Goal: Information Seeking & Learning: Learn about a topic

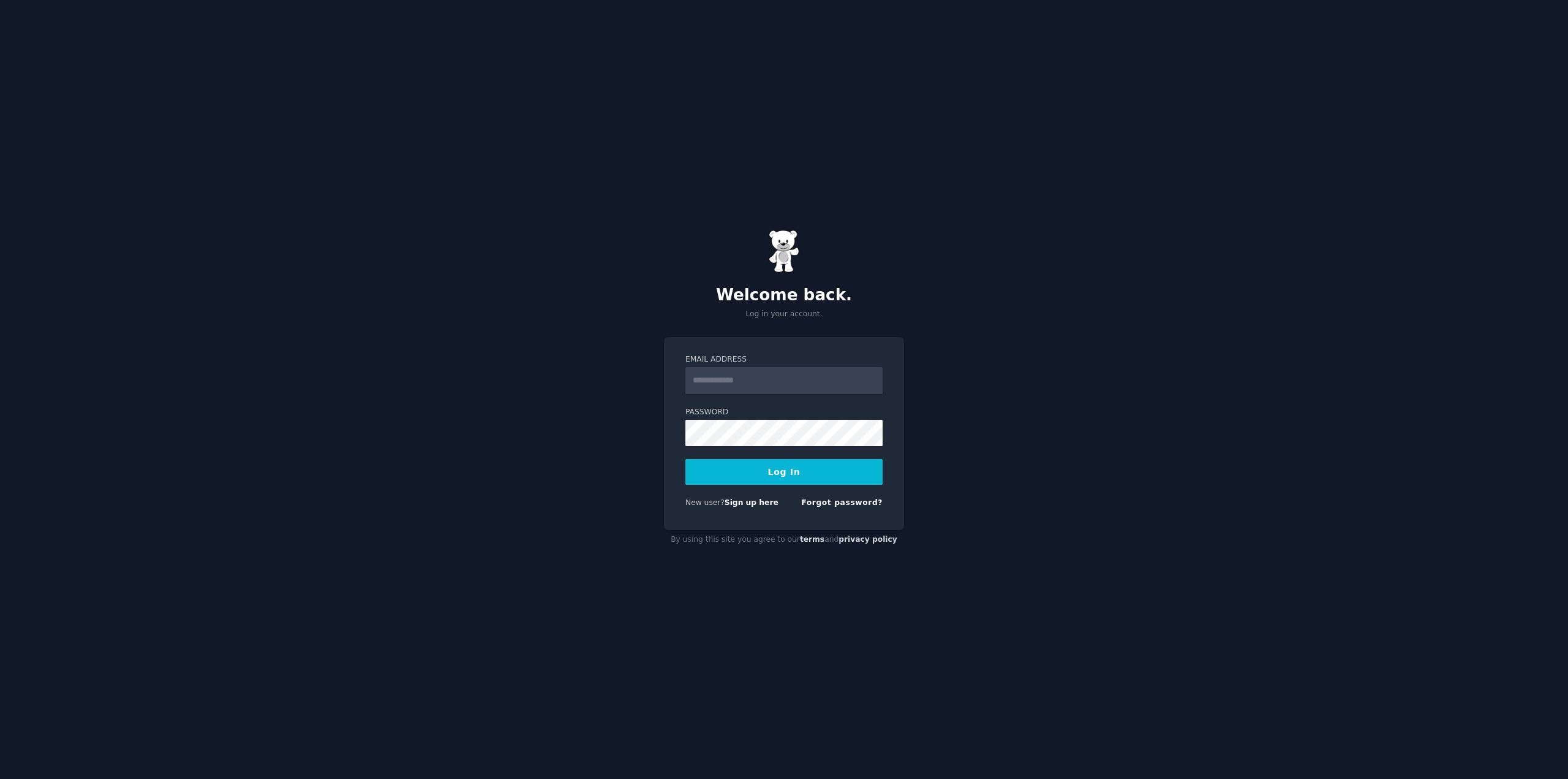
click at [768, 379] on input "Email Address" at bounding box center [784, 380] width 197 height 27
type input "**********"
click at [751, 478] on button "Log In" at bounding box center [784, 472] width 197 height 26
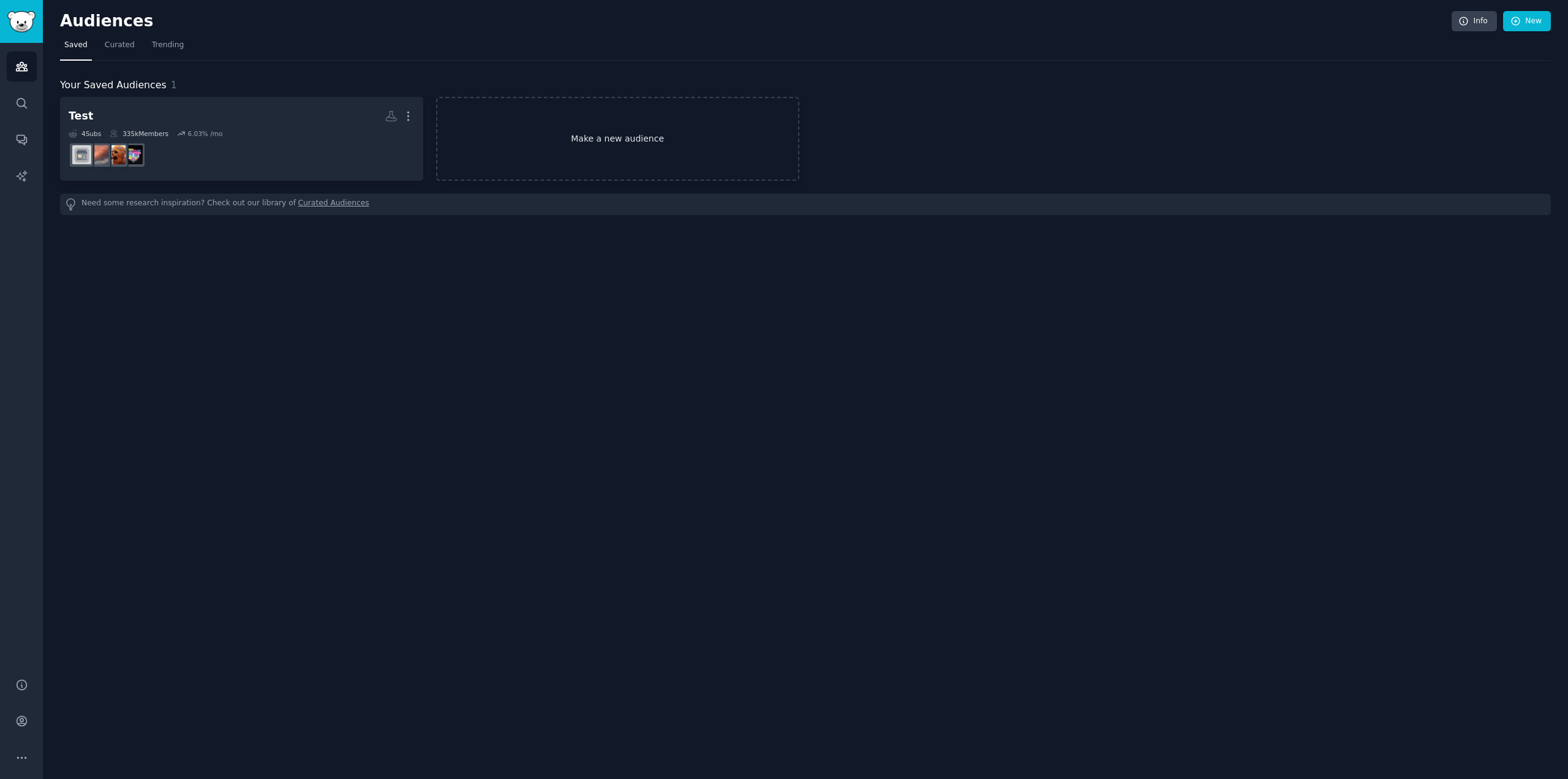
click at [595, 136] on link "Make a new audience" at bounding box center [618, 139] width 363 height 84
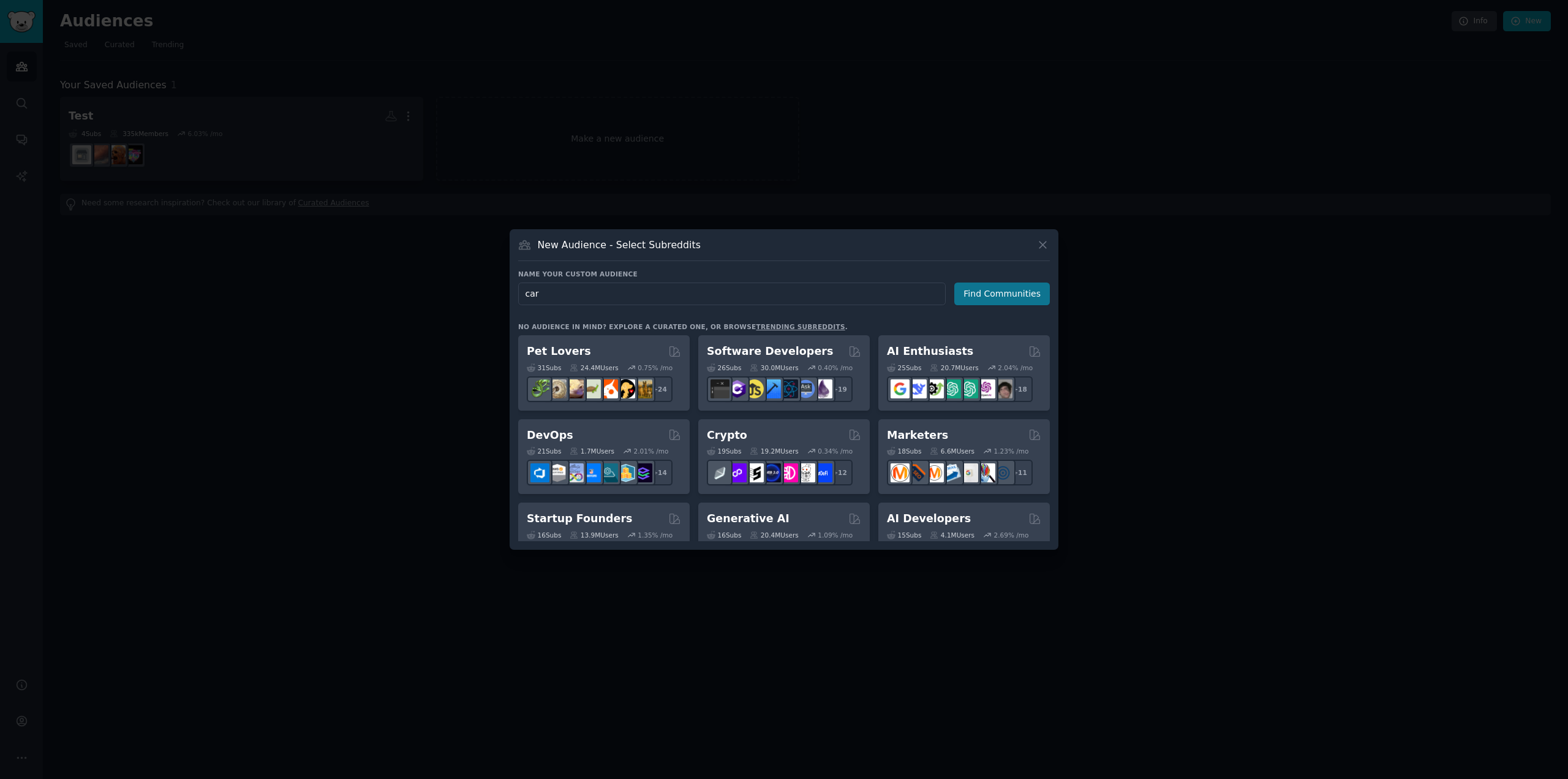
type input "car"
click at [1001, 292] on button "Find Communities" at bounding box center [1002, 294] width 95 height 22
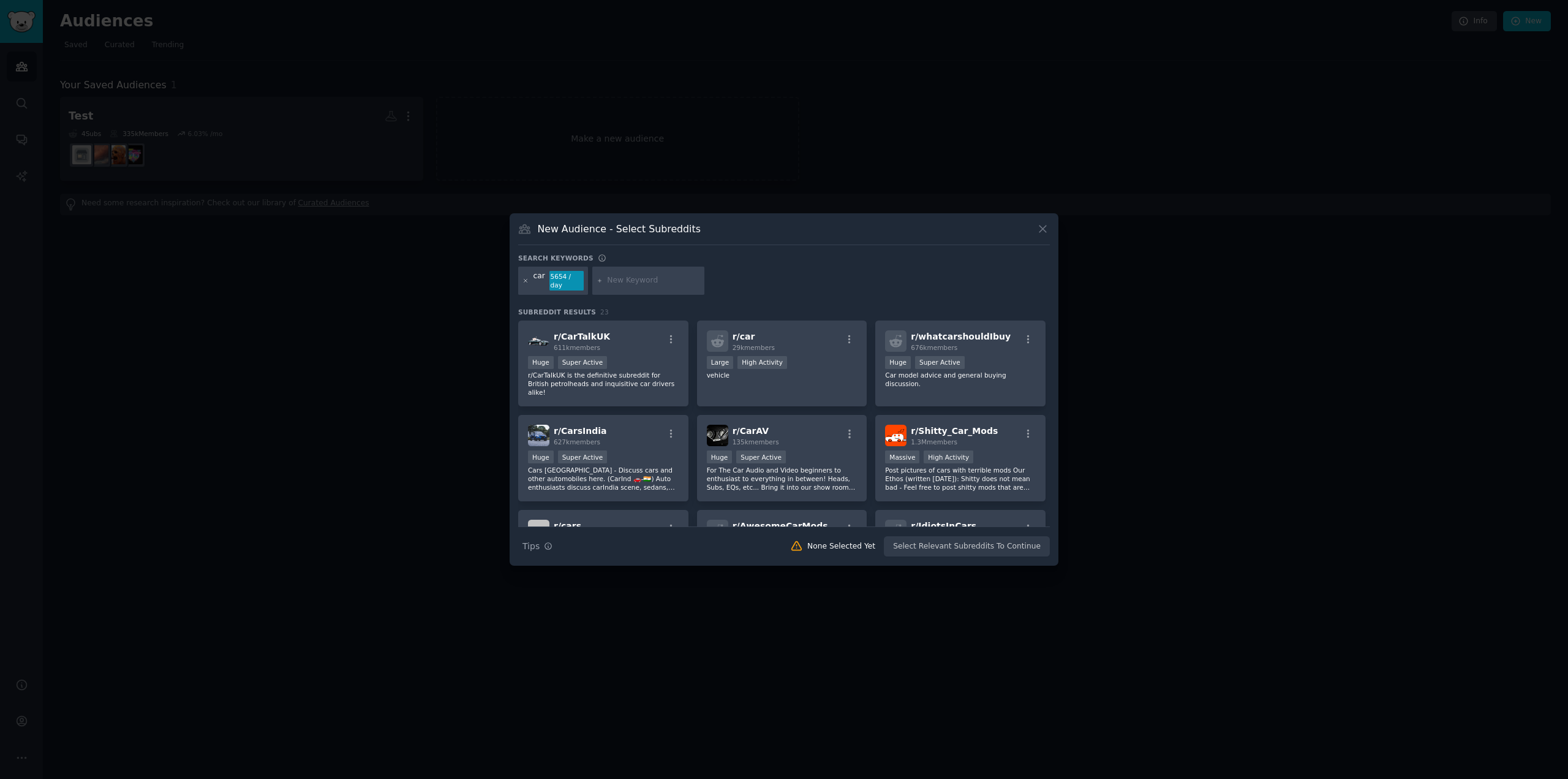
click at [527, 282] on icon at bounding box center [526, 281] width 7 height 7
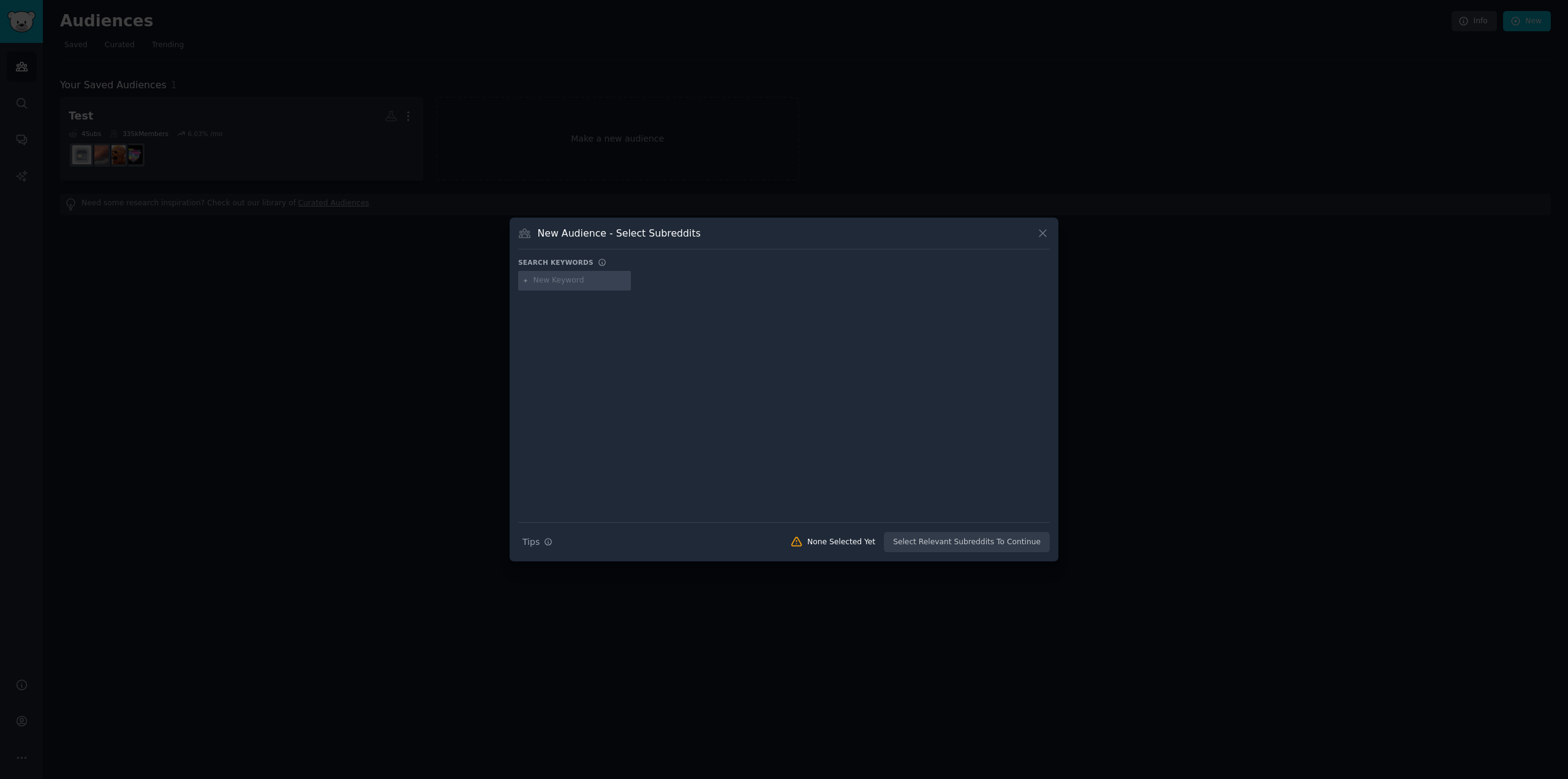
click at [561, 283] on input "text" at bounding box center [580, 280] width 93 height 11
type input "car inspection"
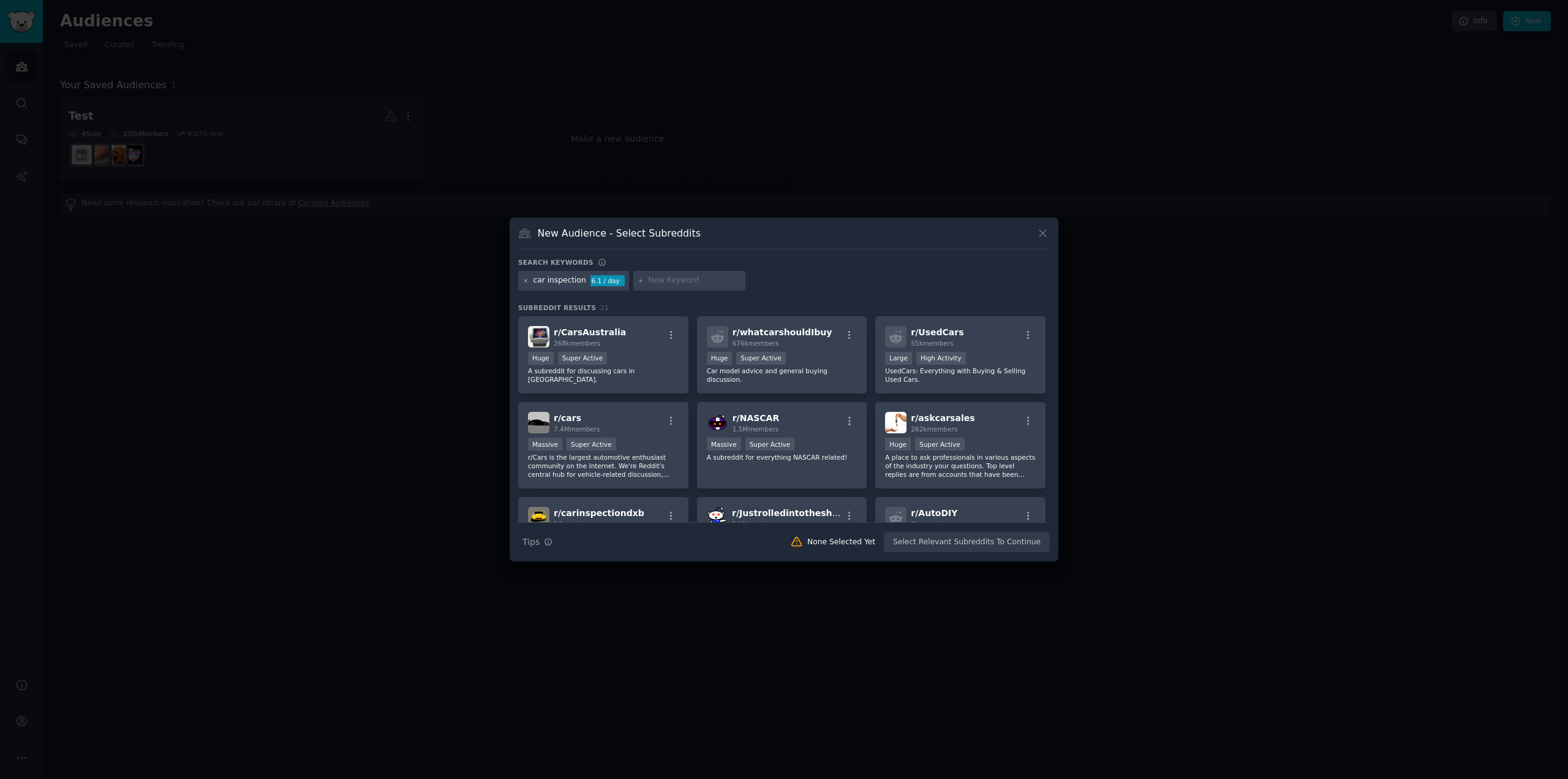
click at [526, 281] on icon at bounding box center [526, 281] width 7 height 7
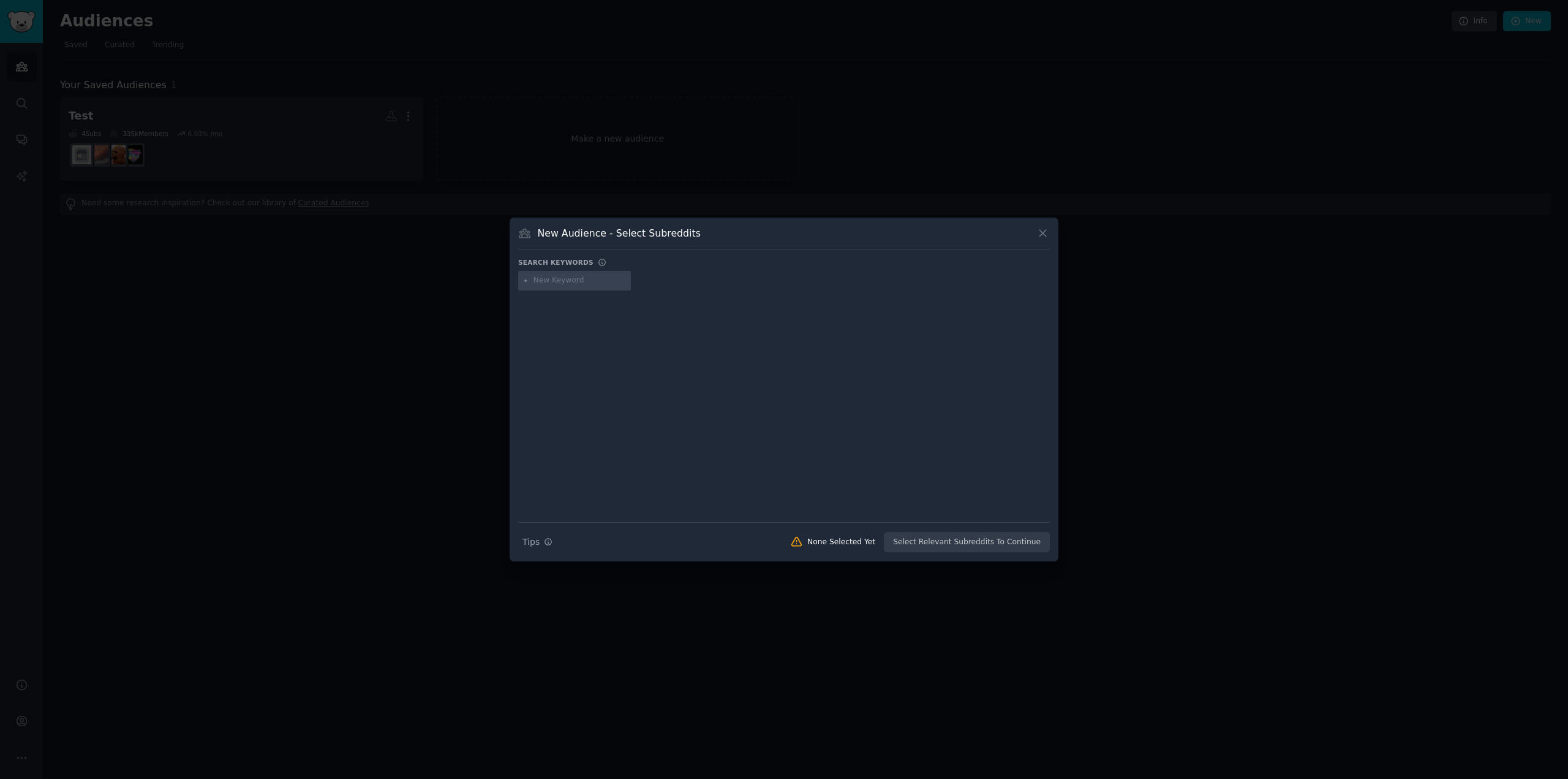
click at [571, 283] on input "text" at bounding box center [580, 280] width 93 height 11
type input "used cars"
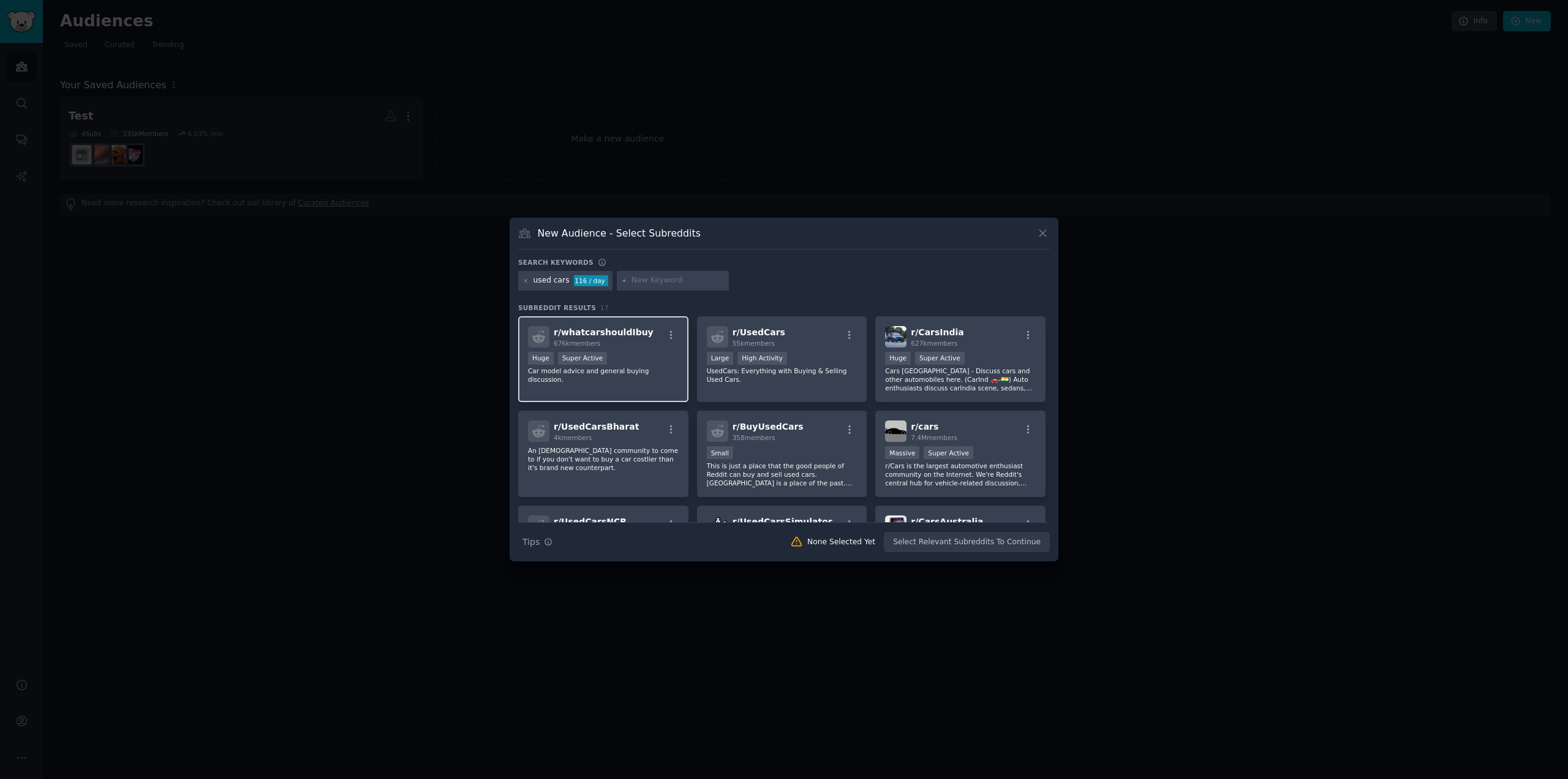
click at [606, 385] on div "r/ whatcarshouldIbuy 676k members Huge Super Active Car model advice and genera…" at bounding box center [603, 359] width 170 height 86
click at [735, 377] on p "UsedCars: Everything with Buying & Selling Used Cars." at bounding box center [782, 375] width 151 height 17
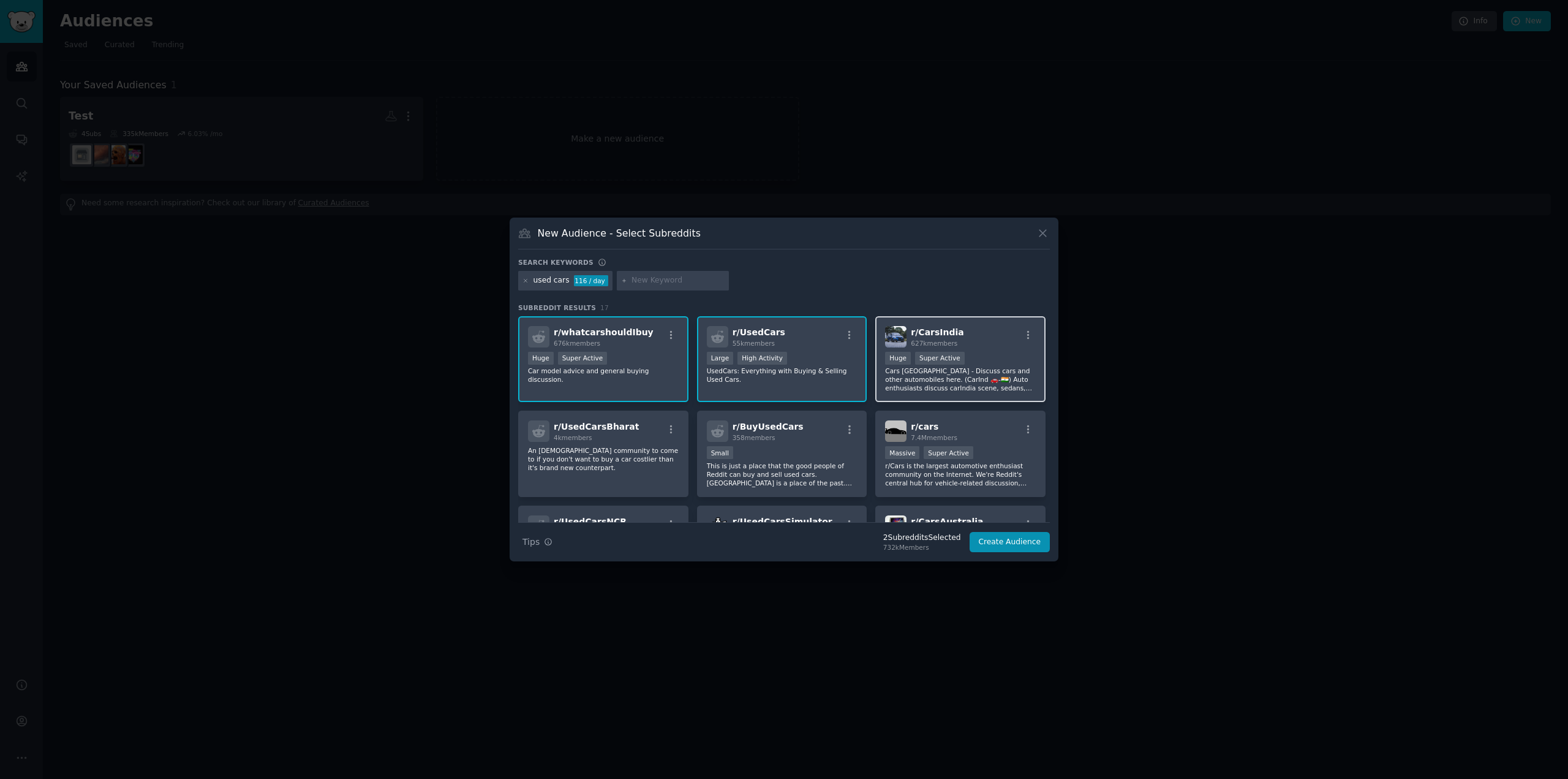
click at [901, 384] on p "Cars [GEOGRAPHIC_DATA] - Discuss cars and other automobiles here. (CarInd 🚗-🇮🇳)…" at bounding box center [960, 379] width 151 height 26
click at [906, 471] on p "r/Cars is the largest automotive enthusiast community on the Internet. We're Re…" at bounding box center [960, 474] width 151 height 26
click at [802, 465] on p "This is just a place that the good people of Reddit can buy and sell used cars.…" at bounding box center [782, 474] width 151 height 26
click at [765, 469] on p "This is just a place that the good people of Reddit can buy and sell used cars.…" at bounding box center [782, 474] width 151 height 26
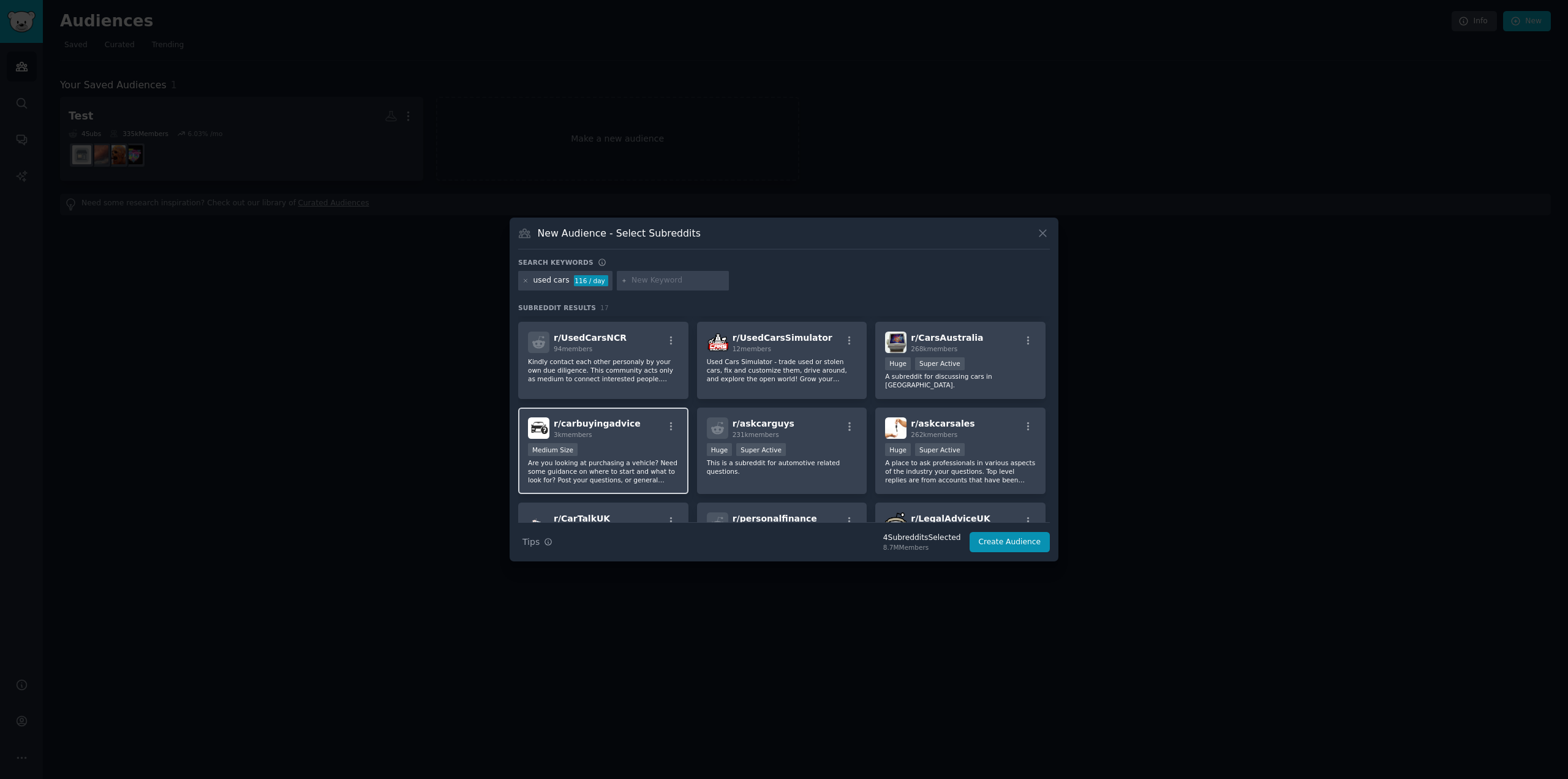
scroll to position [245, 0]
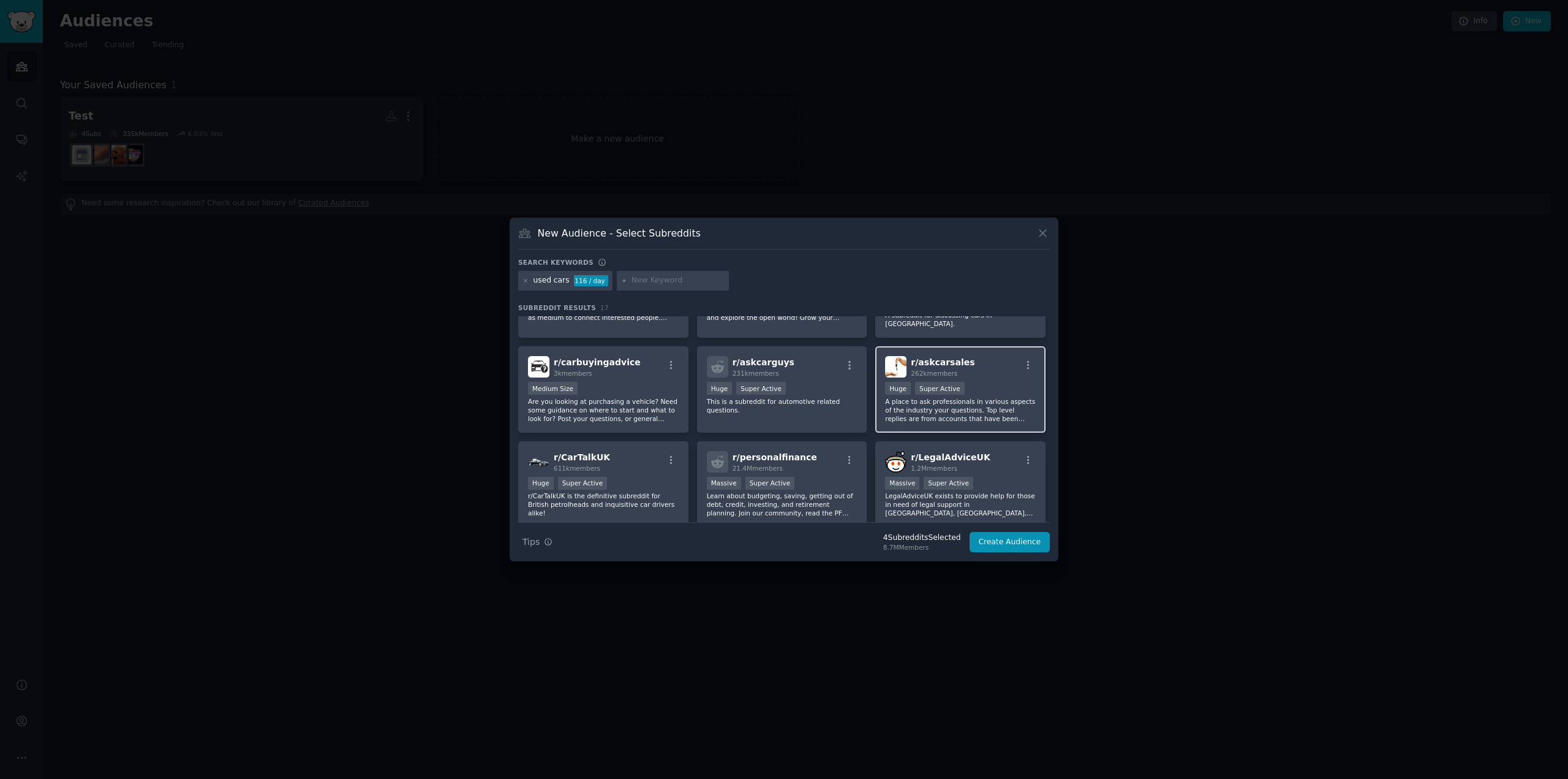
click at [993, 399] on p "A place to ask professionals in various aspects of the industry your questions.…" at bounding box center [960, 409] width 151 height 26
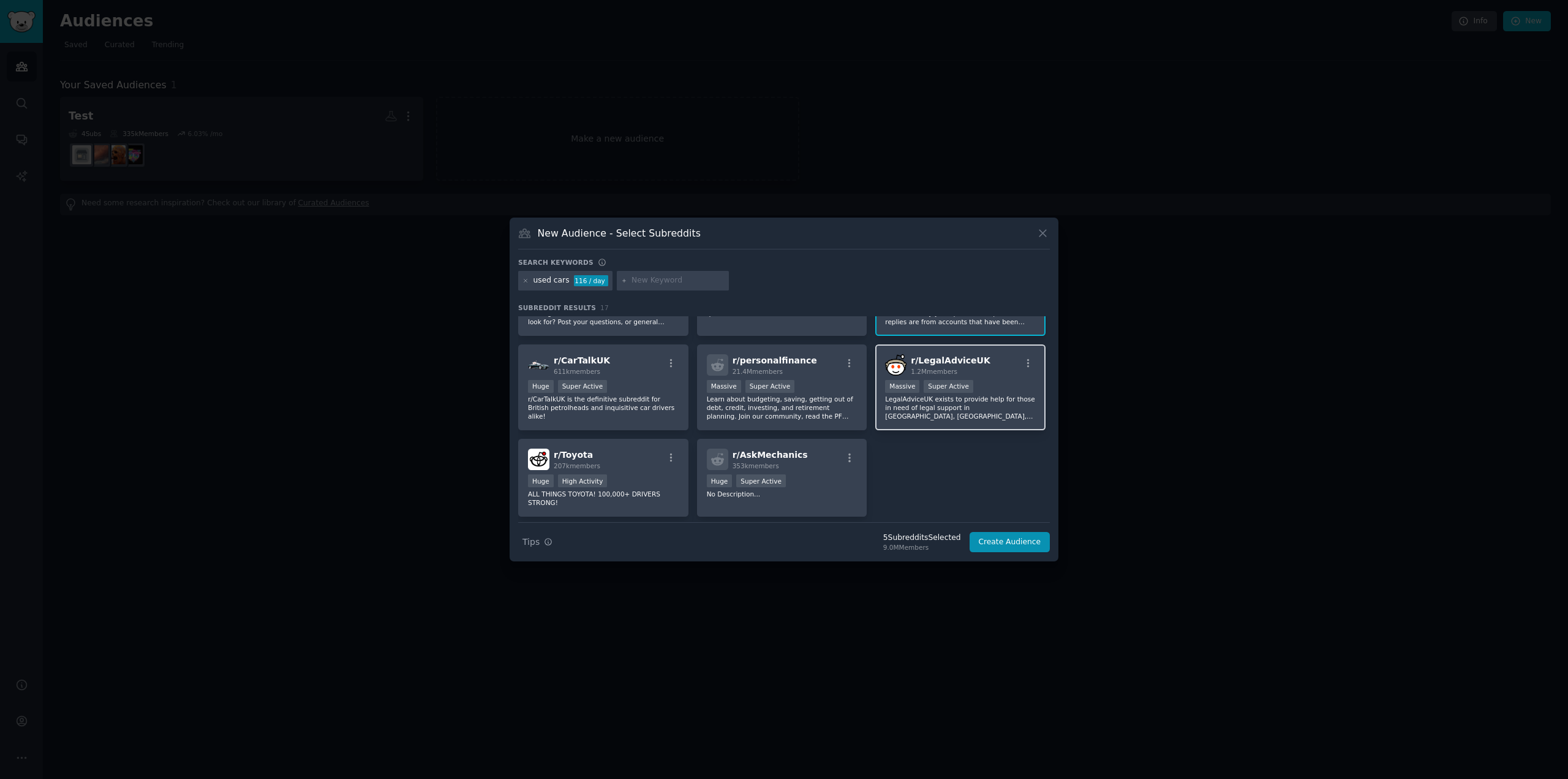
scroll to position [364, 0]
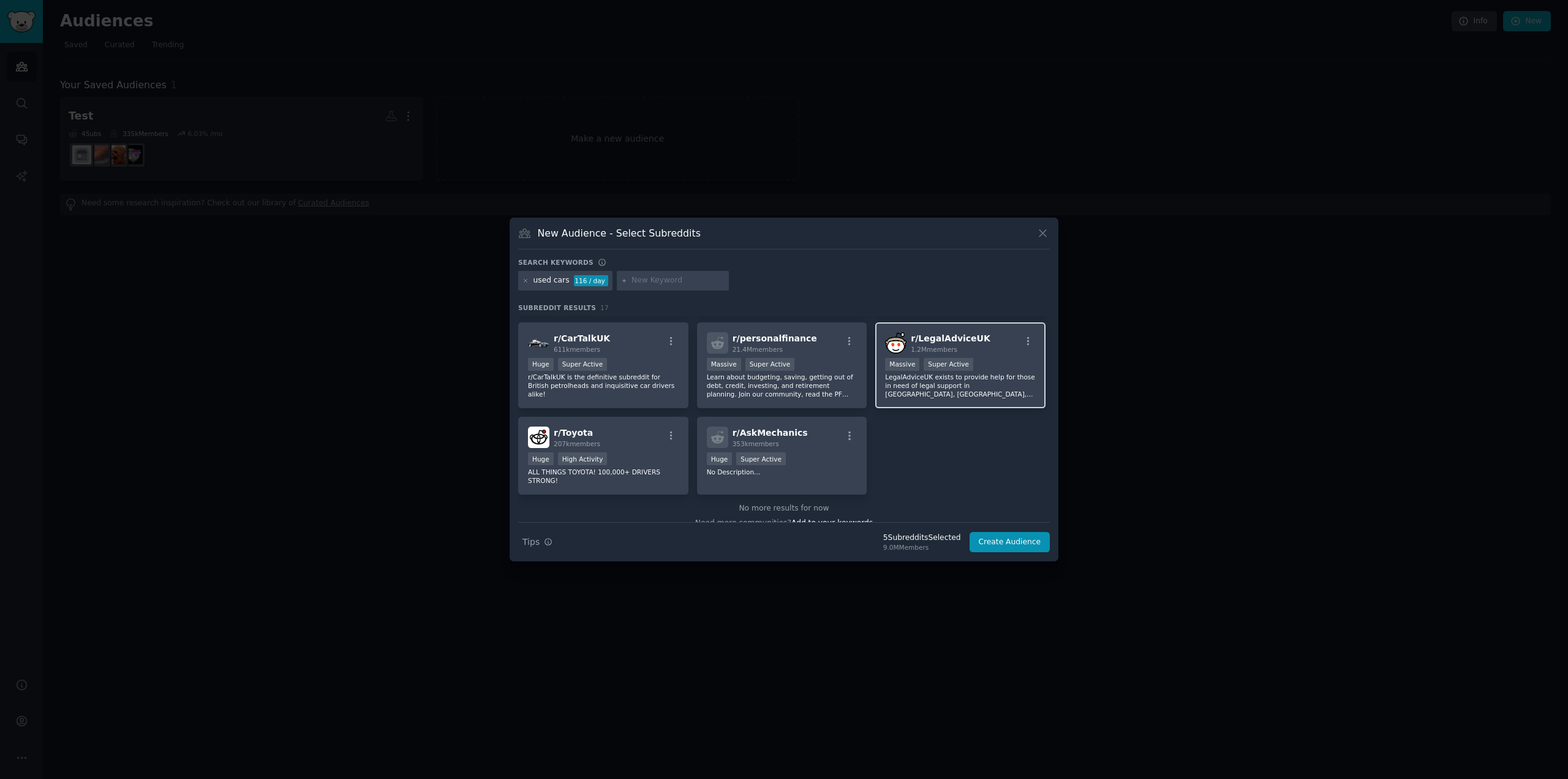
click at [981, 384] on p "LegalAdviceUK exists to provide help for those in need of legal support in [GEO…" at bounding box center [960, 385] width 151 height 26
click at [907, 384] on p "LegalAdviceUK exists to provide help for those in need of legal support in [GEO…" at bounding box center [960, 385] width 151 height 26
click at [996, 542] on button "Create Audience" at bounding box center [1009, 543] width 81 height 21
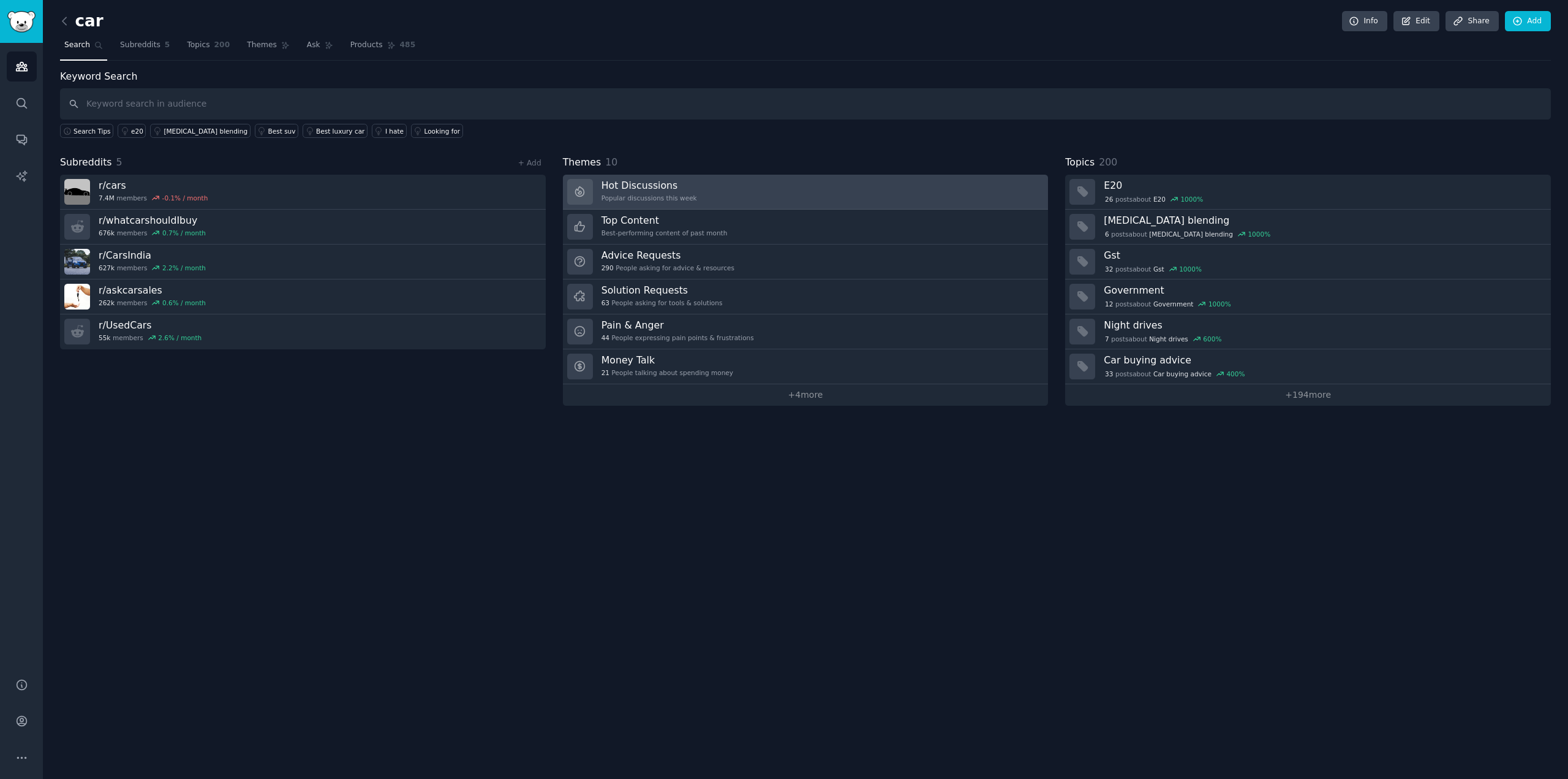
click at [769, 193] on link "Hot Discussions Popular discussions this week" at bounding box center [805, 192] width 486 height 35
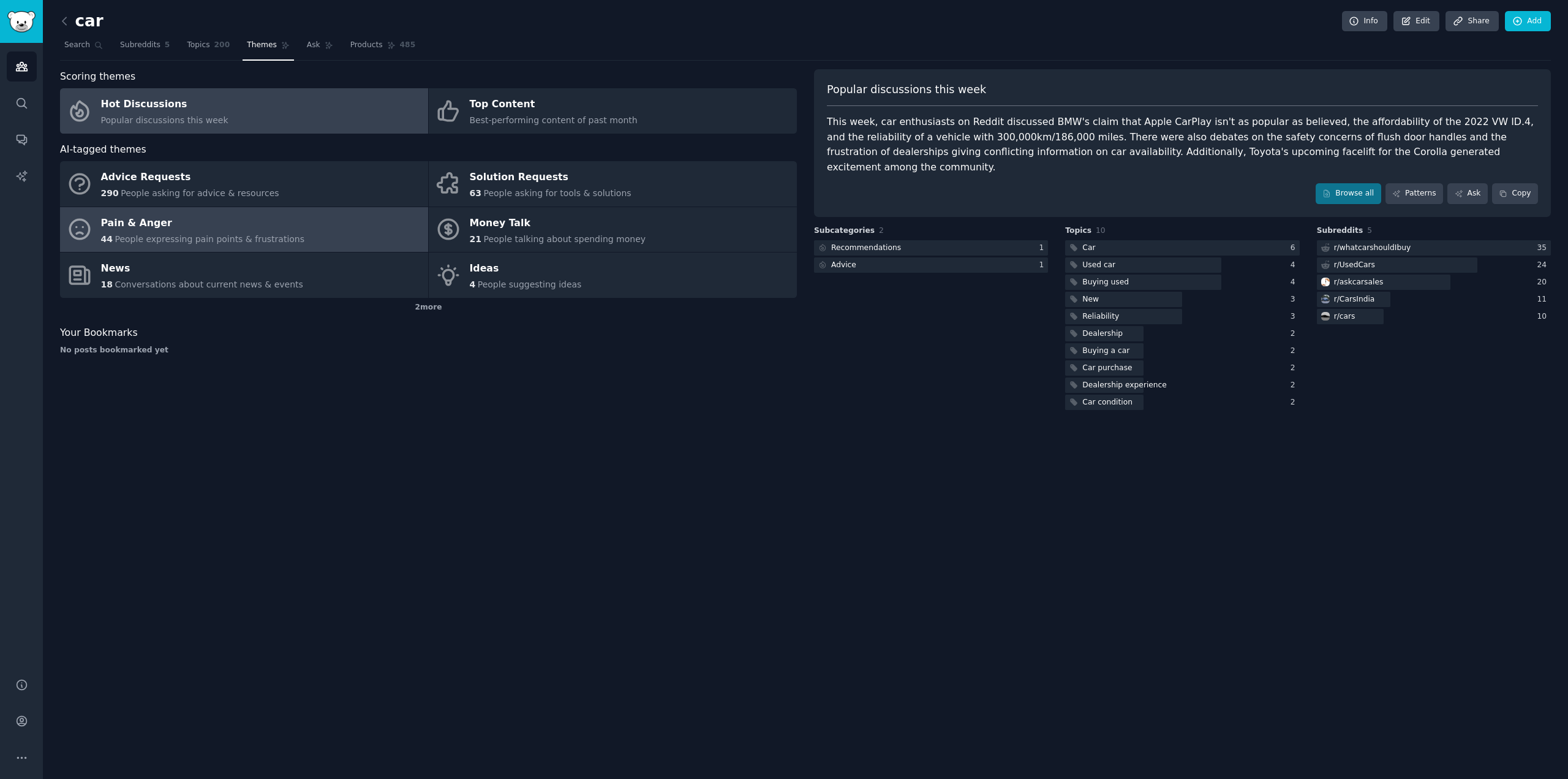
click at [201, 235] on span "People expressing pain points & frustrations" at bounding box center [209, 239] width 190 height 10
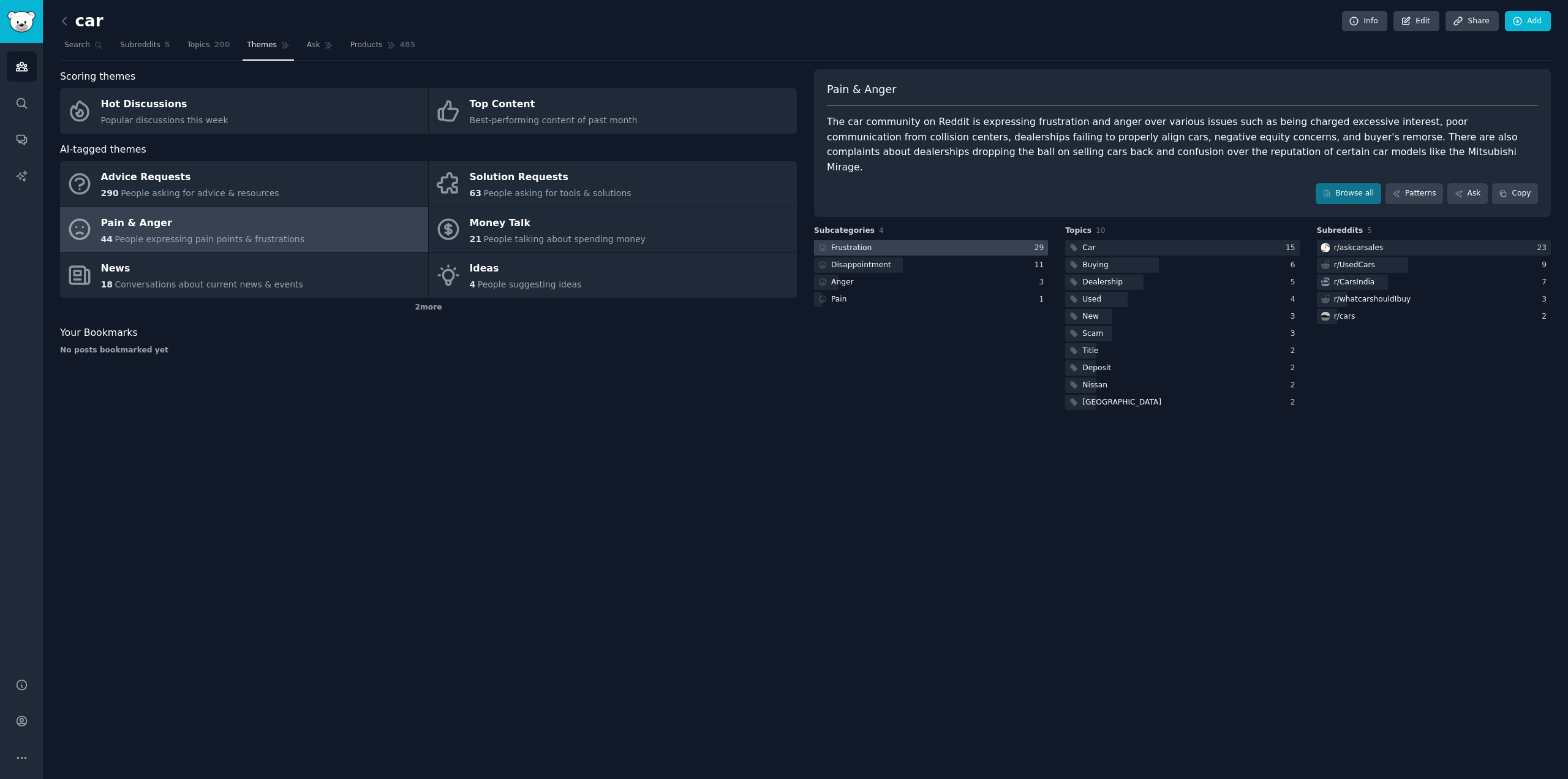
click at [945, 241] on div at bounding box center [931, 248] width 234 height 15
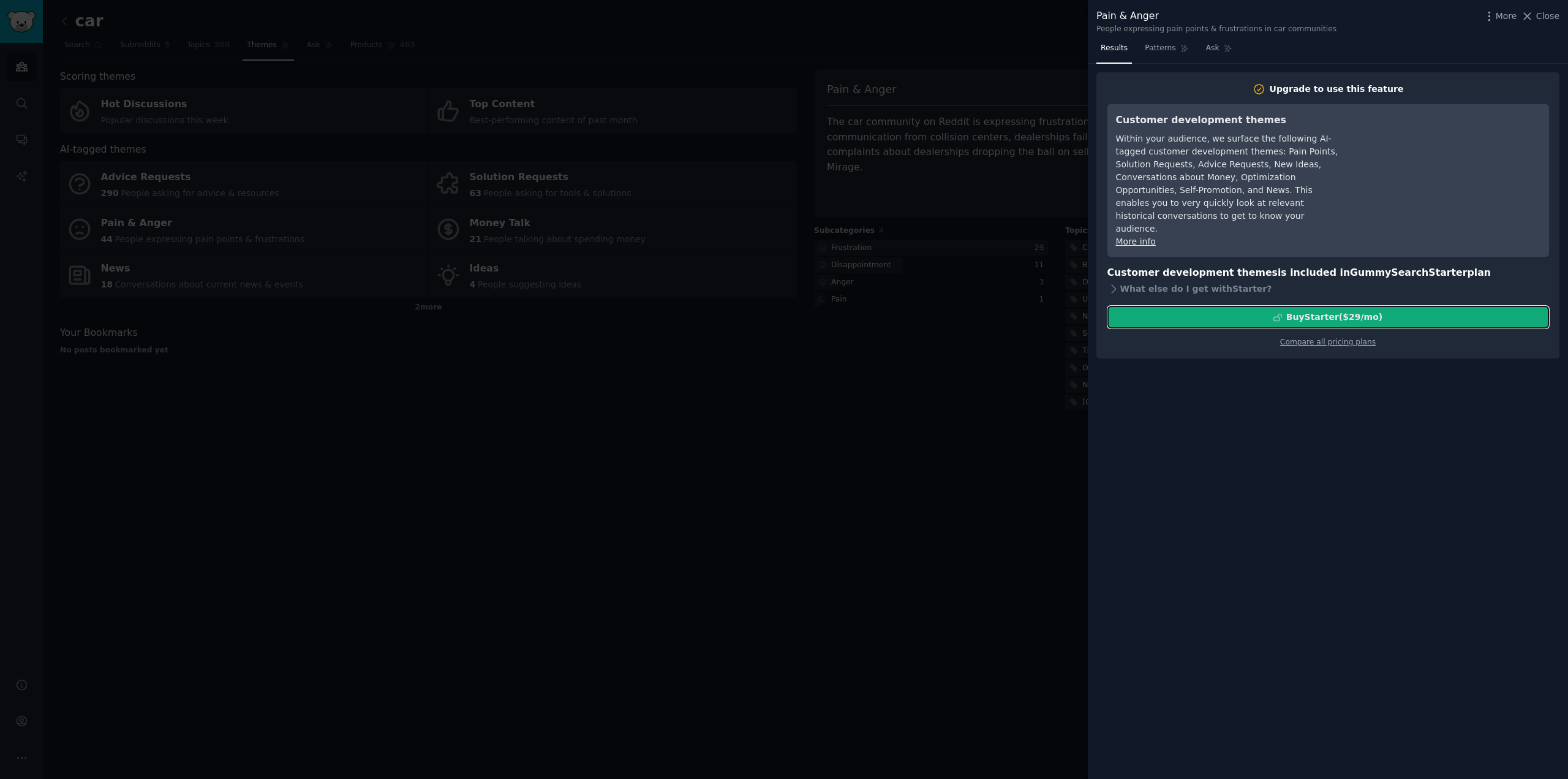
click at [1150, 311] on div "Buy Starter ($ 29 /mo )" at bounding box center [1328, 317] width 440 height 13
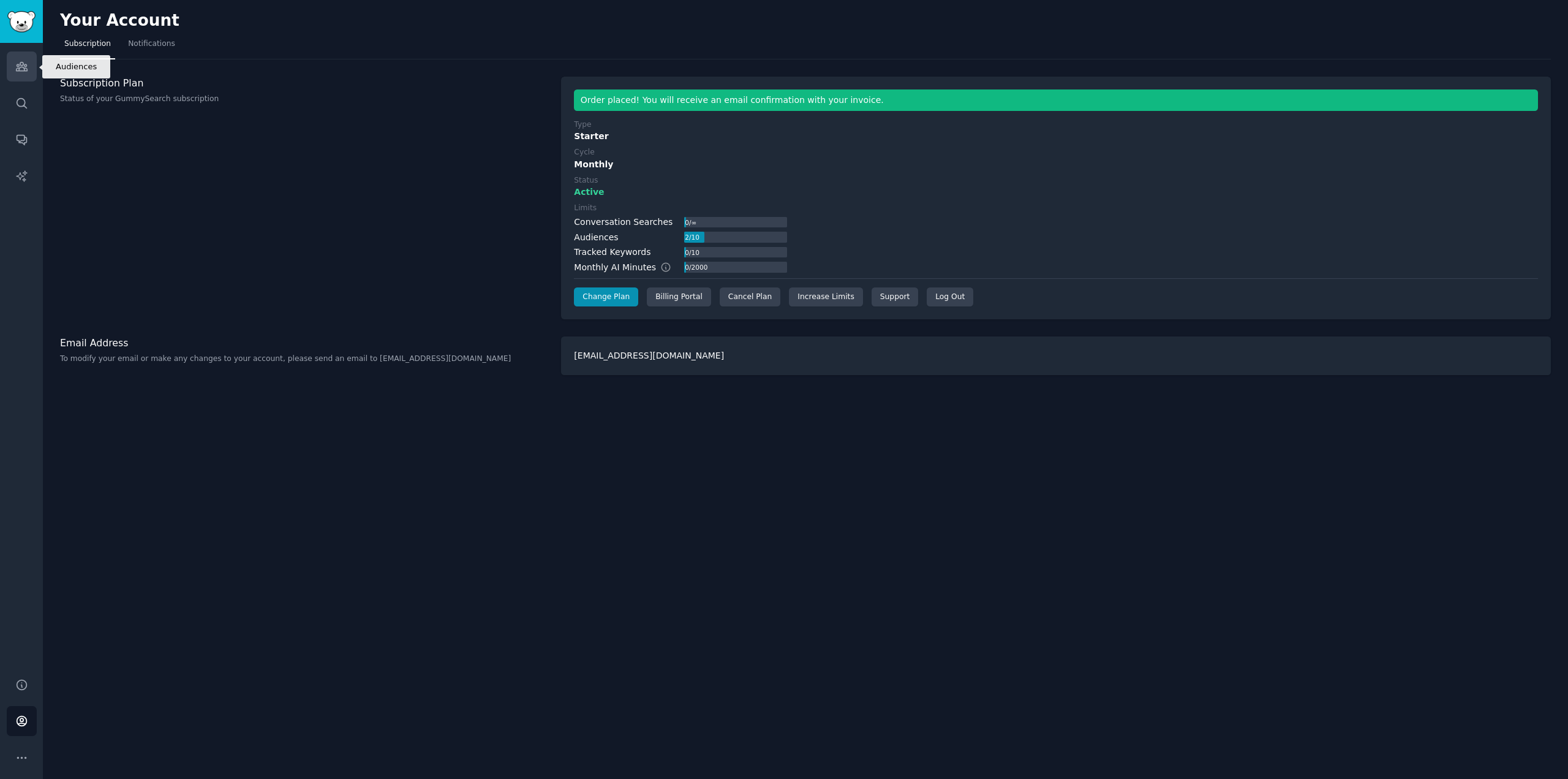
click at [18, 66] on icon "Sidebar" at bounding box center [22, 67] width 11 height 8
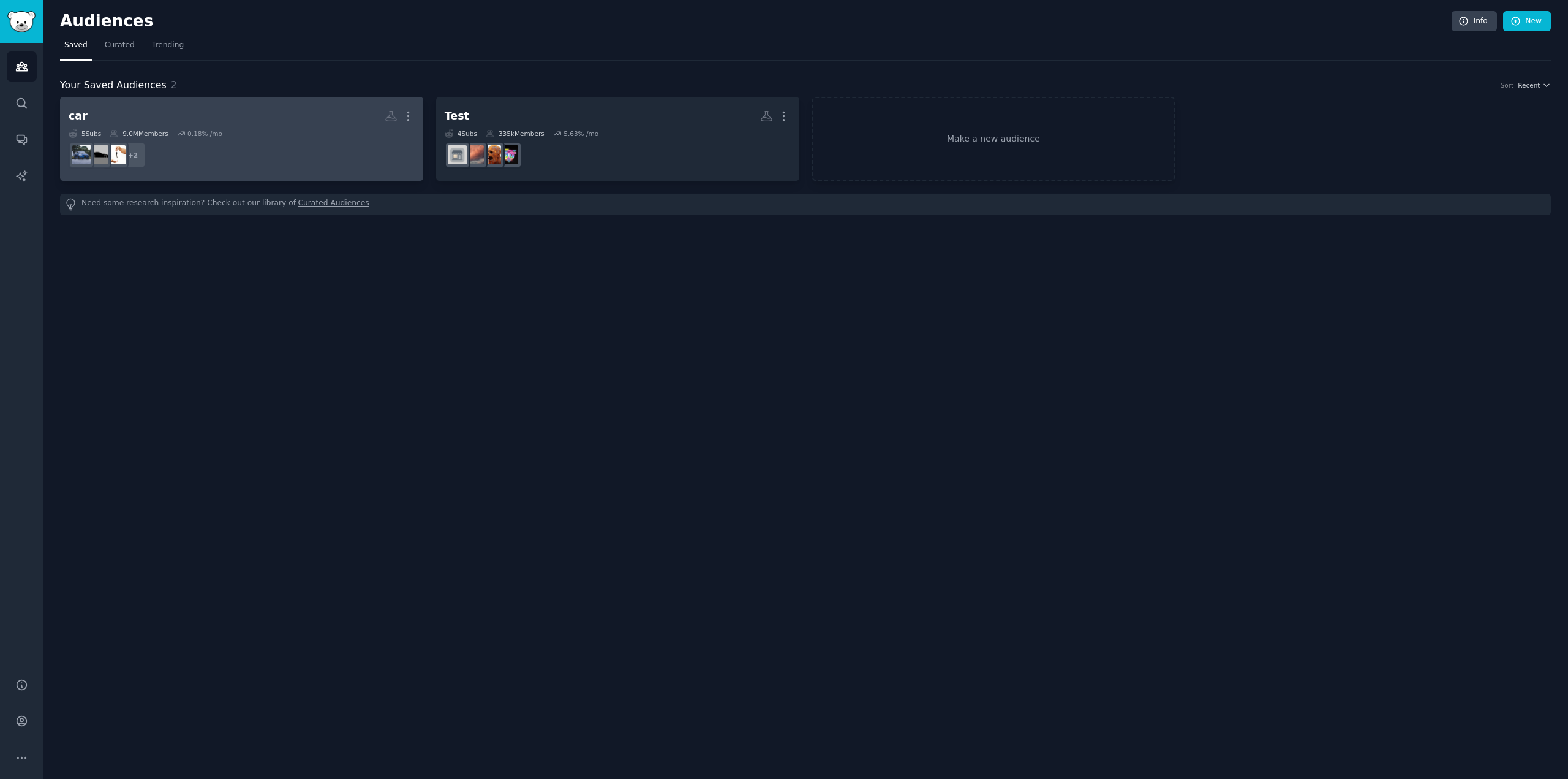
click at [221, 155] on dd "+ 2" at bounding box center [242, 155] width 346 height 34
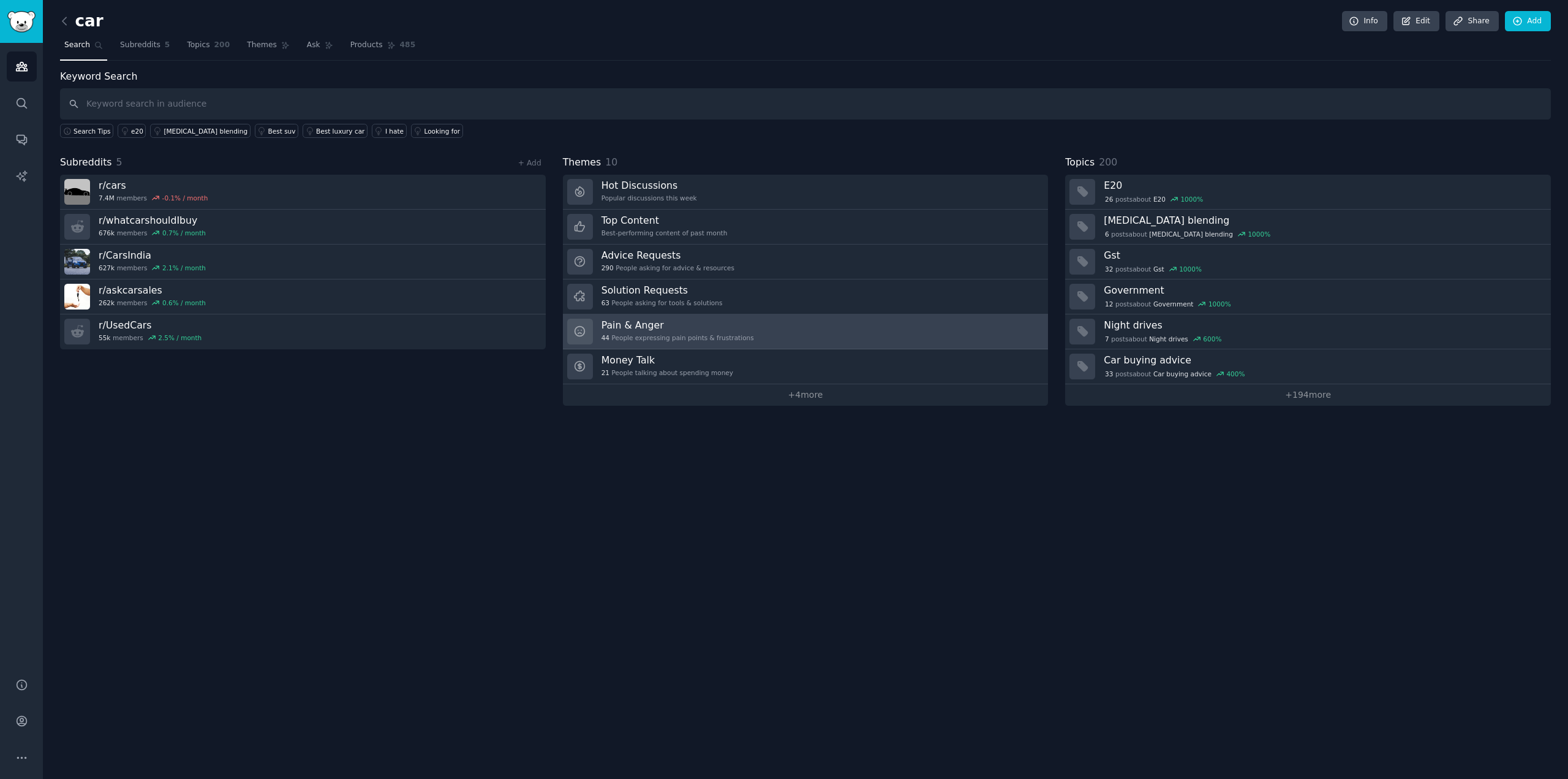
click at [678, 330] on div "Pain & Anger 44 People expressing pain points & frustrations" at bounding box center [678, 331] width 153 height 26
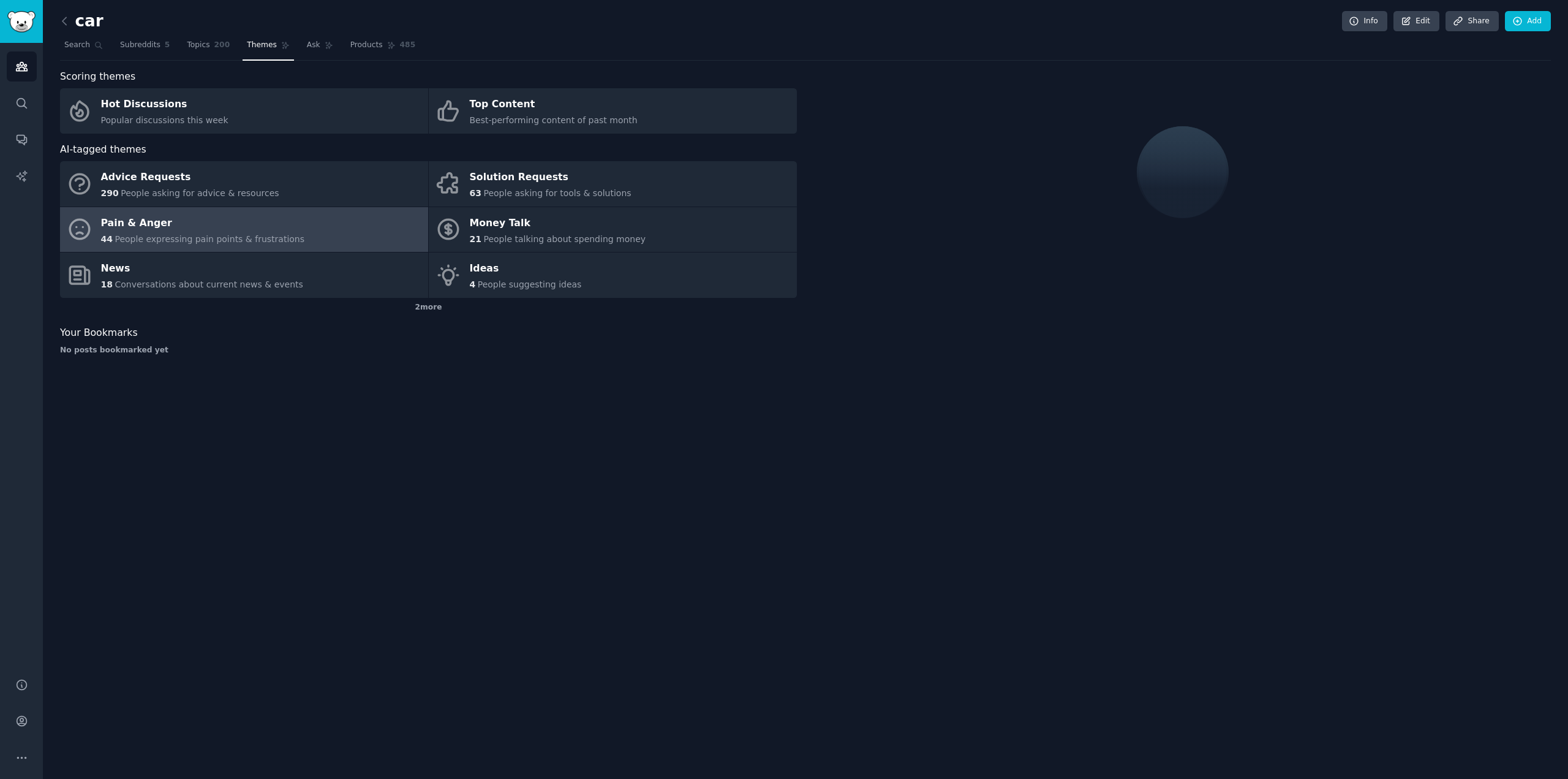
click at [348, 235] on link "Pain & Anger 44 People expressing pain points & frustrations" at bounding box center [244, 229] width 368 height 46
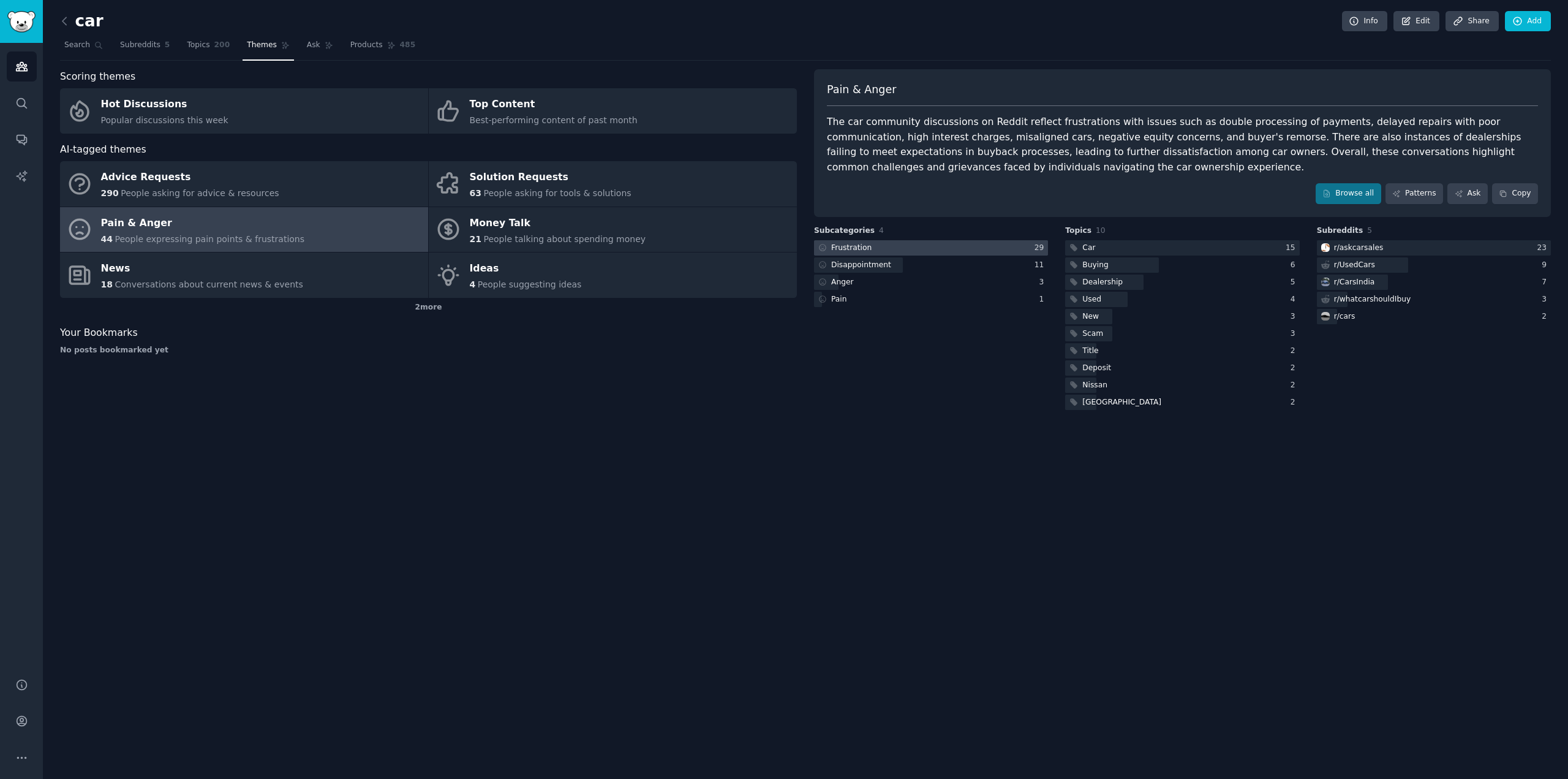
click at [934, 250] on div at bounding box center [931, 248] width 234 height 15
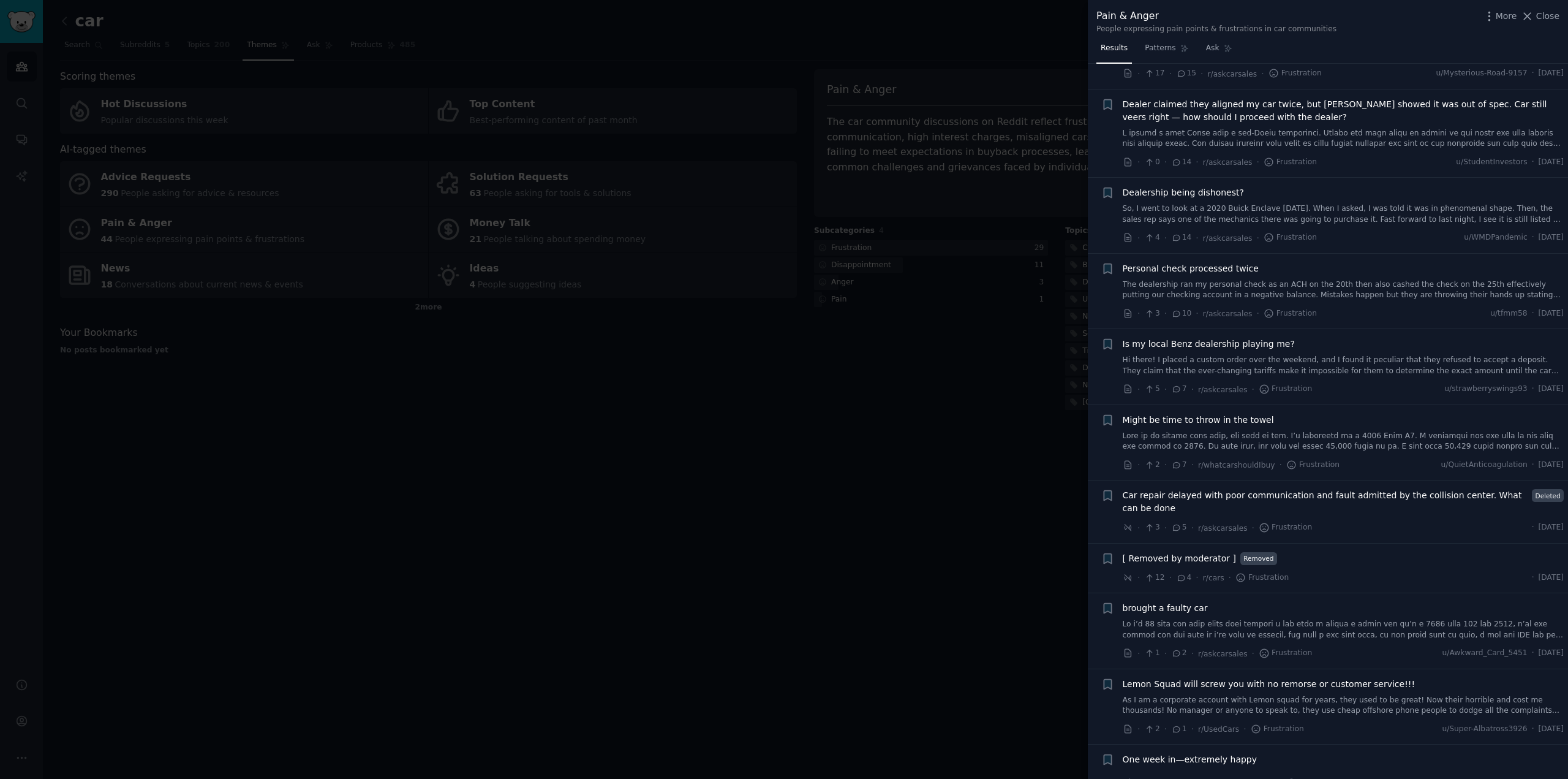
scroll to position [1269, 0]
click at [866, 496] on div at bounding box center [784, 389] width 1568 height 779
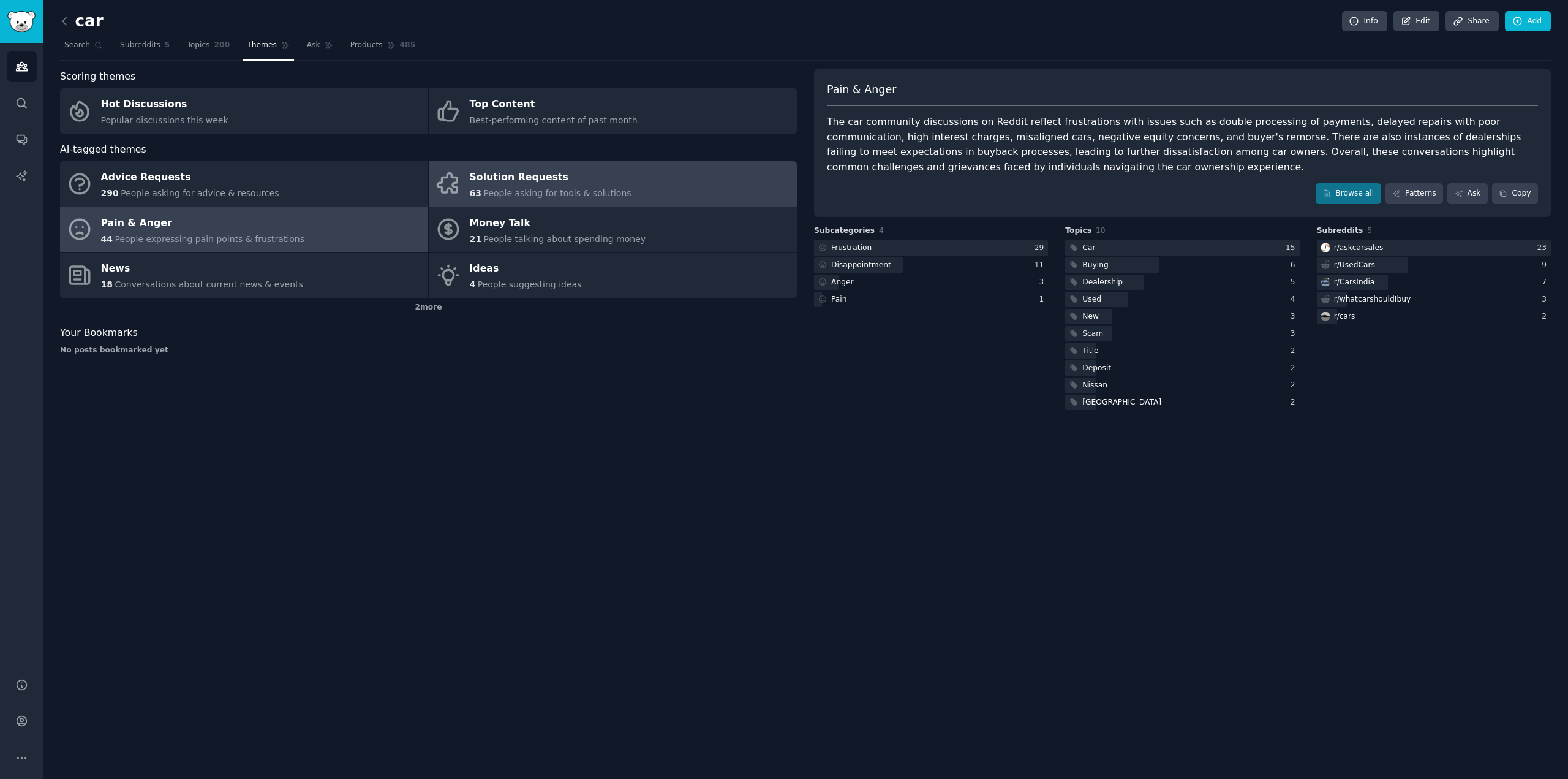
click at [606, 176] on div "Solution Requests" at bounding box center [550, 177] width 162 height 20
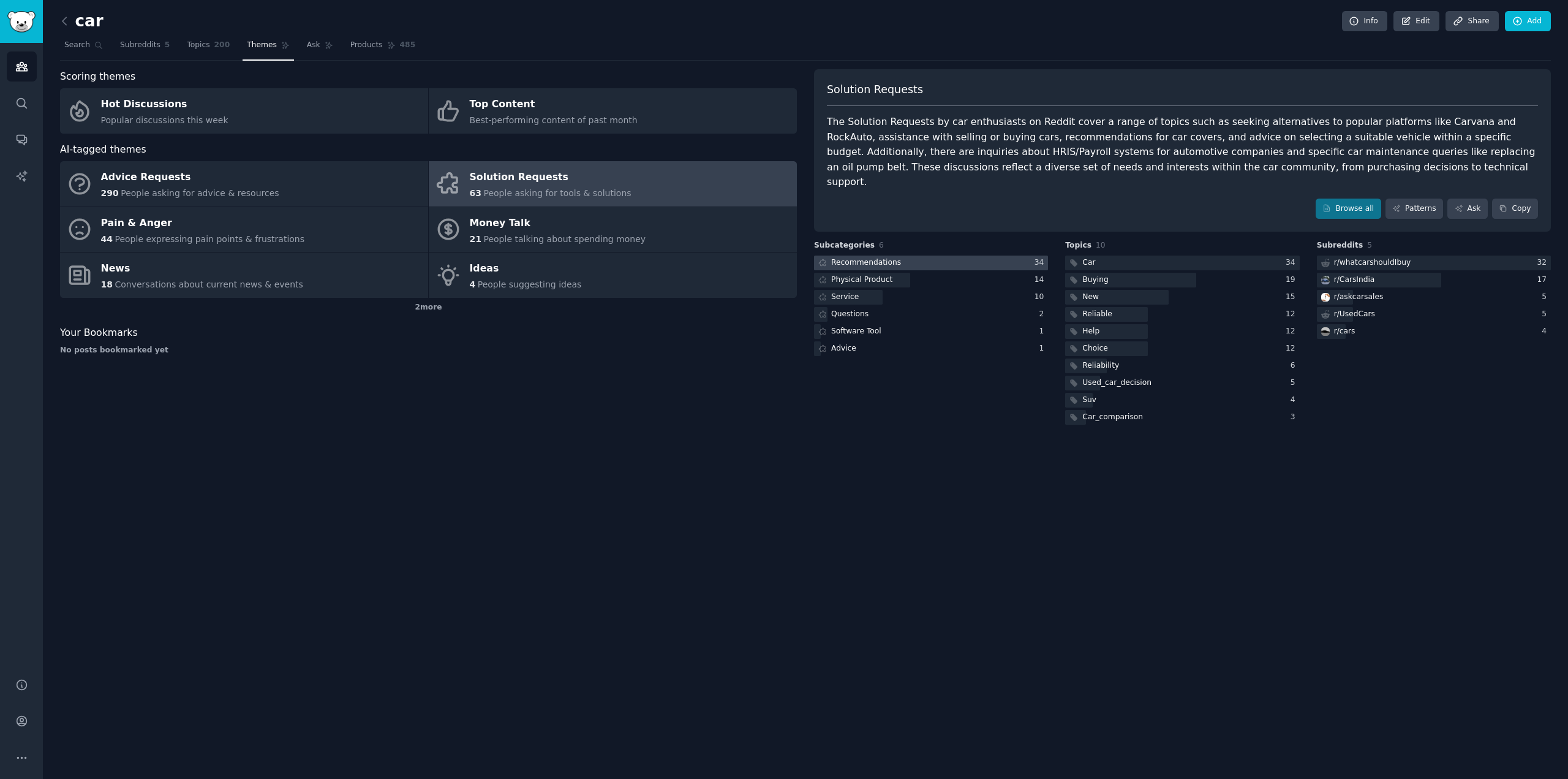
click at [911, 255] on div at bounding box center [931, 263] width 234 height 15
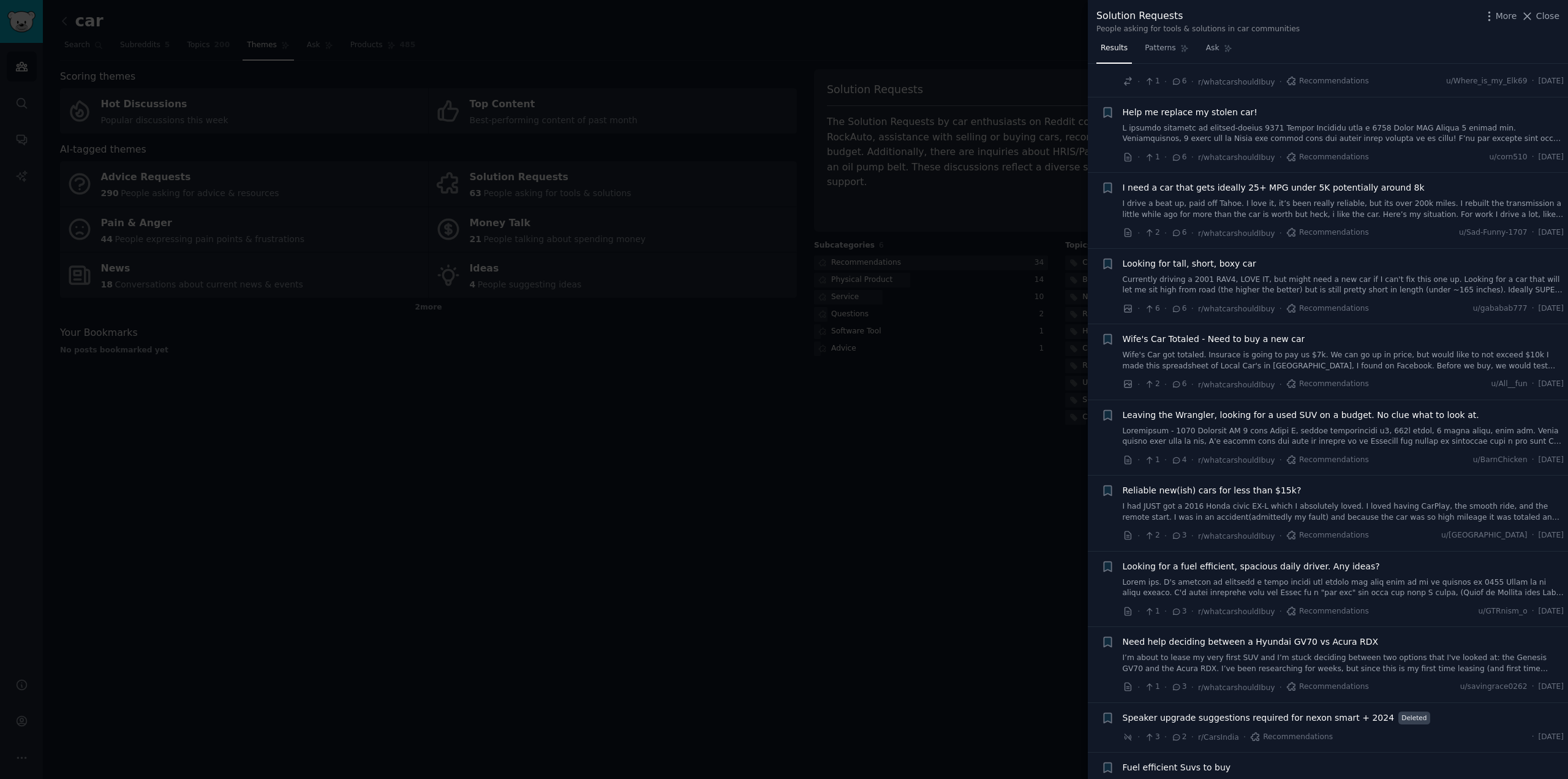
scroll to position [1732, 0]
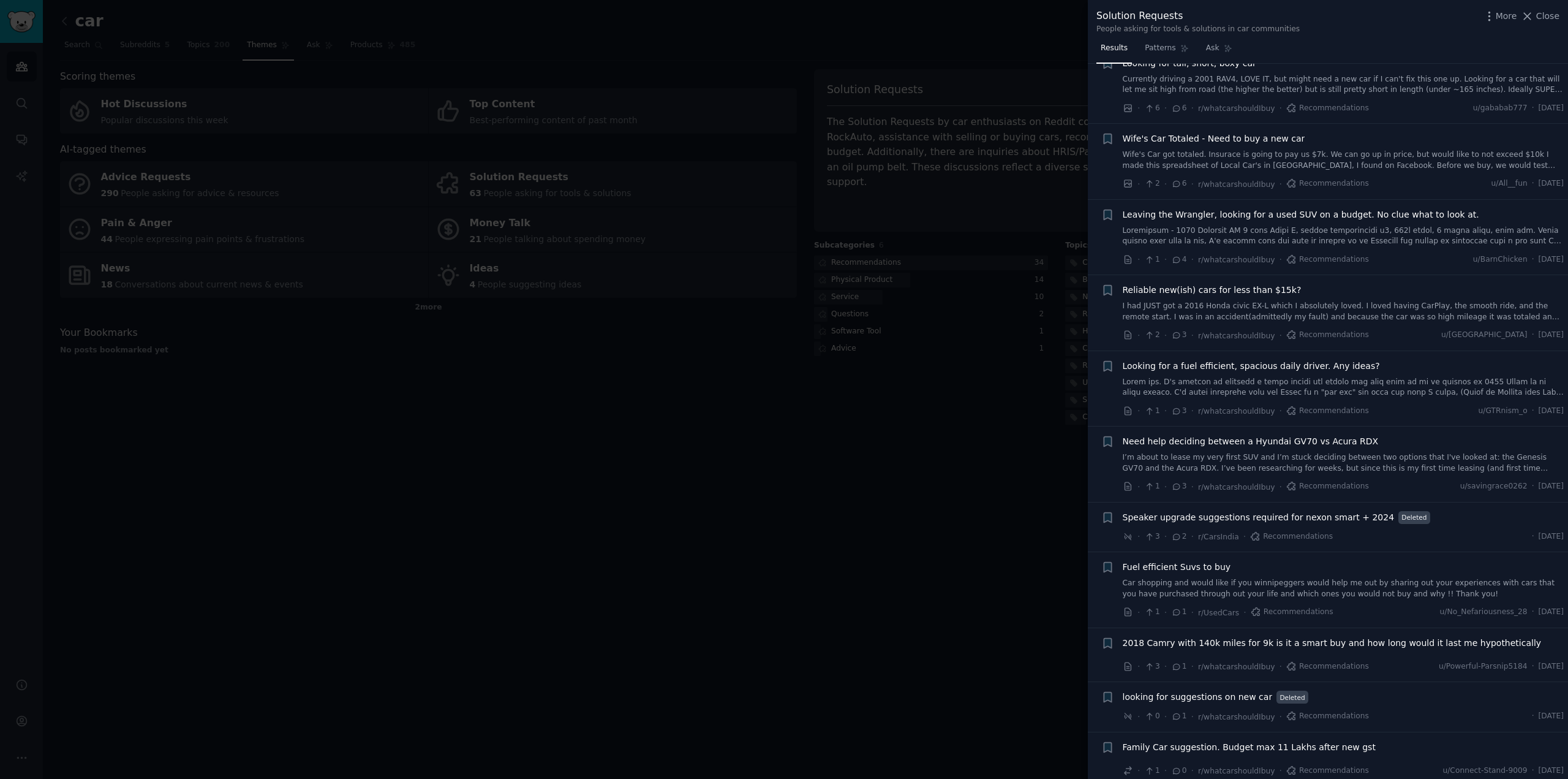
click at [993, 548] on div at bounding box center [784, 389] width 1568 height 779
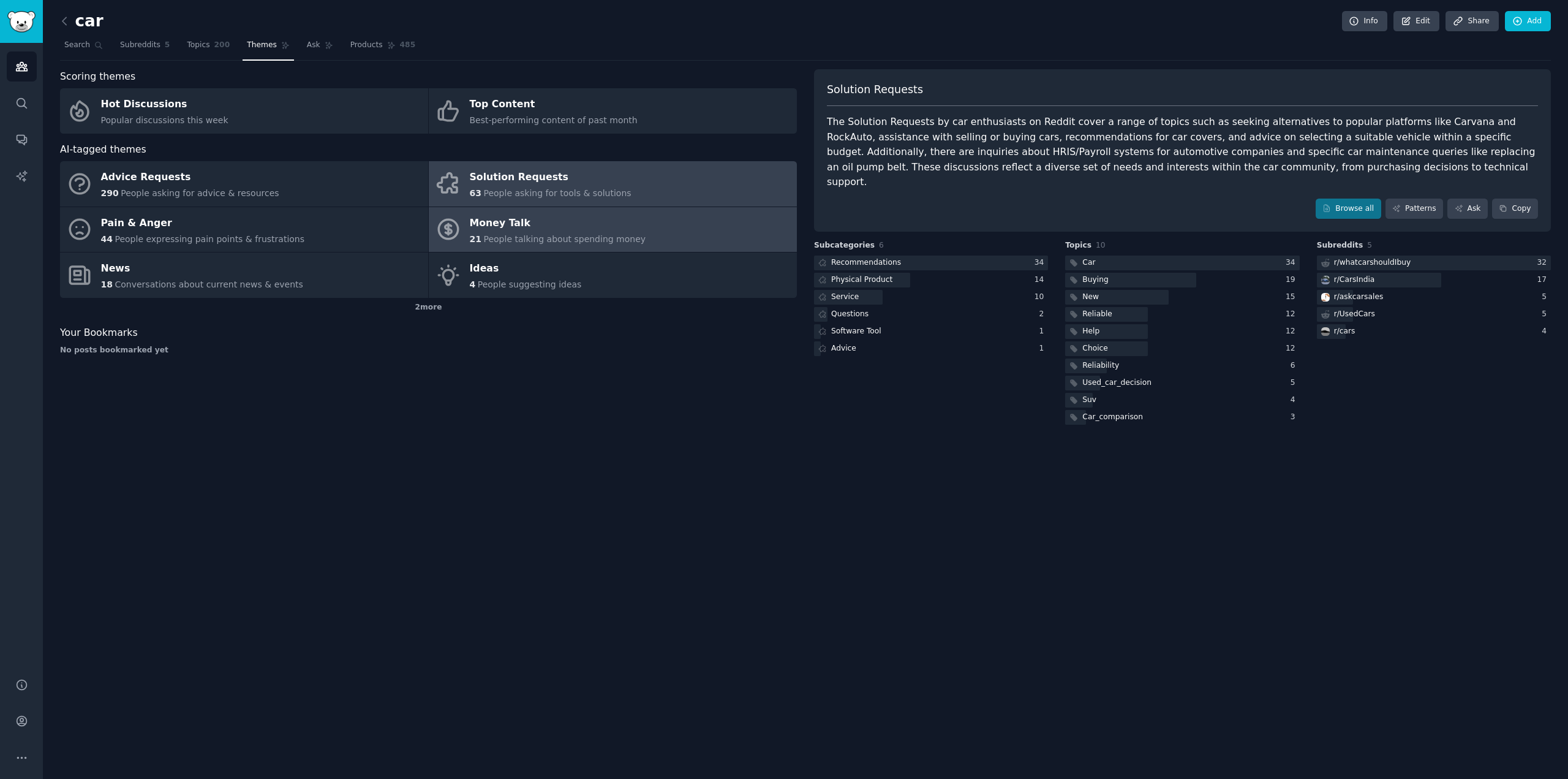
click at [556, 238] on span "People talking about spending money" at bounding box center [565, 239] width 163 height 10
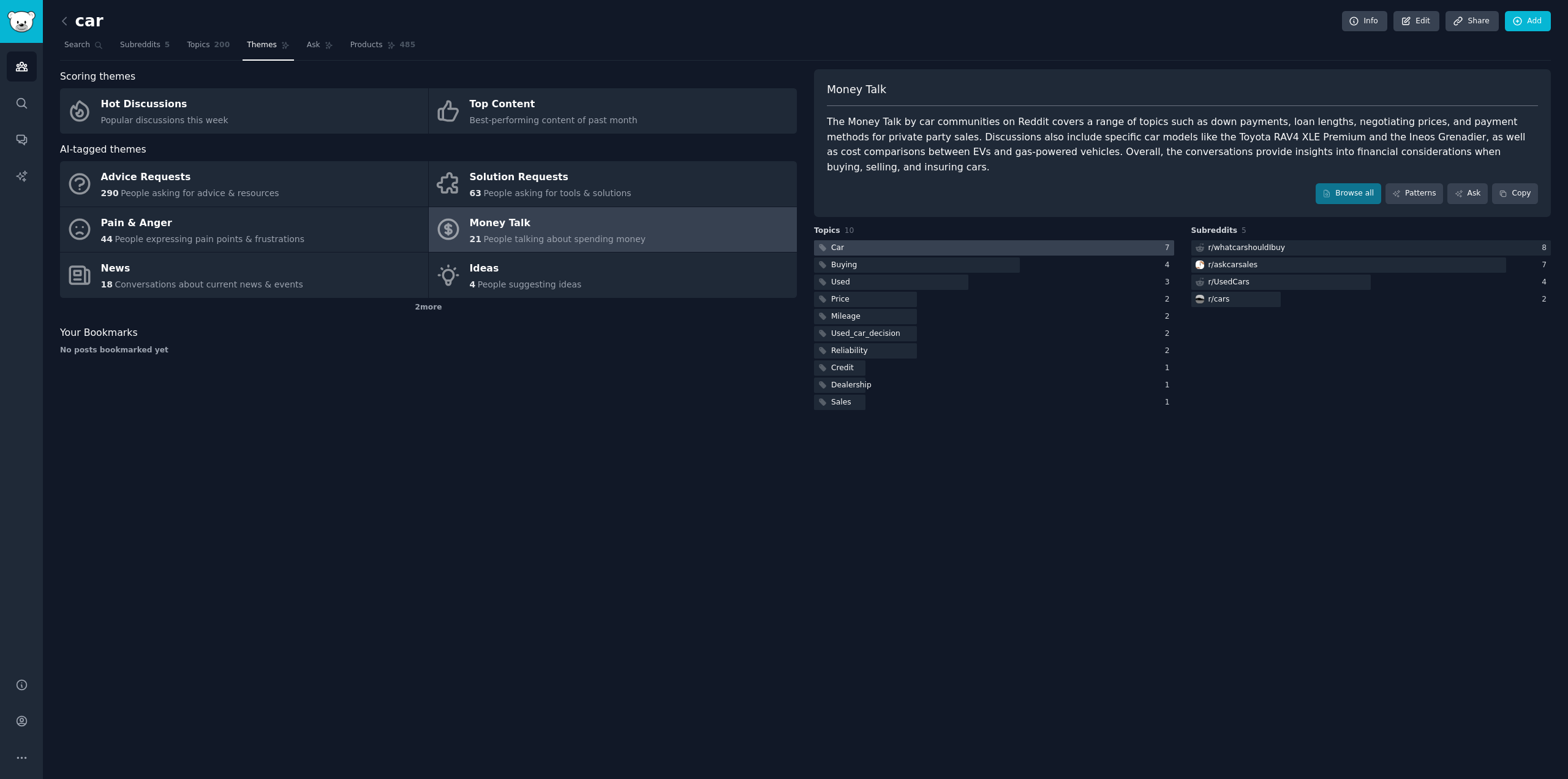
click at [983, 241] on div at bounding box center [994, 248] width 360 height 15
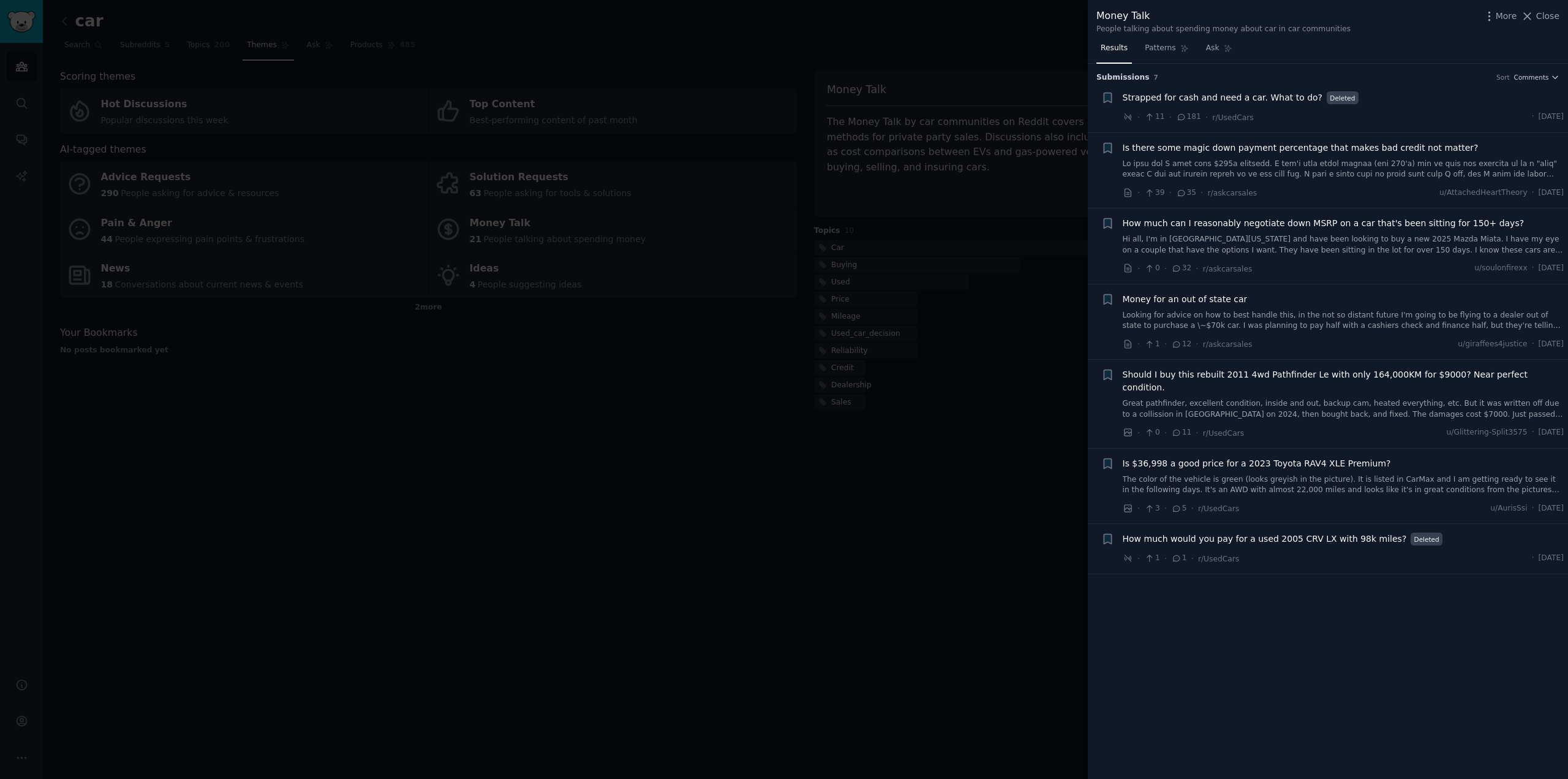
click at [951, 230] on div at bounding box center [784, 389] width 1568 height 779
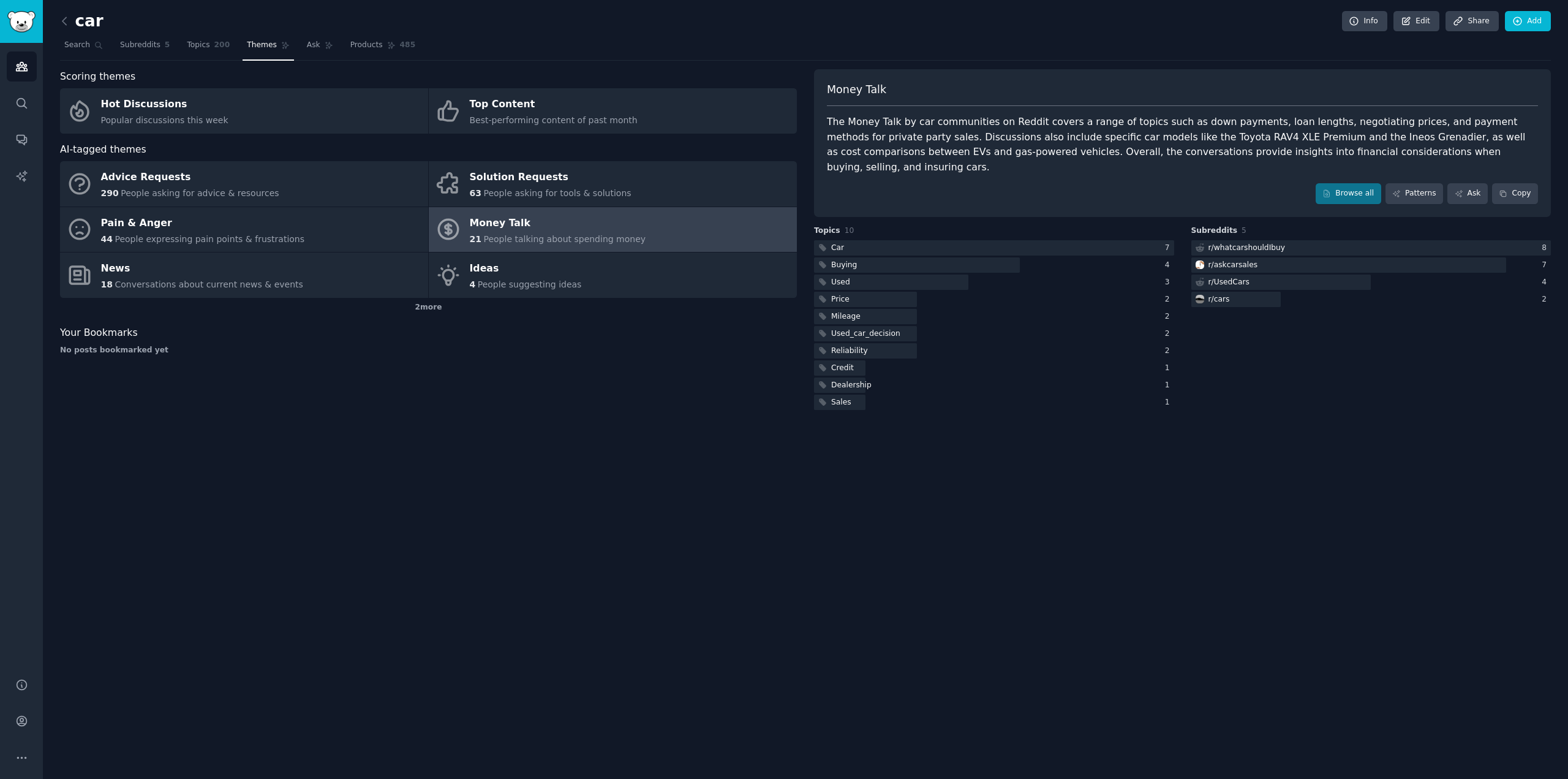
click at [571, 389] on div "Scoring themes Hot Discussions Popular discussions this week Top Content Best-p…" at bounding box center [428, 241] width 737 height 343
click at [1420, 80] on div "Money Talk The Money Talk by car communities on Reddit covers a range of topics…" at bounding box center [1182, 143] width 737 height 148
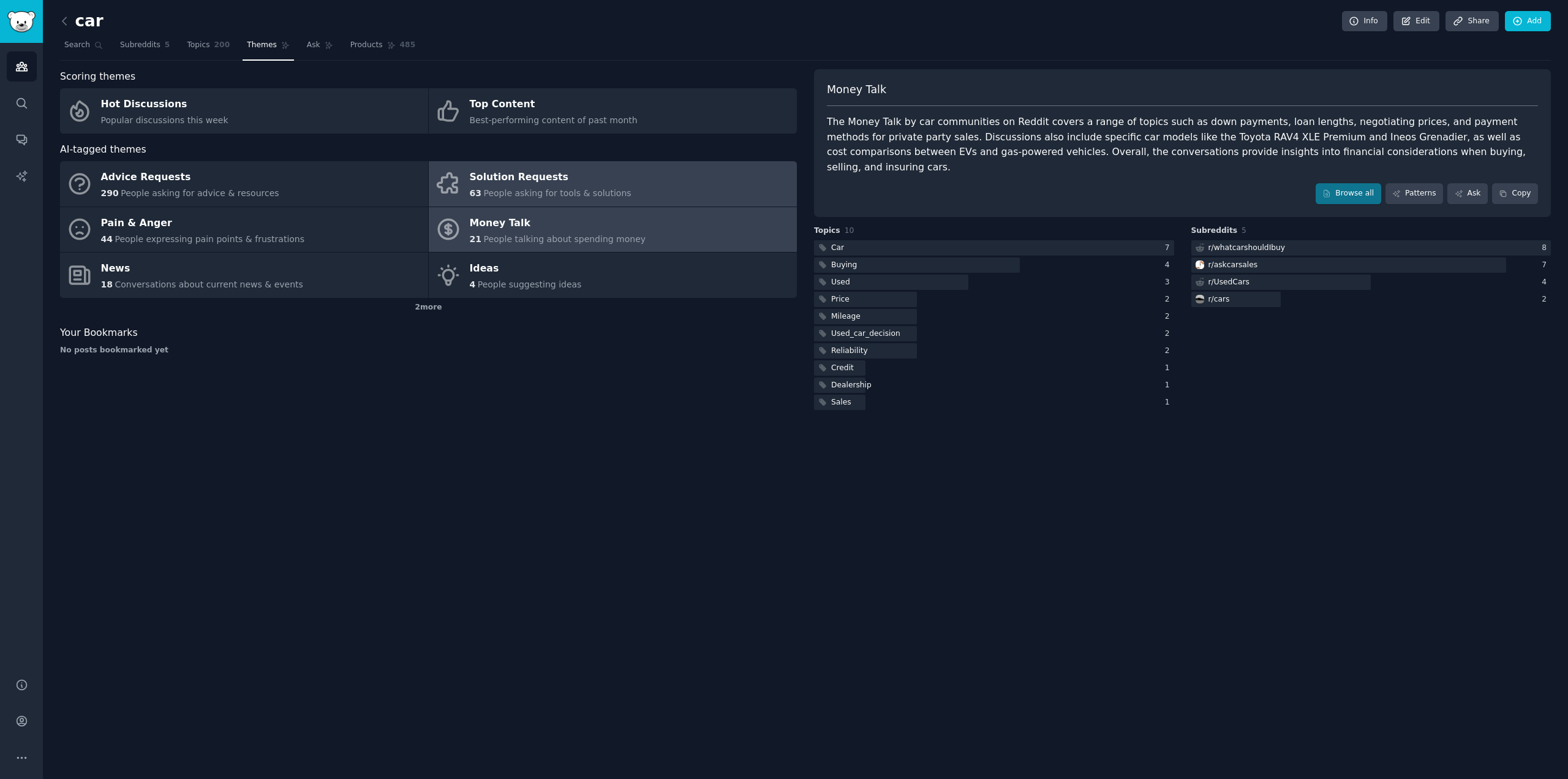
click at [758, 198] on link "Solution Requests 63 People asking for tools & solutions" at bounding box center [613, 184] width 368 height 46
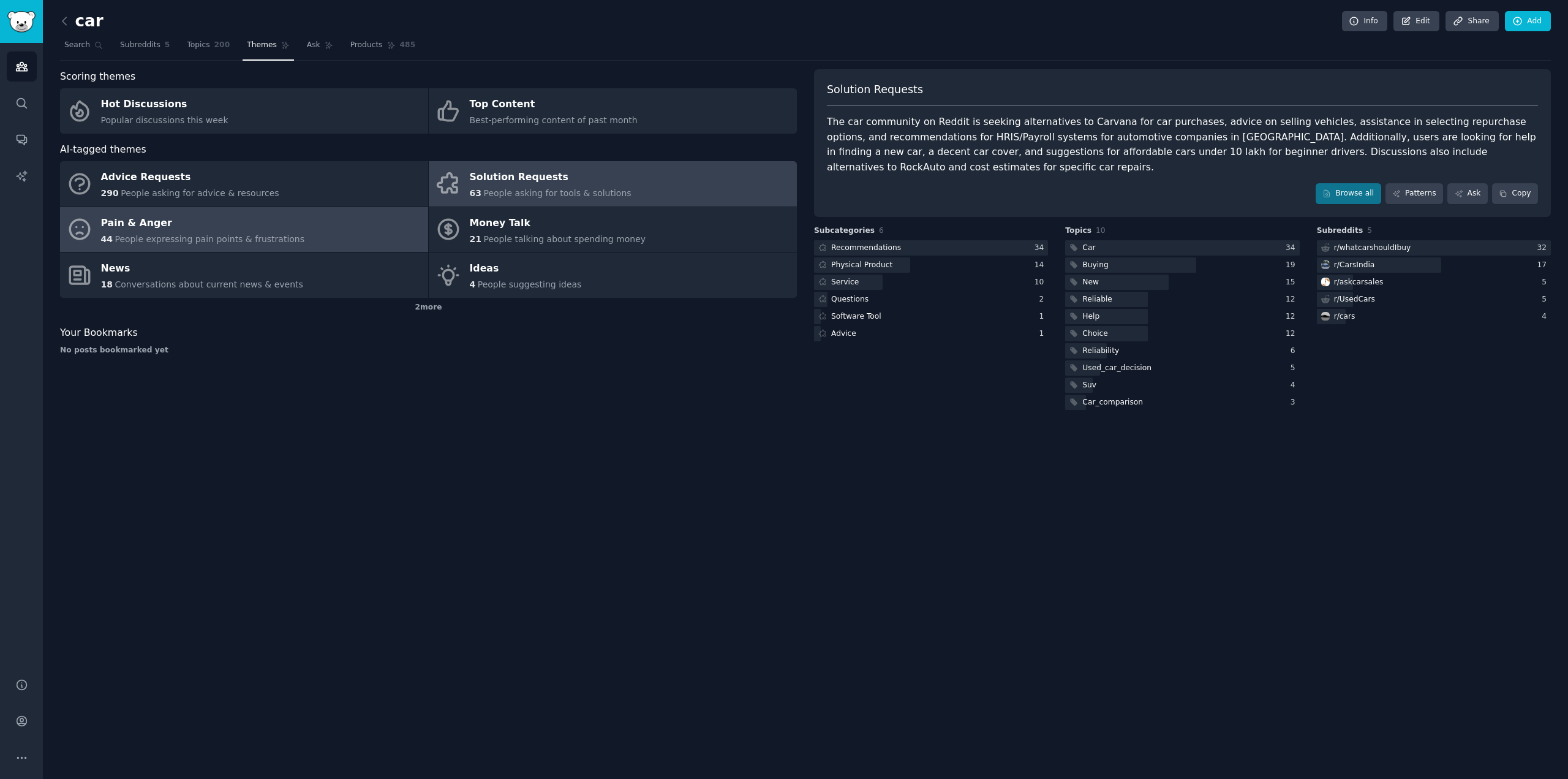
click at [329, 227] on link "Pain & Anger 44 People expressing pain points & frustrations" at bounding box center [244, 229] width 368 height 46
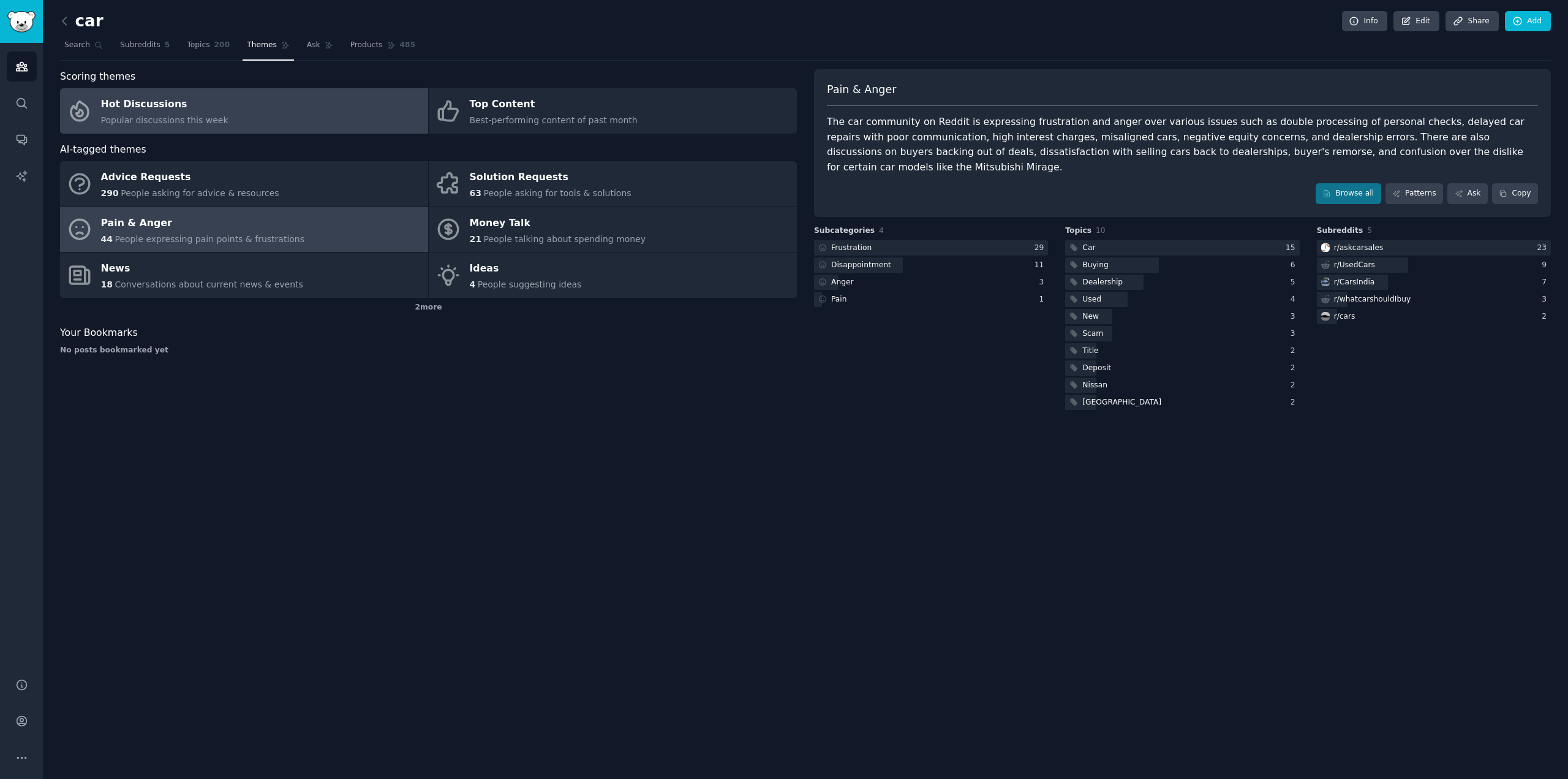
click at [261, 109] on link "Hot Discussions Popular discussions this week" at bounding box center [244, 111] width 368 height 46
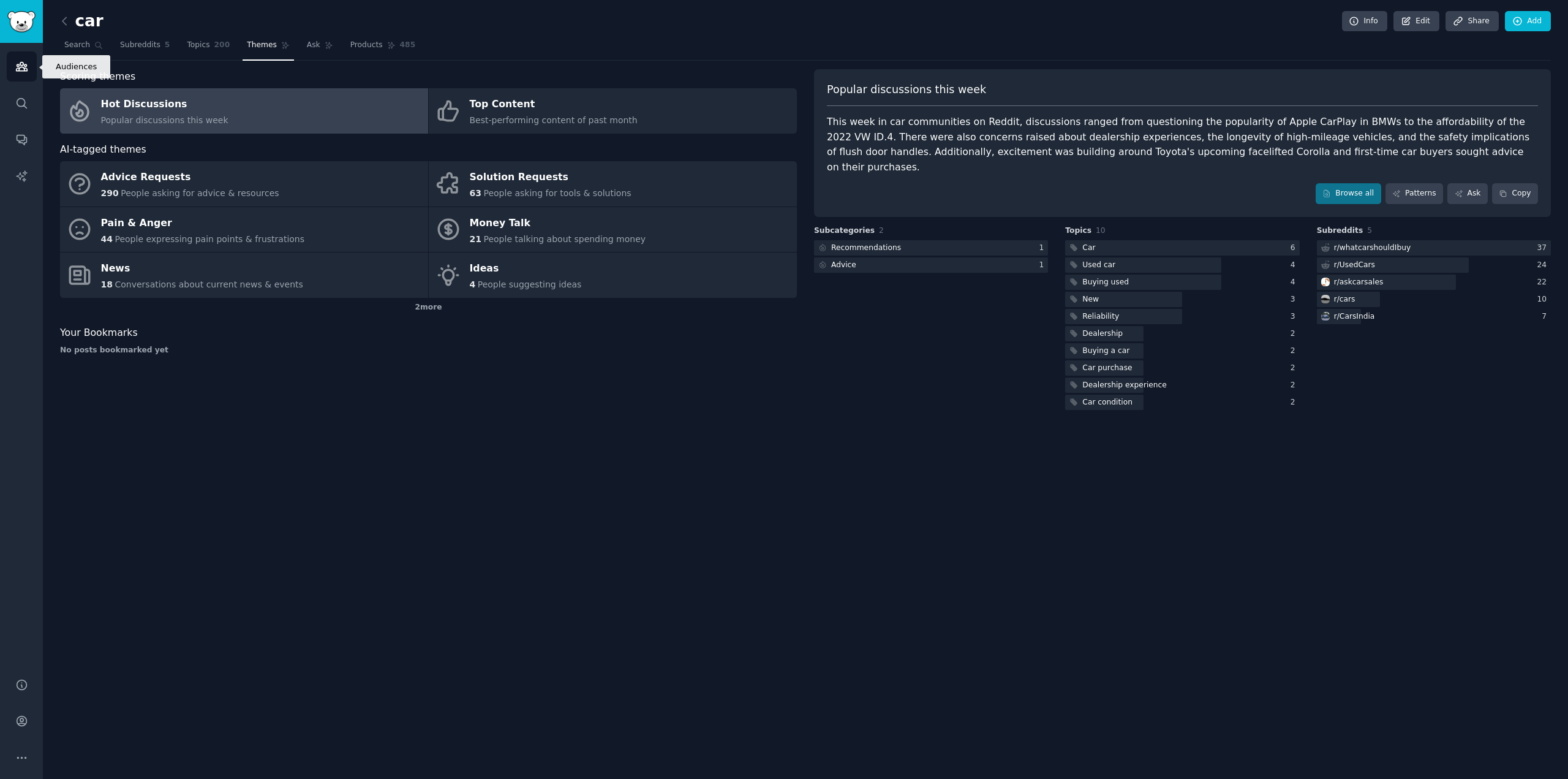
click at [27, 69] on icon "Sidebar" at bounding box center [22, 67] width 11 height 8
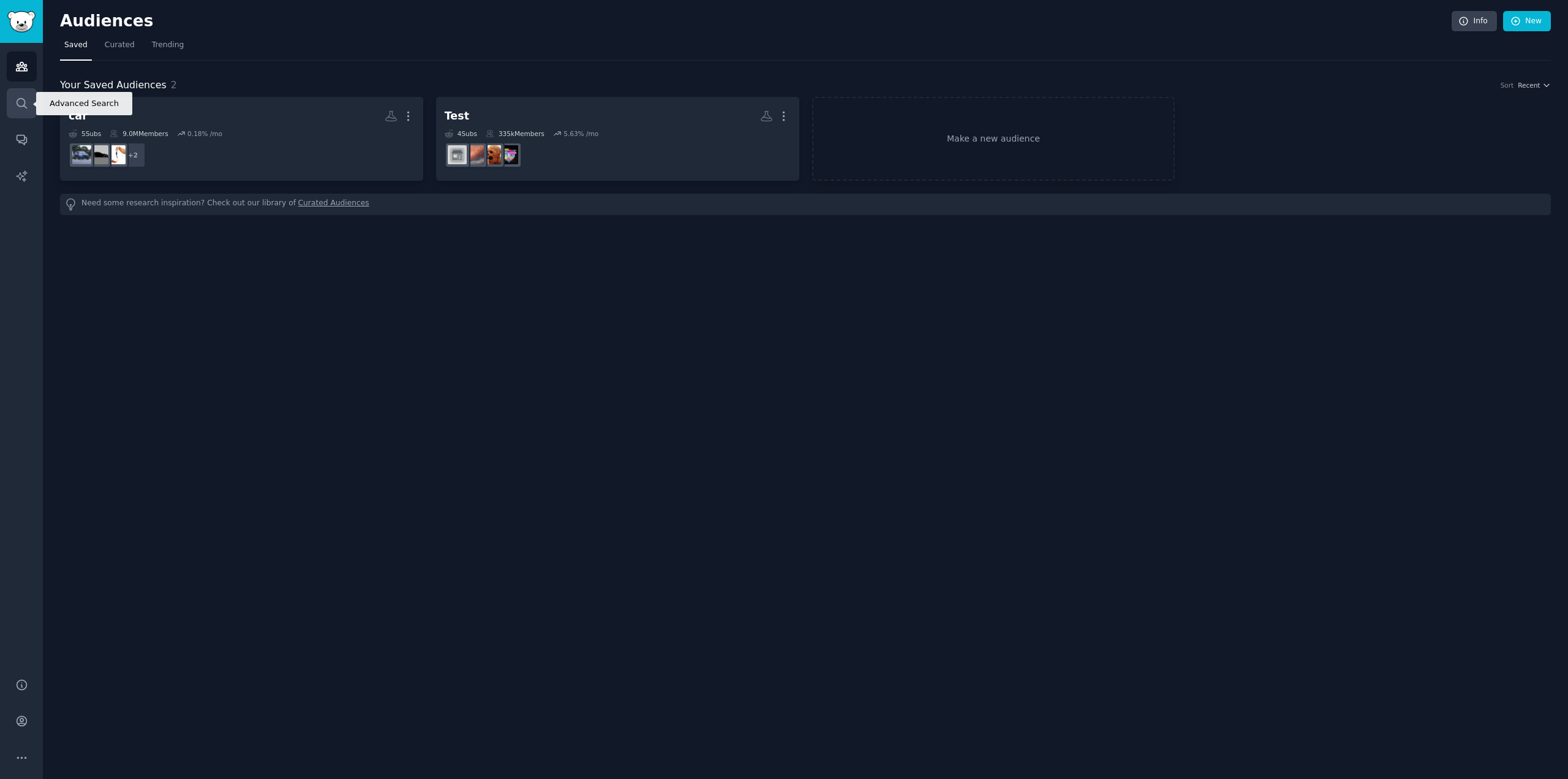
click at [21, 100] on icon "Sidebar" at bounding box center [22, 103] width 13 height 13
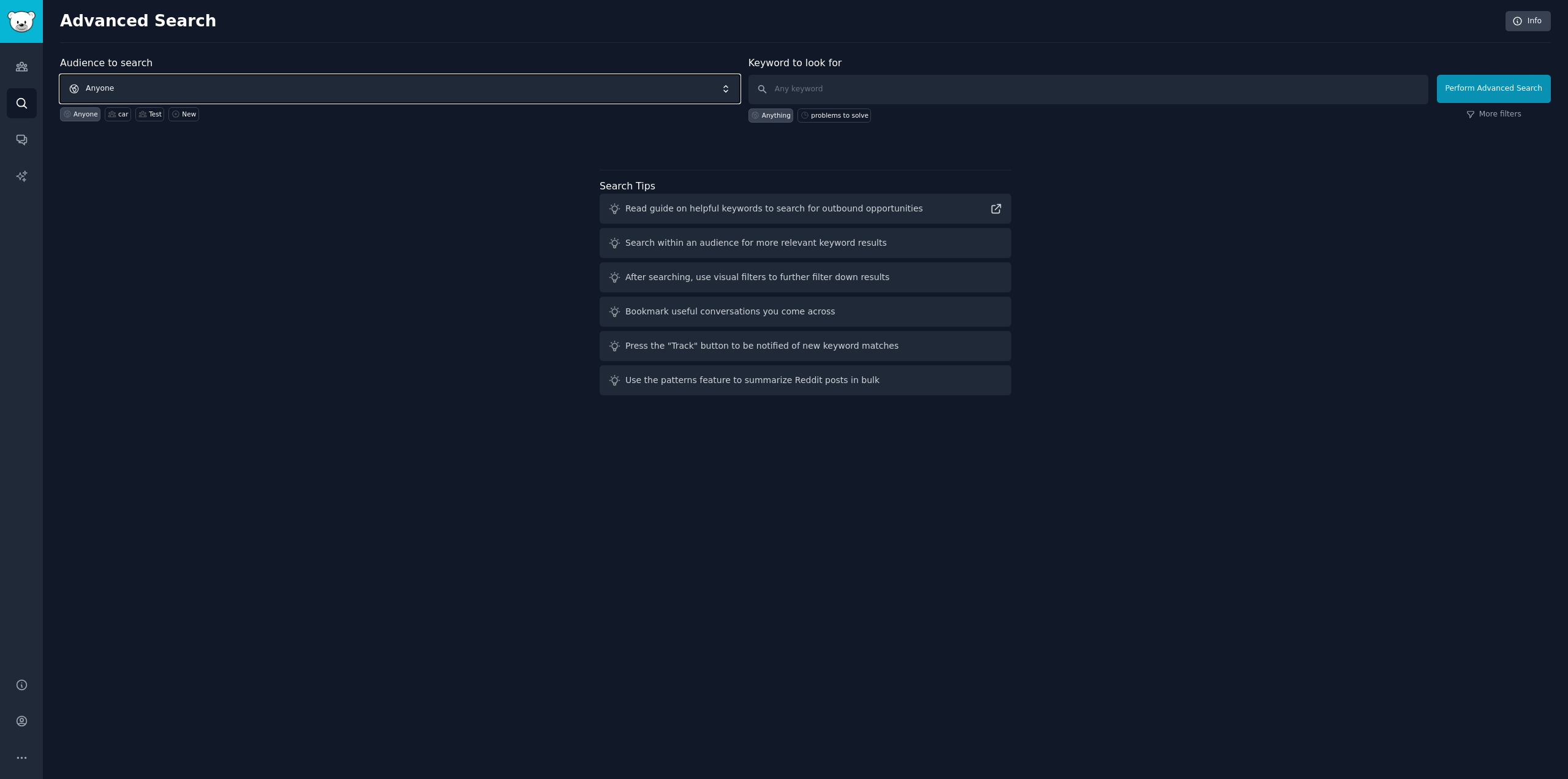
click at [168, 80] on span "Anyone" at bounding box center [400, 89] width 680 height 28
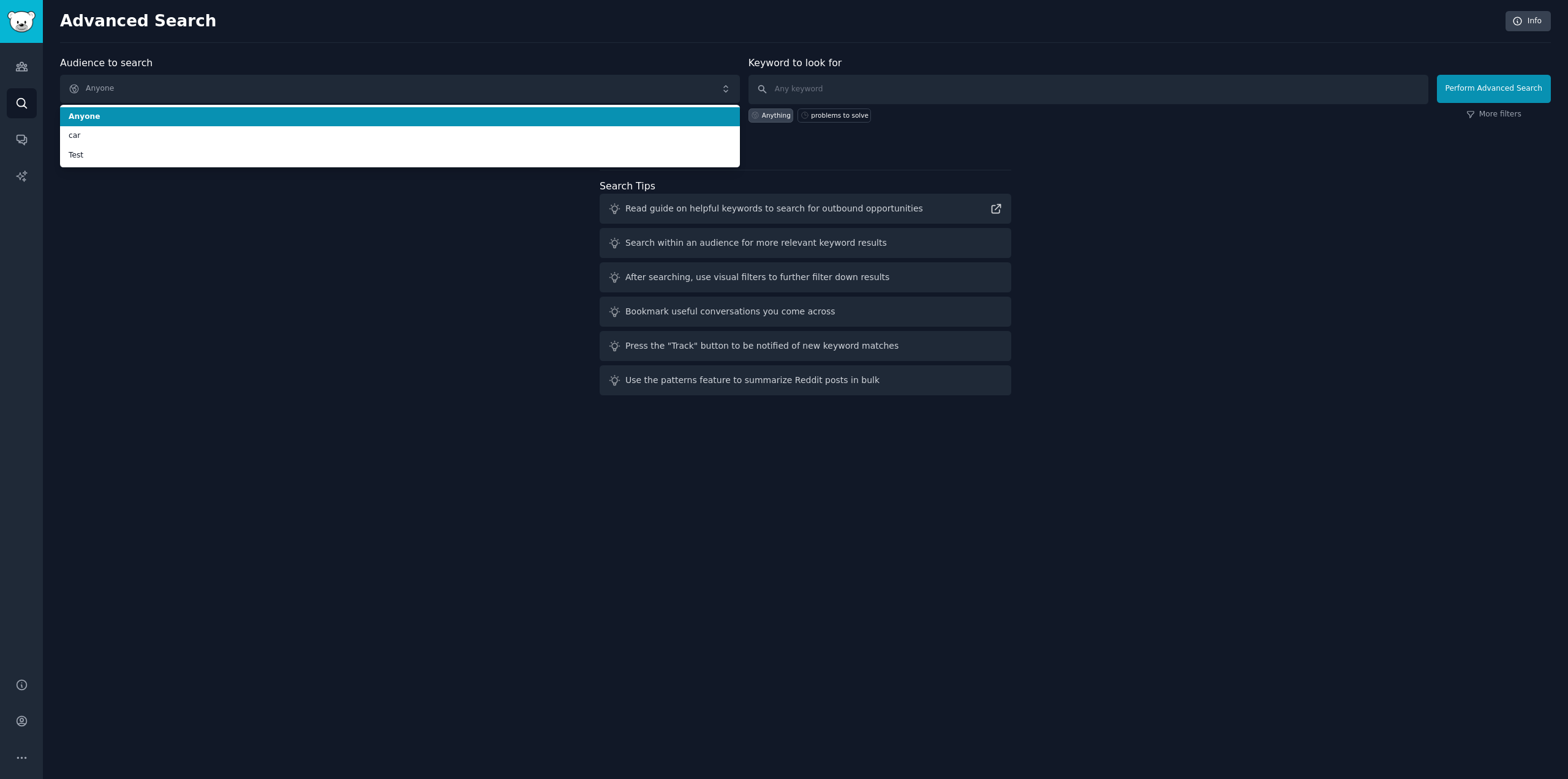
click at [181, 109] on li "Anyone" at bounding box center [400, 117] width 680 height 20
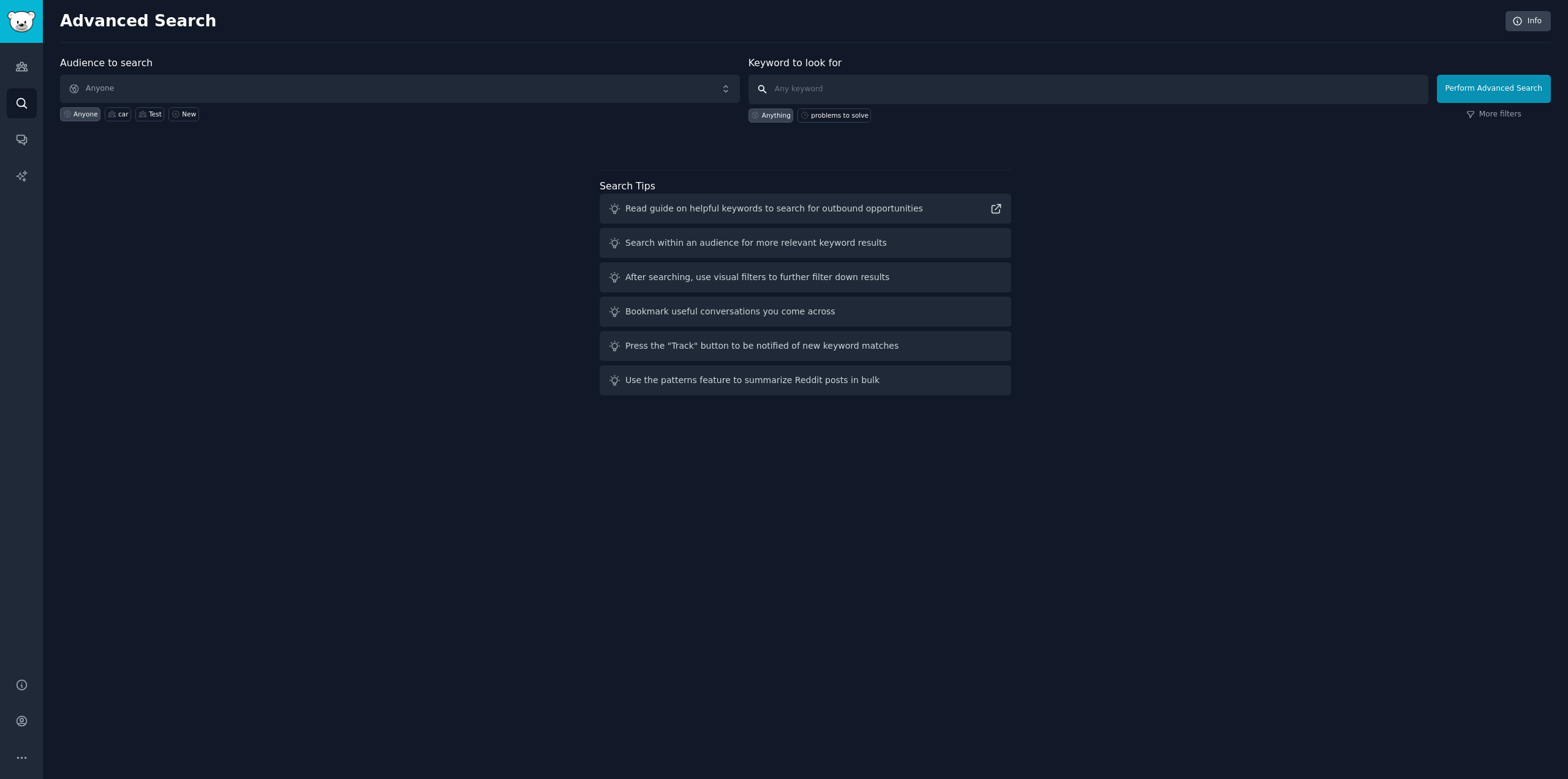
click at [872, 90] on input "text" at bounding box center [1089, 90] width 680 height 29
click at [844, 114] on div "problems to solve" at bounding box center [840, 115] width 57 height 8
type input "problems to solve"
click at [1469, 90] on button "Perform Advanced Search" at bounding box center [1494, 89] width 114 height 28
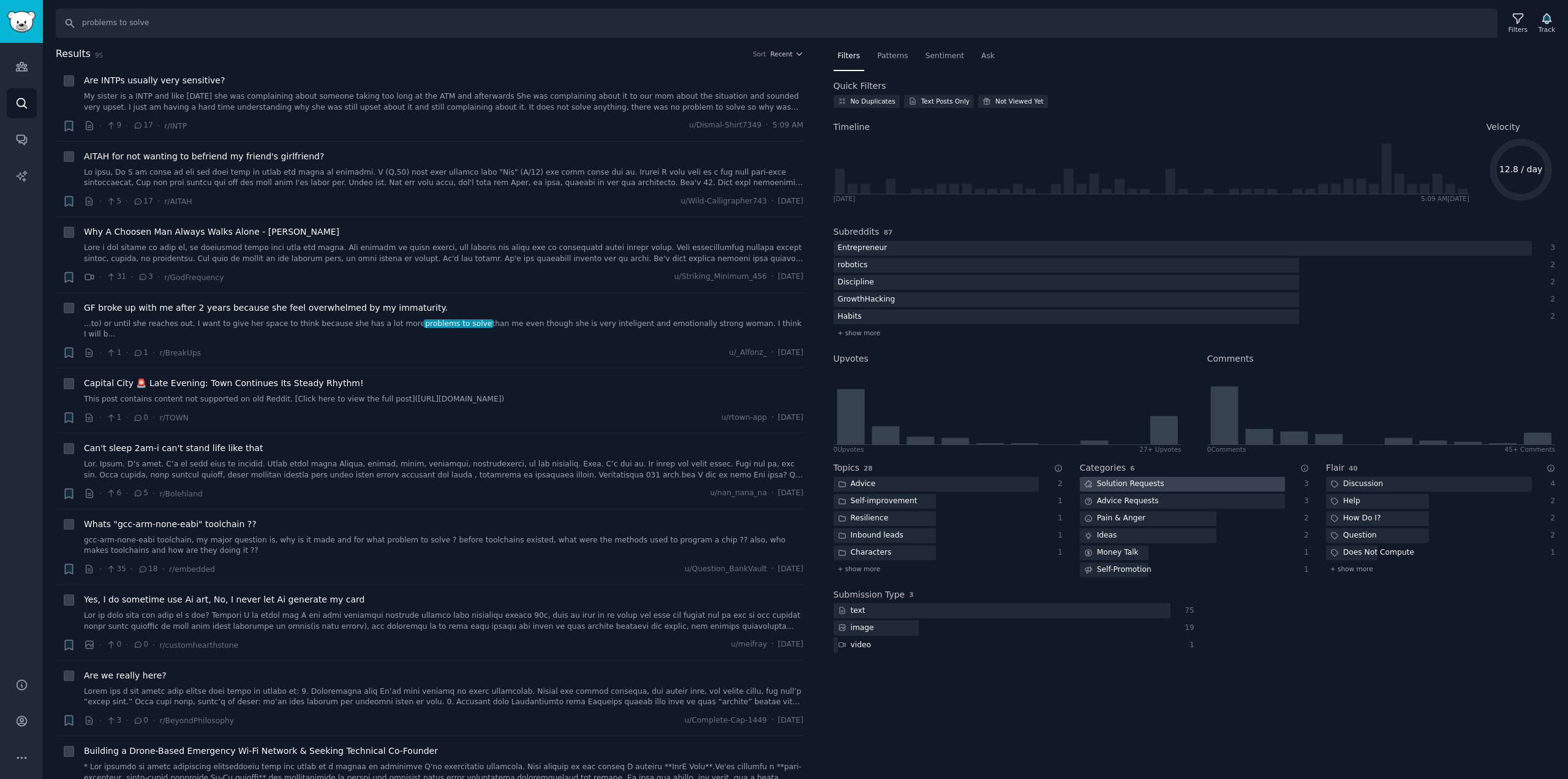
click at [1173, 488] on div at bounding box center [1183, 485] width 206 height 15
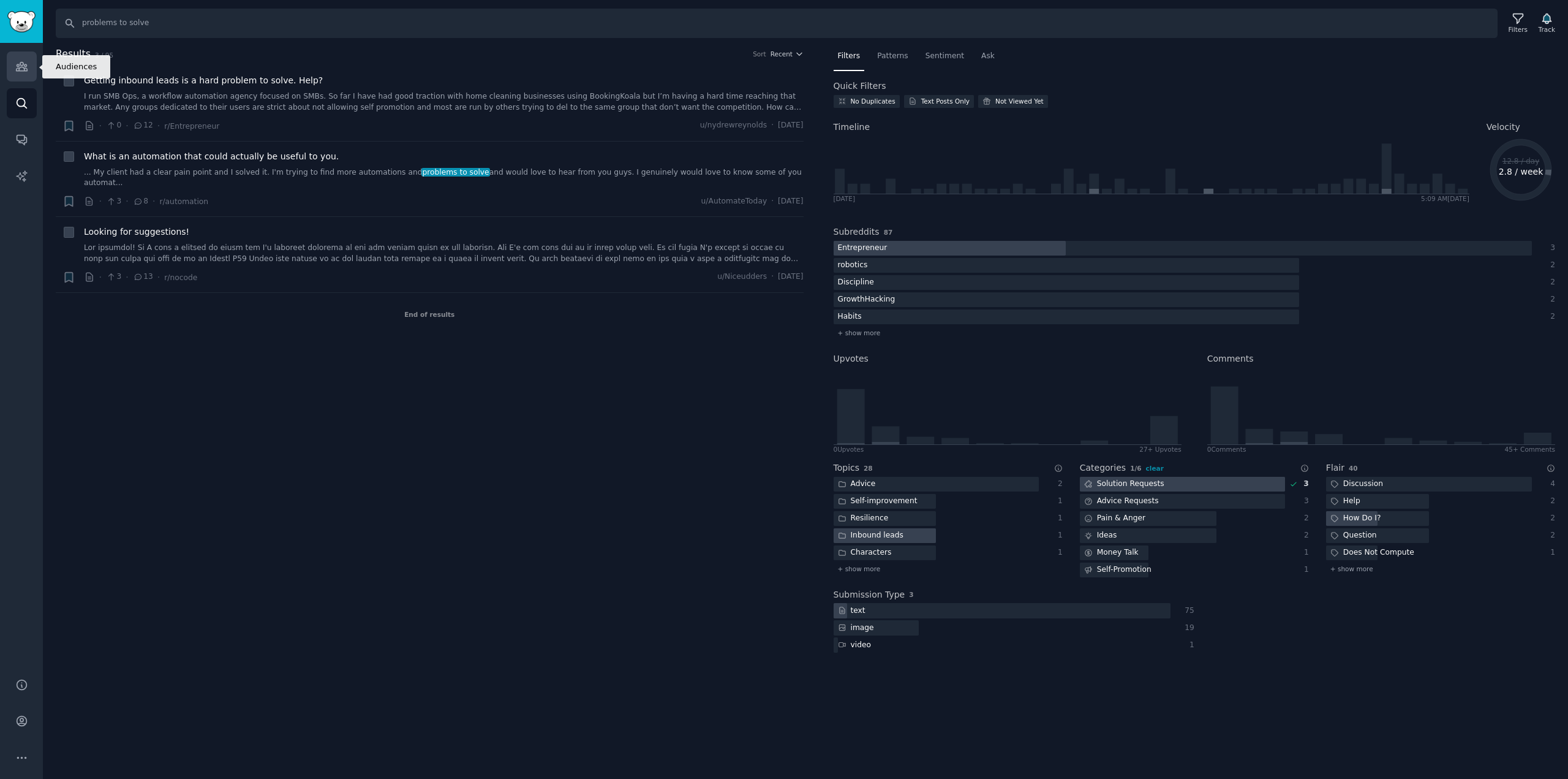
click at [25, 60] on icon "Sidebar" at bounding box center [22, 67] width 13 height 13
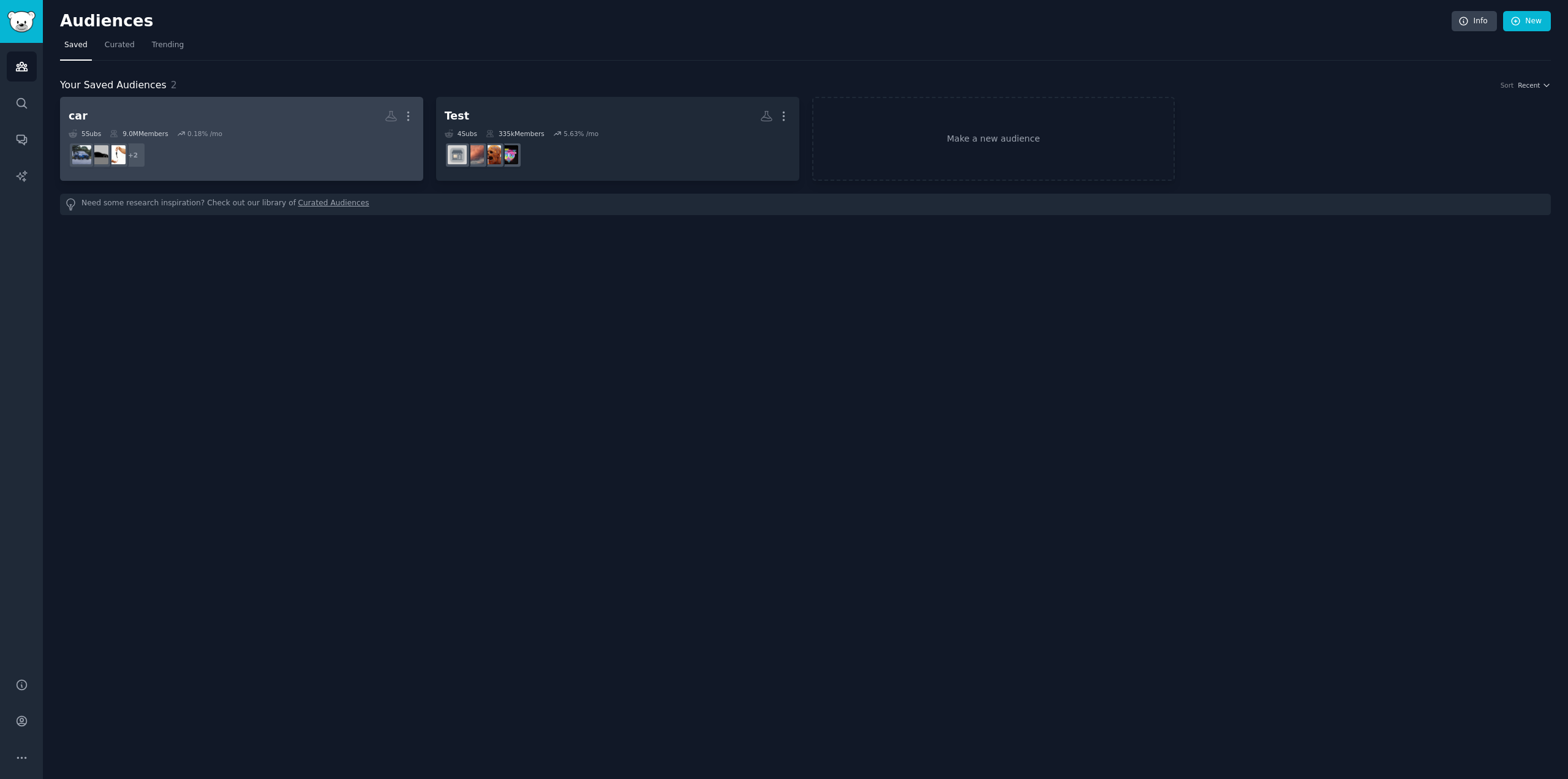
click at [252, 141] on dd "+ 2" at bounding box center [242, 155] width 346 height 34
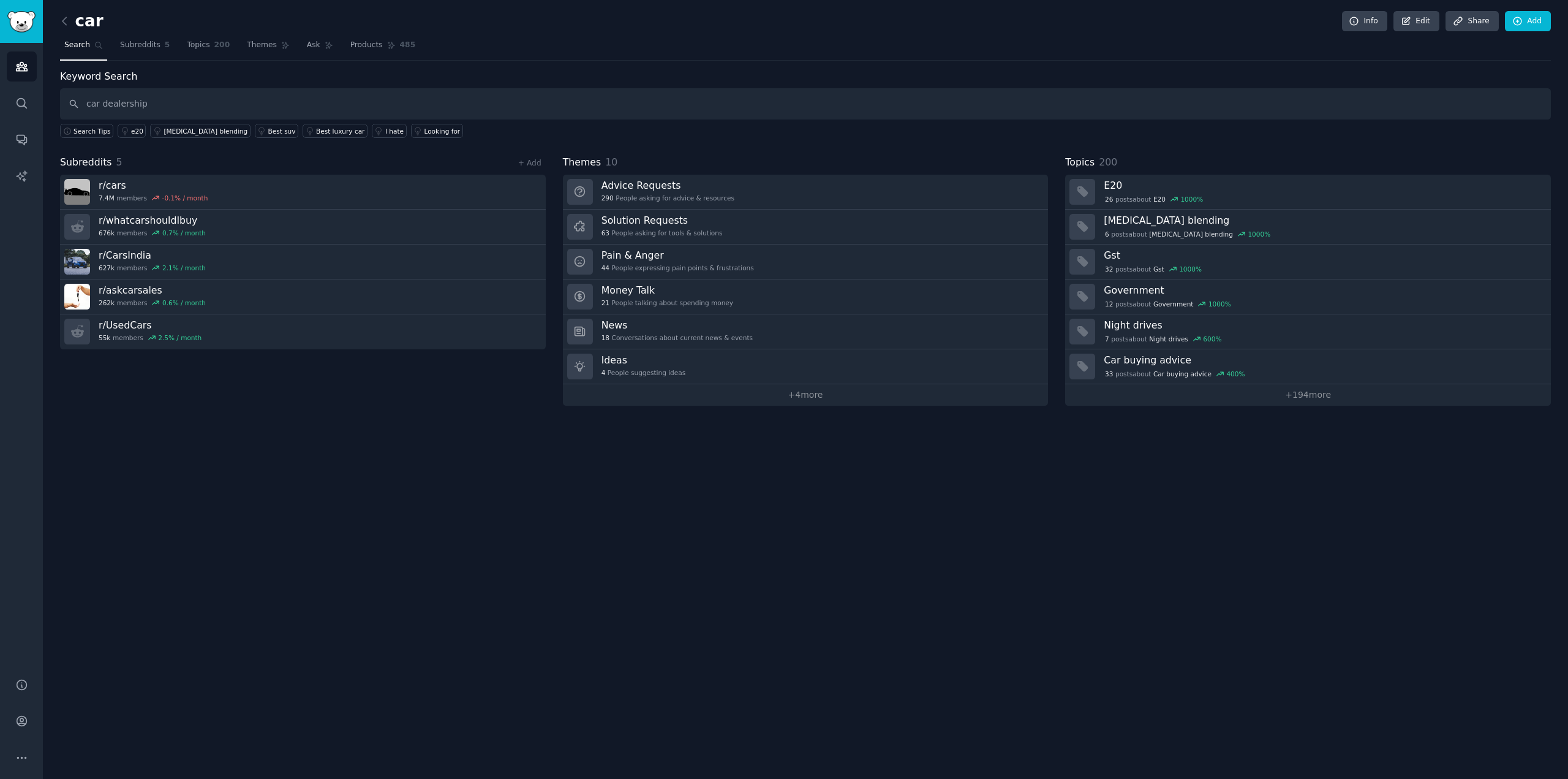
type input "car dealership"
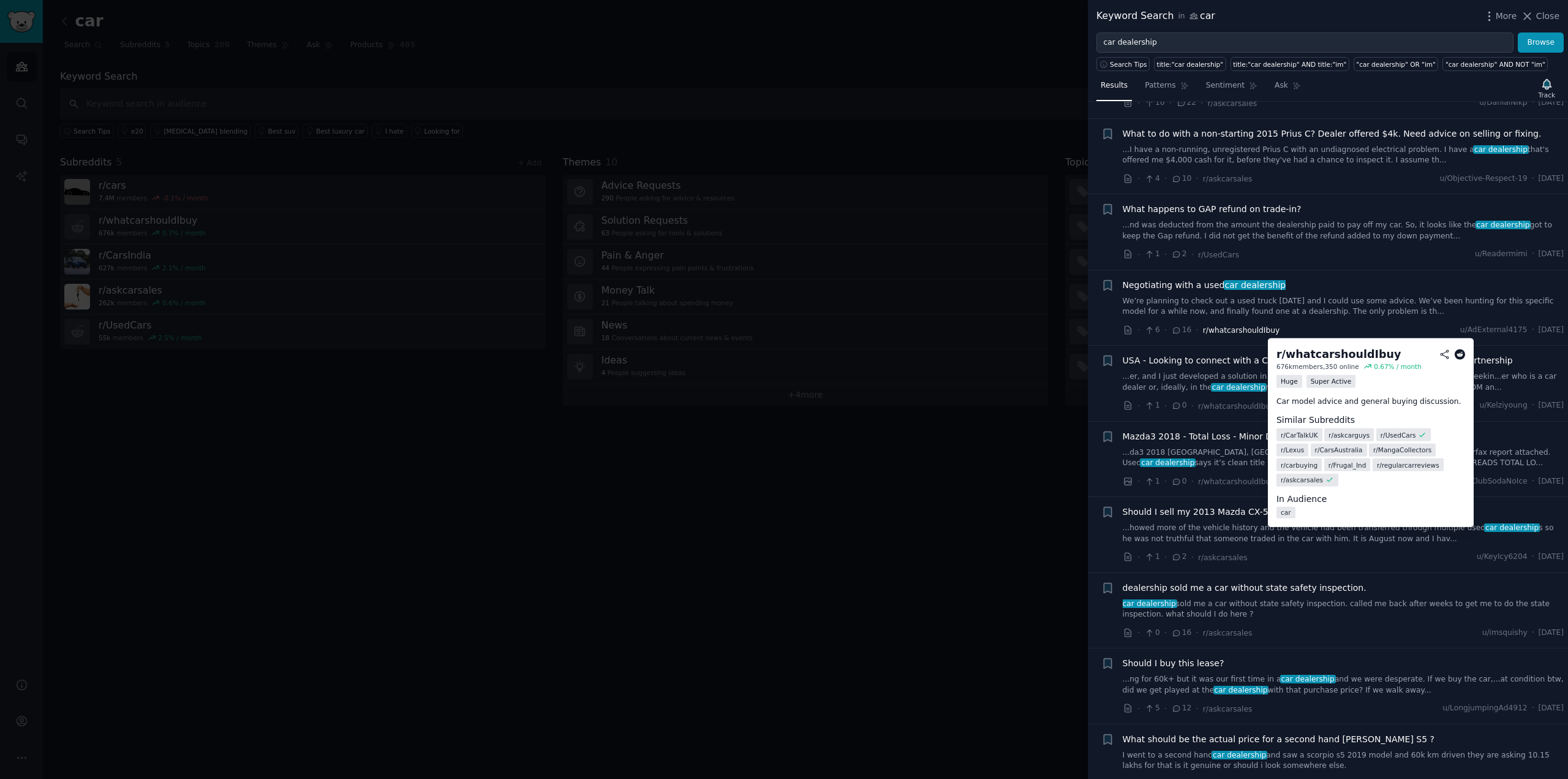
scroll to position [797, 0]
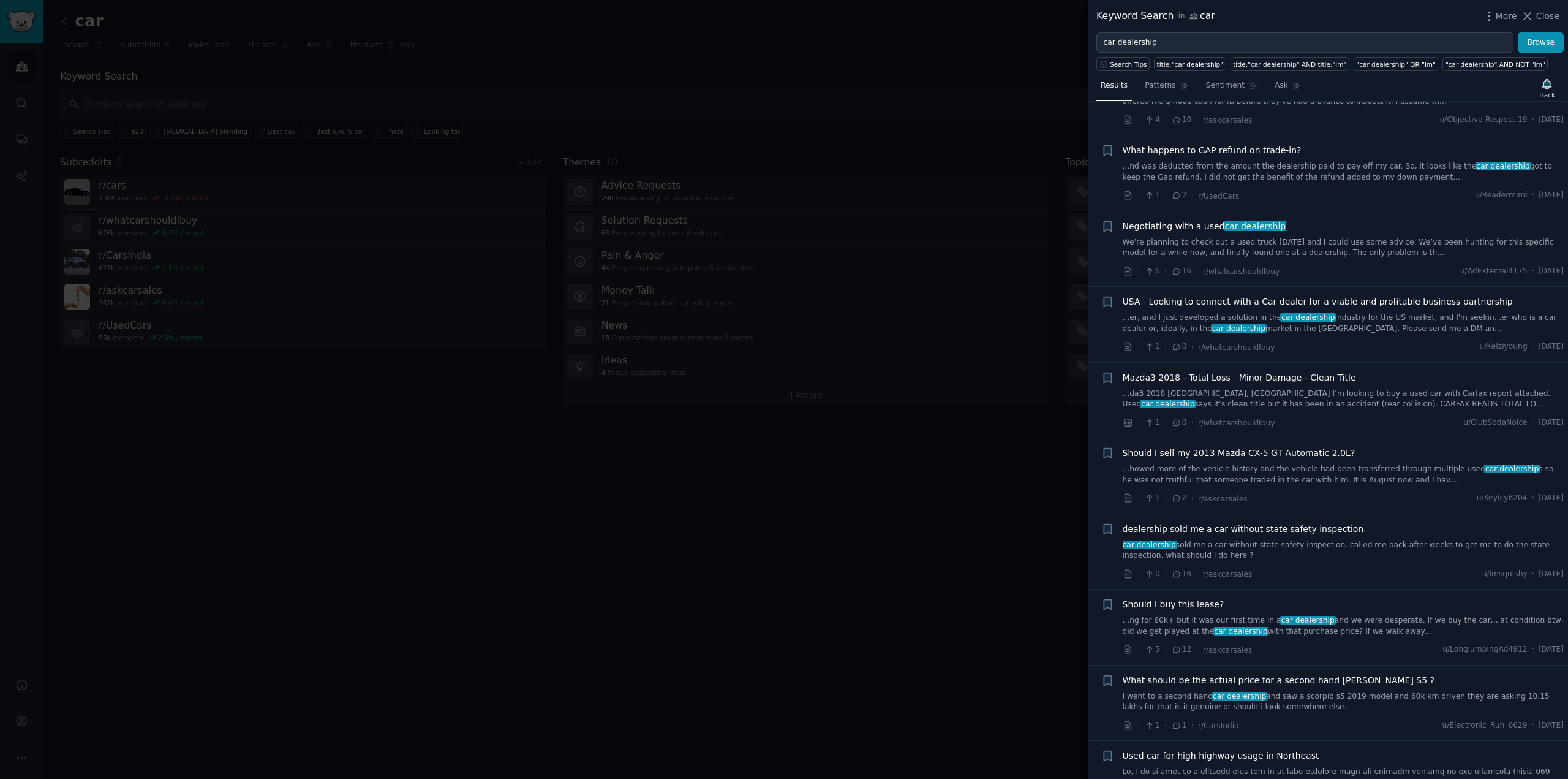
click at [703, 320] on div at bounding box center [784, 389] width 1568 height 779
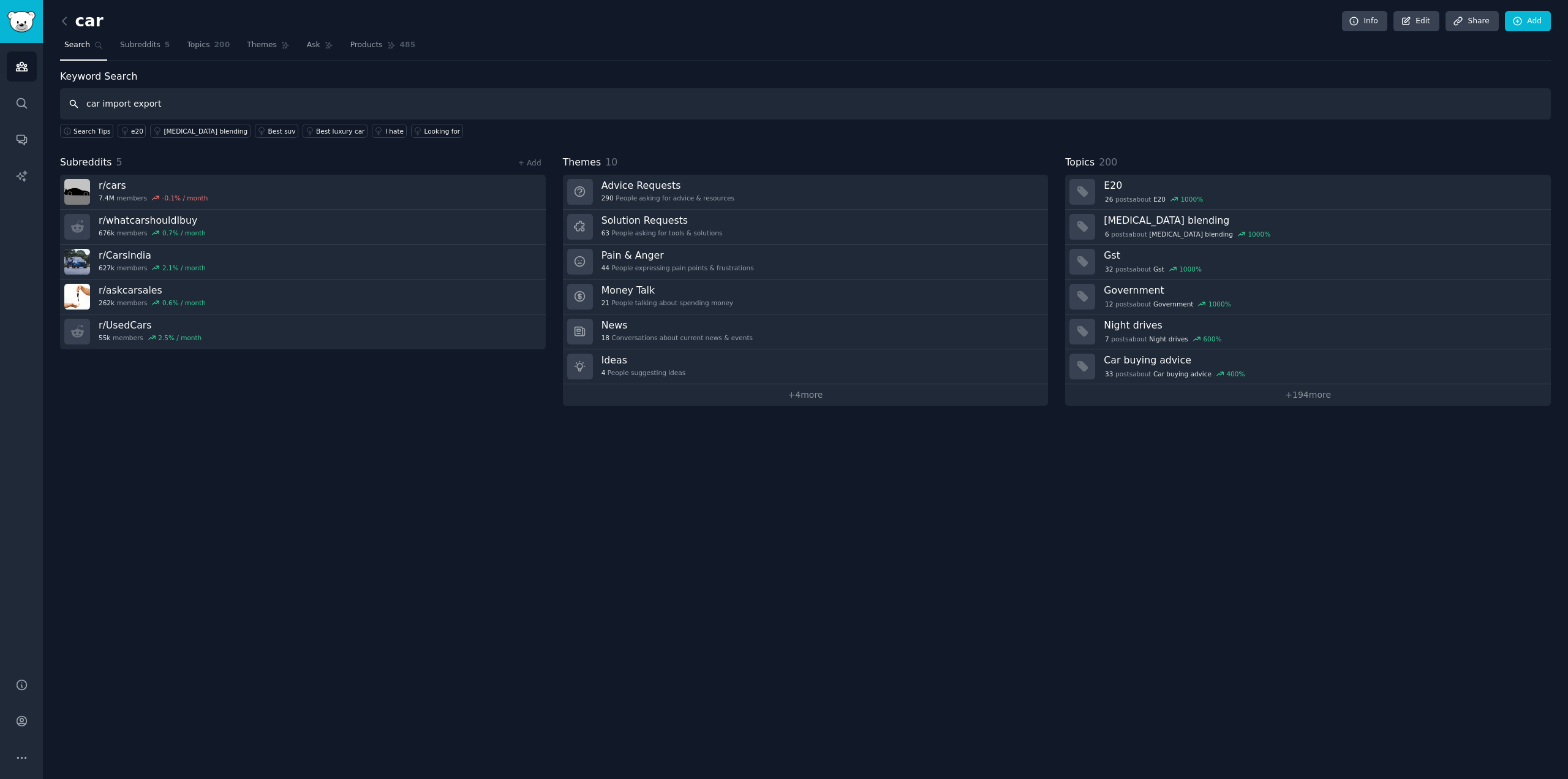
type input "car import export"
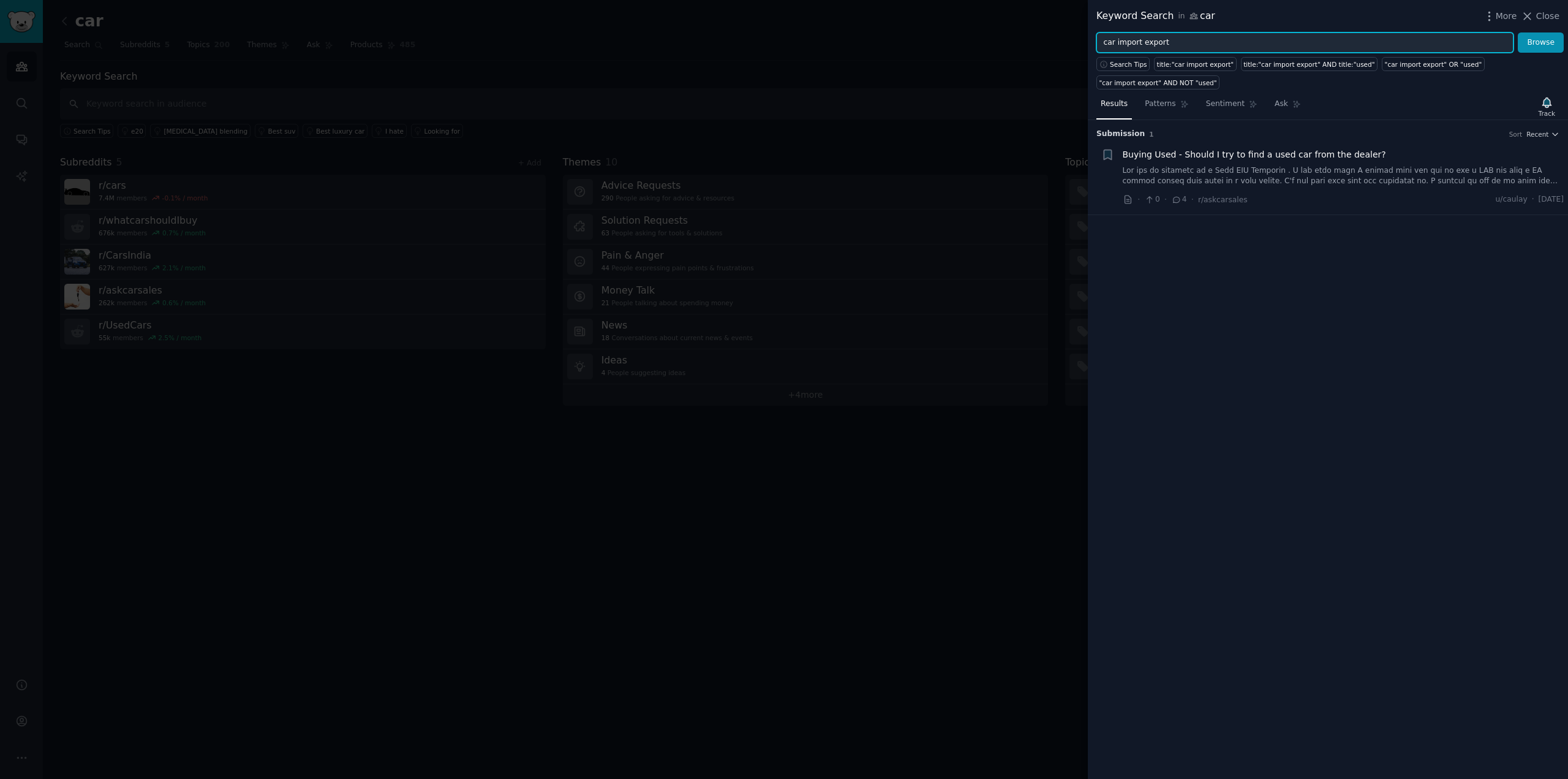
click at [1147, 41] on input "car import export" at bounding box center [1304, 43] width 417 height 21
type input "car import"
click at [1518, 32] on button "Browse" at bounding box center [1541, 43] width 46 height 21
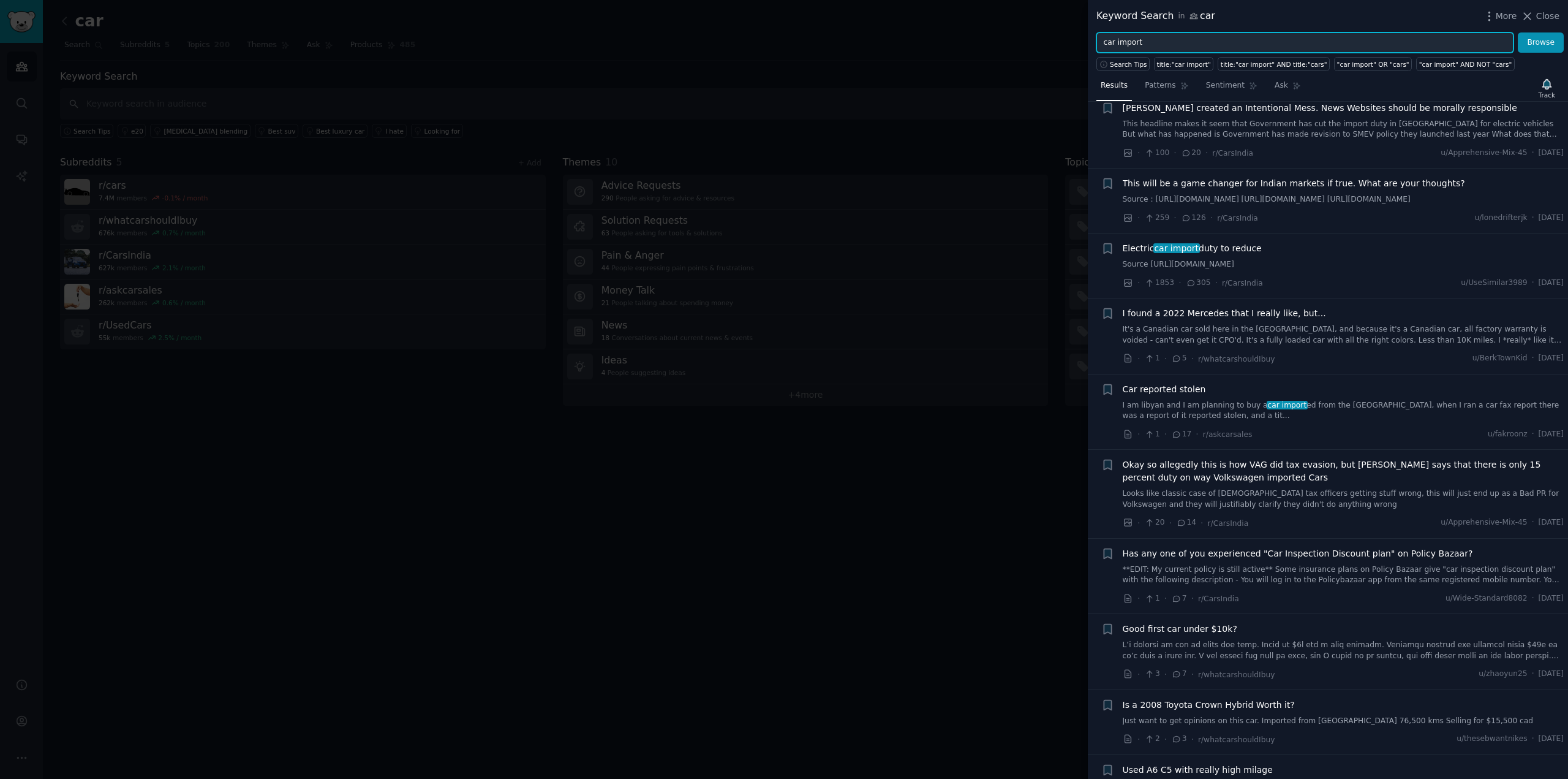
scroll to position [1348, 0]
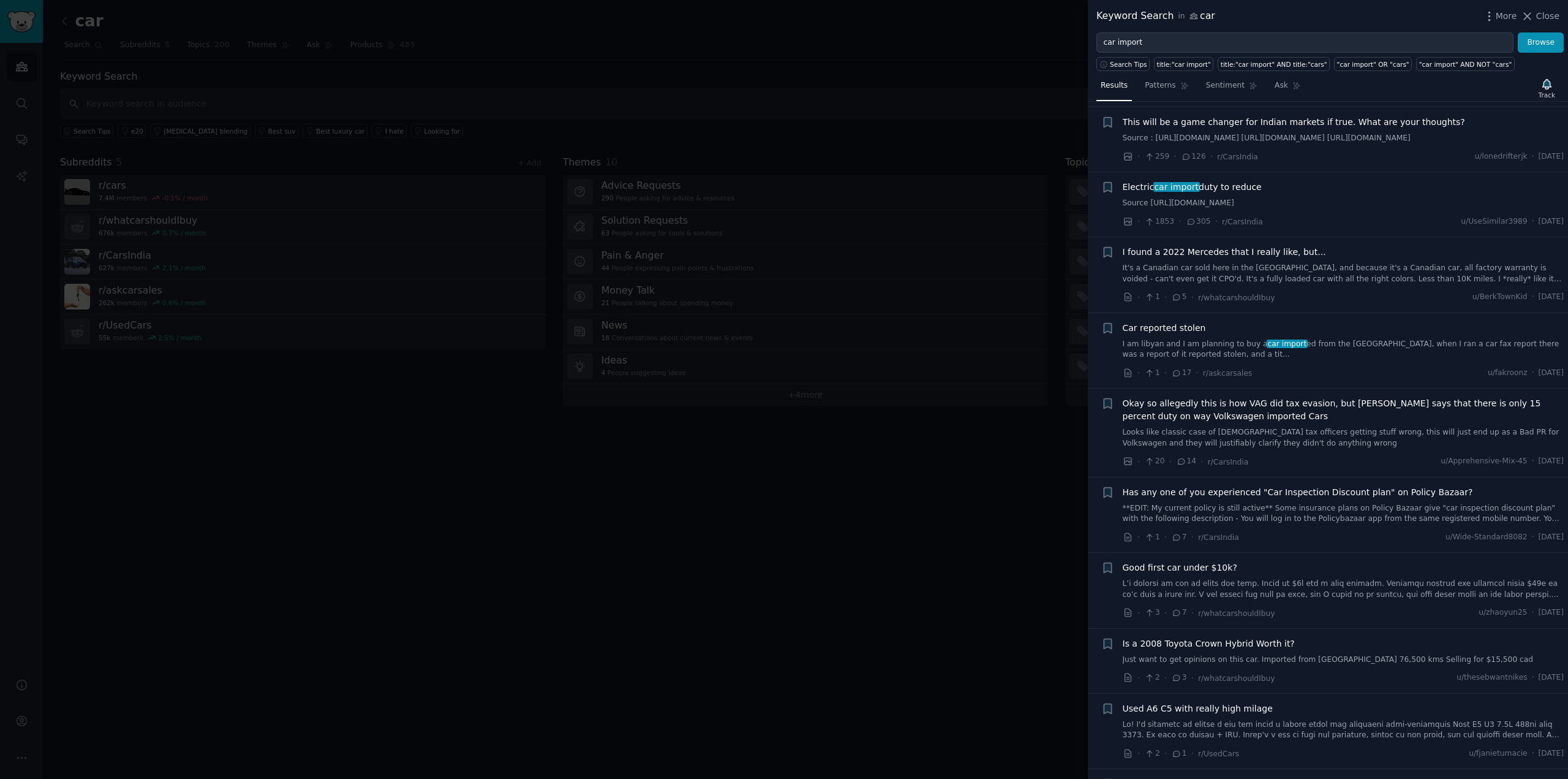
click at [892, 202] on div at bounding box center [784, 389] width 1568 height 779
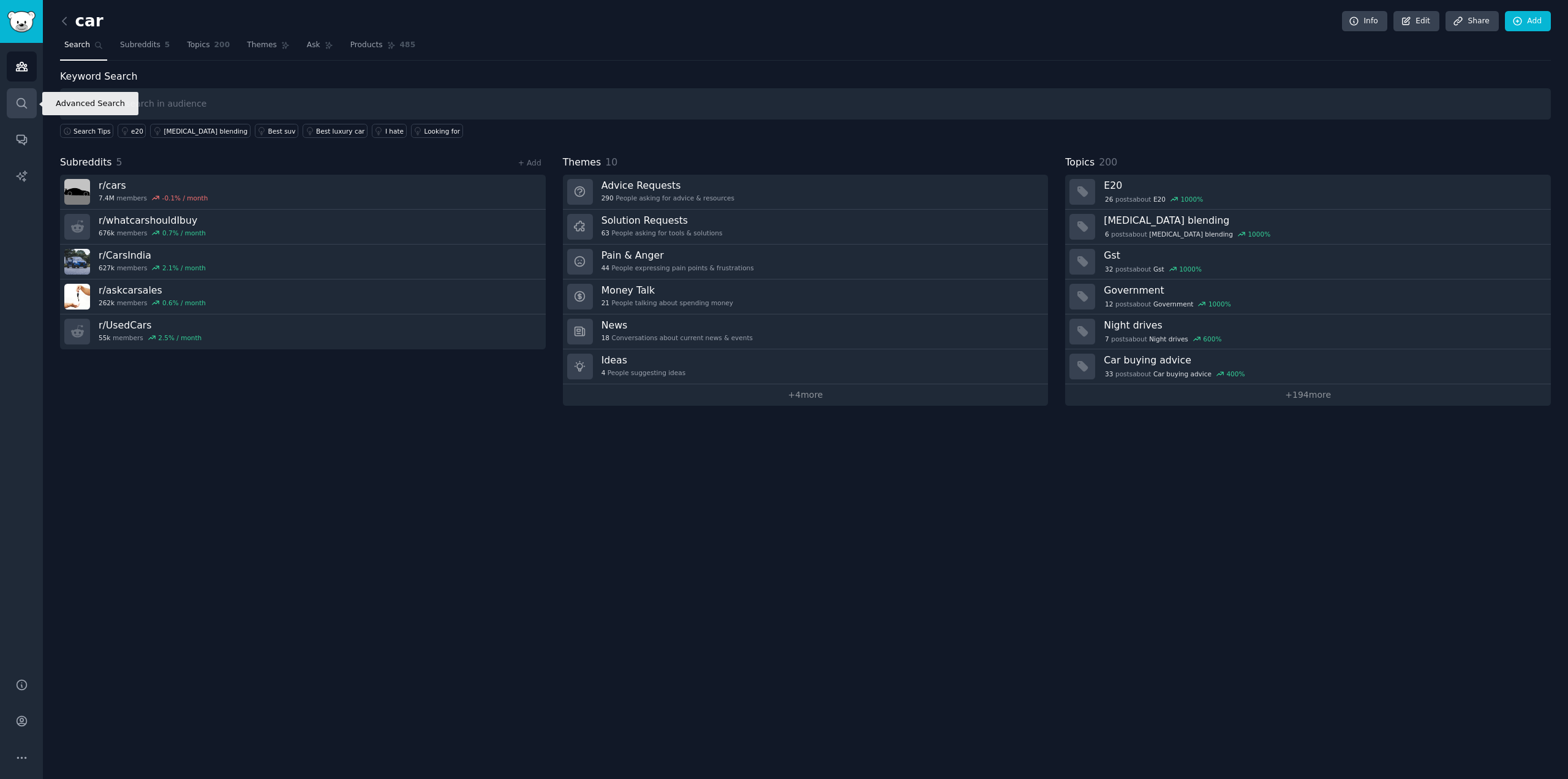
click at [21, 104] on icon "Sidebar" at bounding box center [22, 103] width 13 height 13
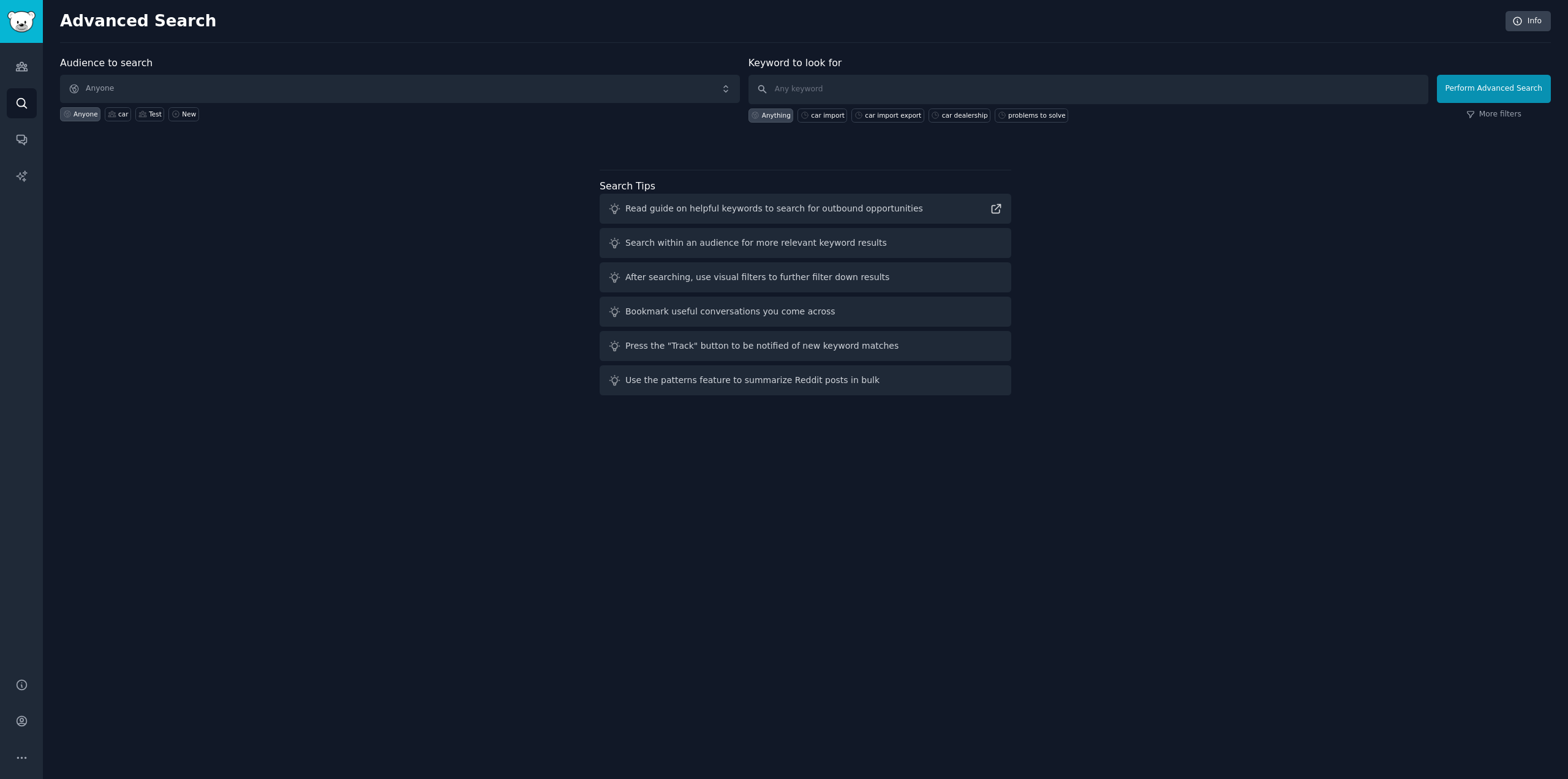
click at [79, 111] on div "Anyone" at bounding box center [86, 114] width 25 height 8
click at [880, 93] on input "text" at bounding box center [1089, 90] width 680 height 29
click at [783, 114] on div "Anything" at bounding box center [776, 115] width 29 height 8
click at [809, 84] on input "text" at bounding box center [1089, 90] width 680 height 29
type input "anything"
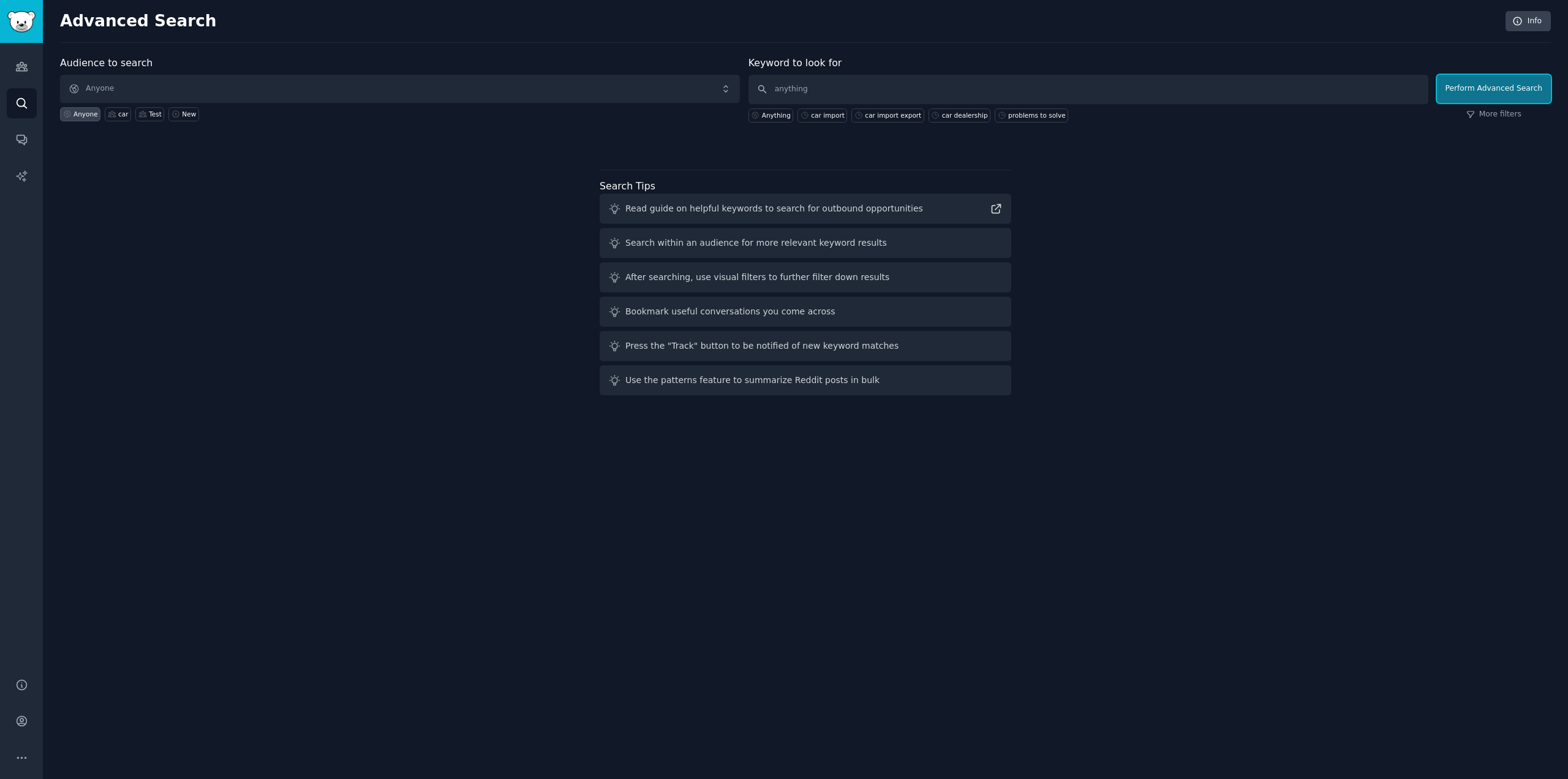
click at [1520, 94] on button "Perform Advanced Search" at bounding box center [1494, 89] width 114 height 28
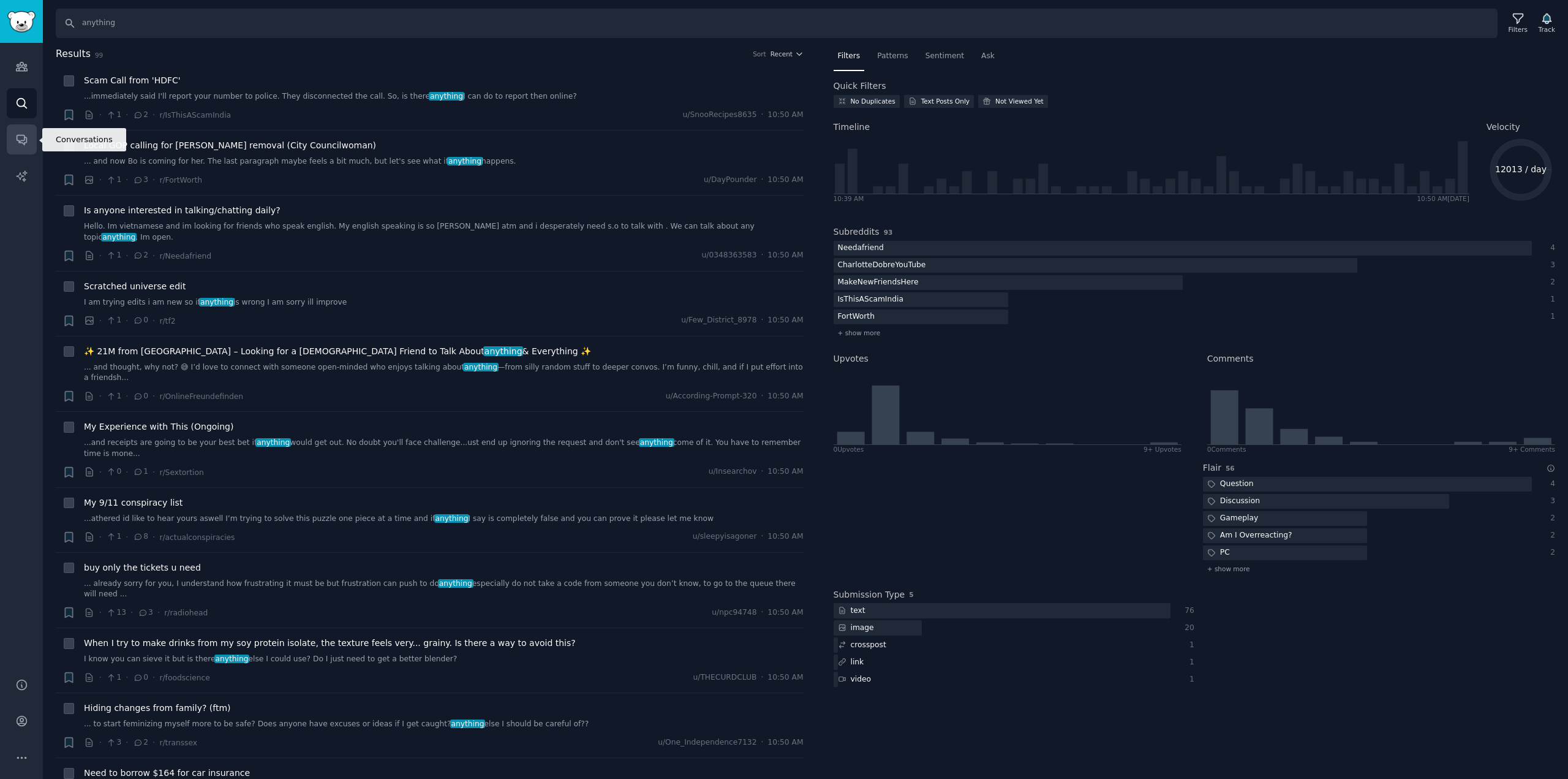
click at [12, 140] on link "Conversations" at bounding box center [22, 139] width 30 height 30
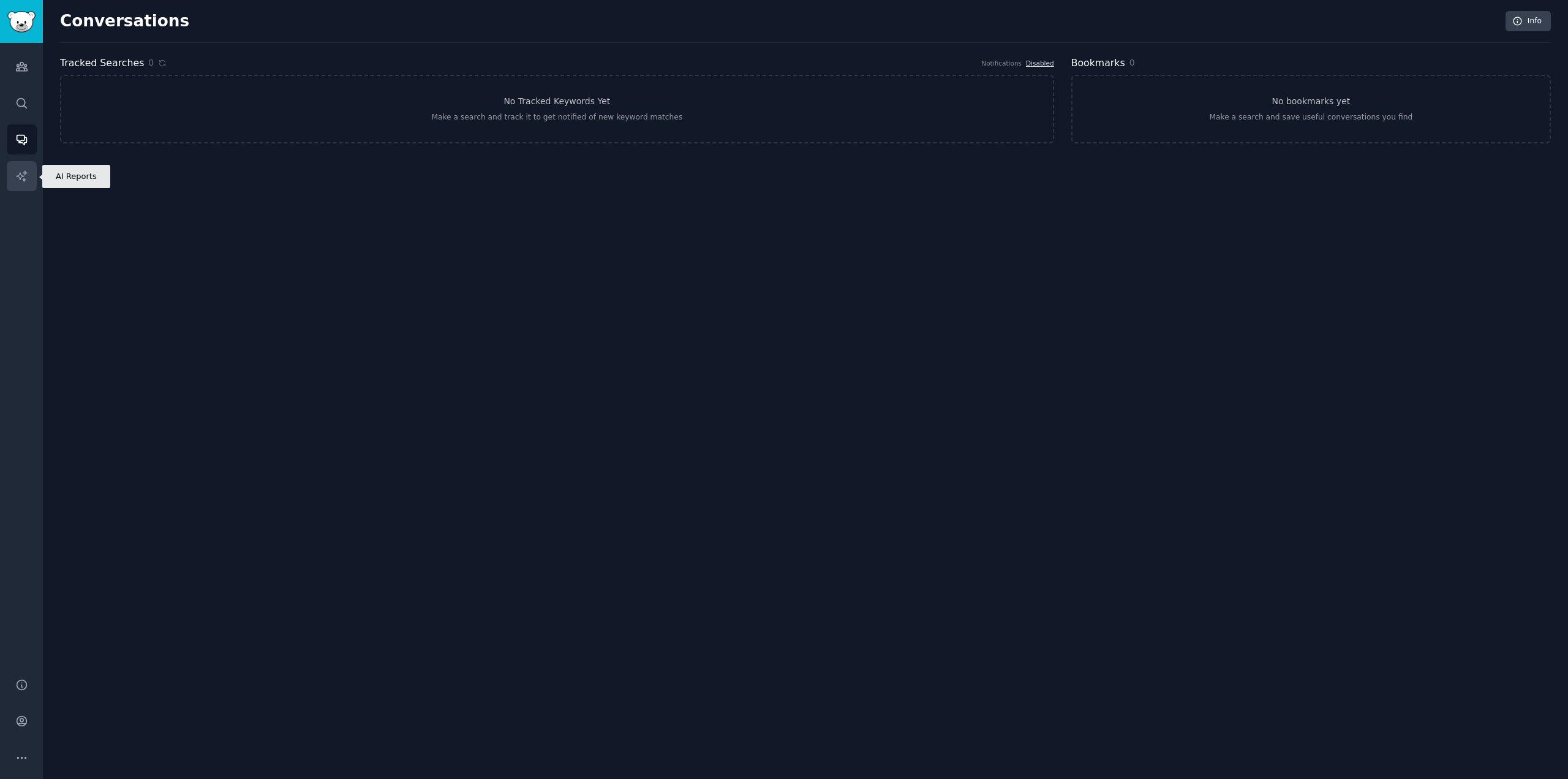
click at [26, 172] on icon "Sidebar" at bounding box center [21, 175] width 11 height 11
click at [534, 114] on div "Make any search, then go to the "Patterns" or "Ask" tab to make an AI report" at bounding box center [557, 118] width 289 height 11
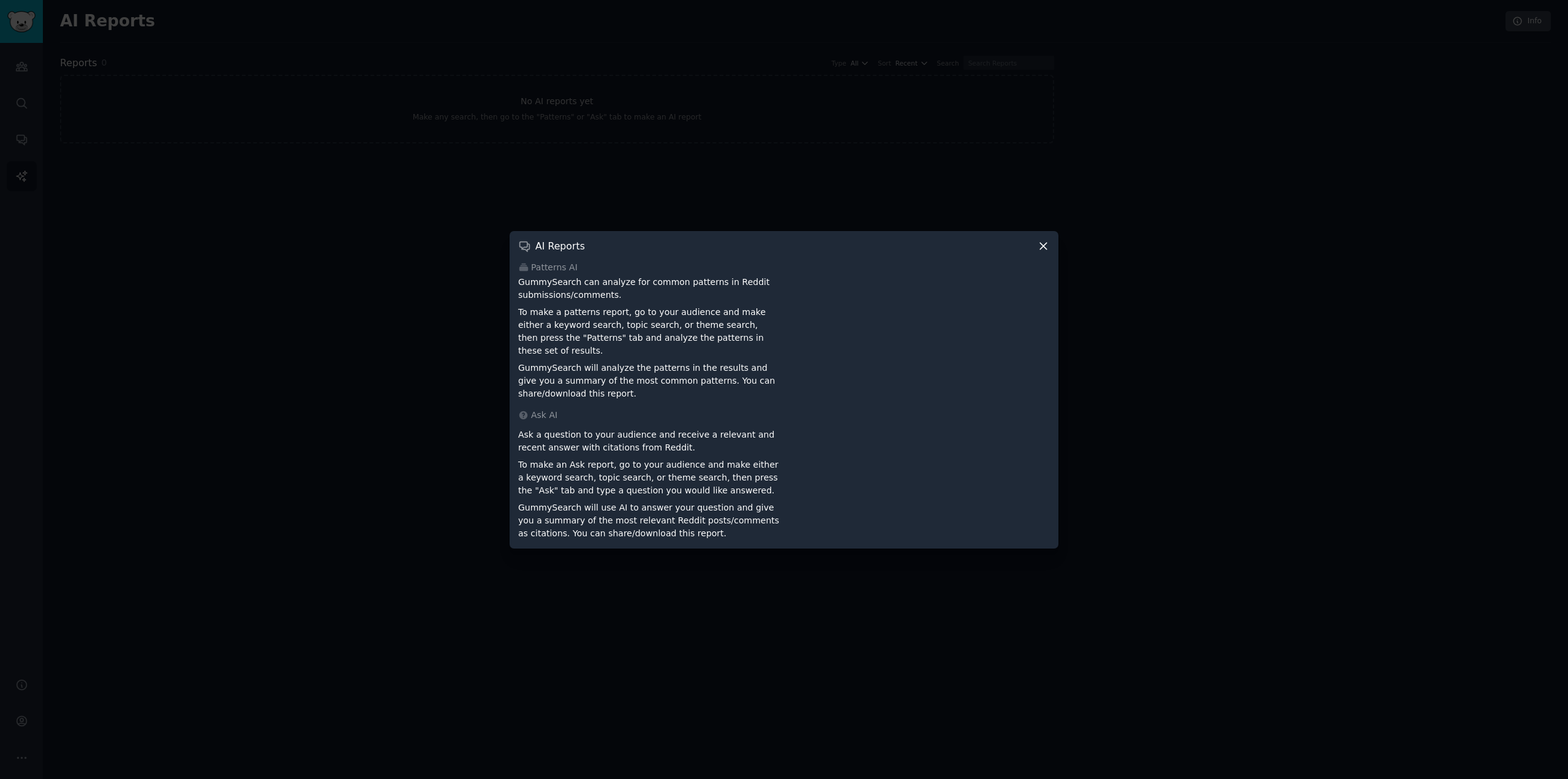
click at [1041, 250] on icon at bounding box center [1044, 246] width 13 height 13
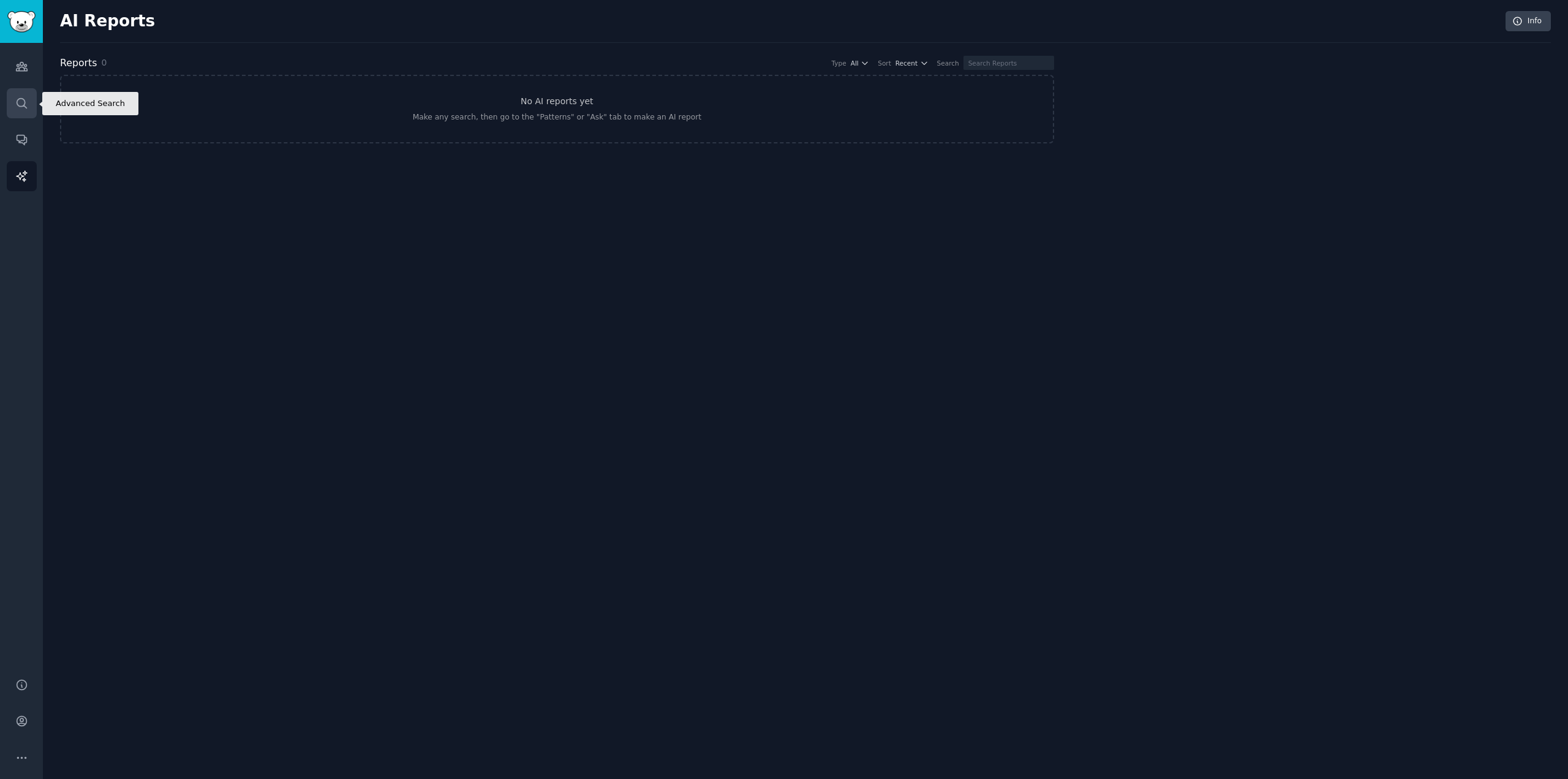
click at [13, 102] on link "Search" at bounding box center [22, 103] width 30 height 30
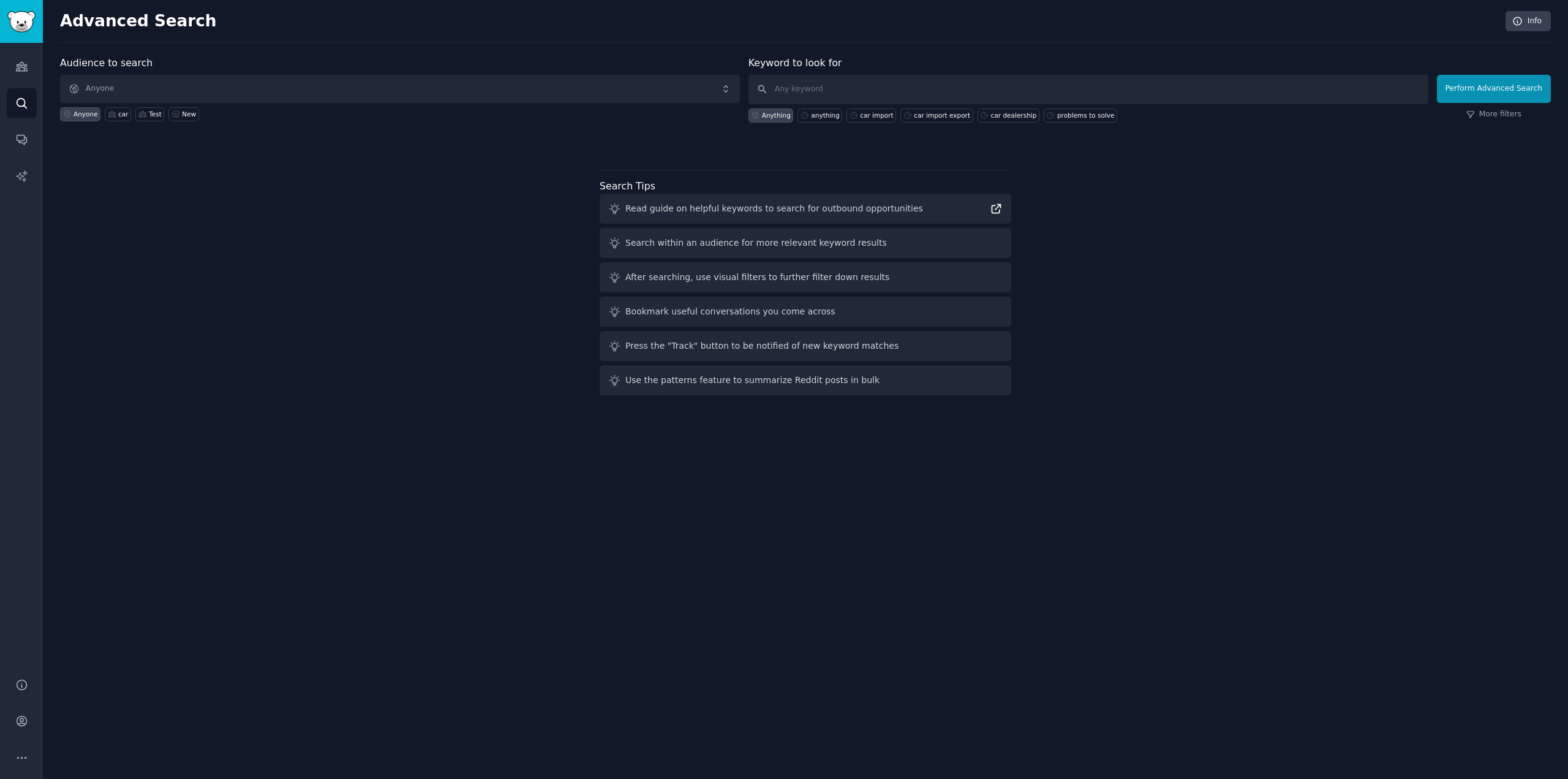
click at [995, 205] on icon at bounding box center [996, 208] width 13 height 13
click at [284, 88] on span "Anyone" at bounding box center [400, 89] width 680 height 28
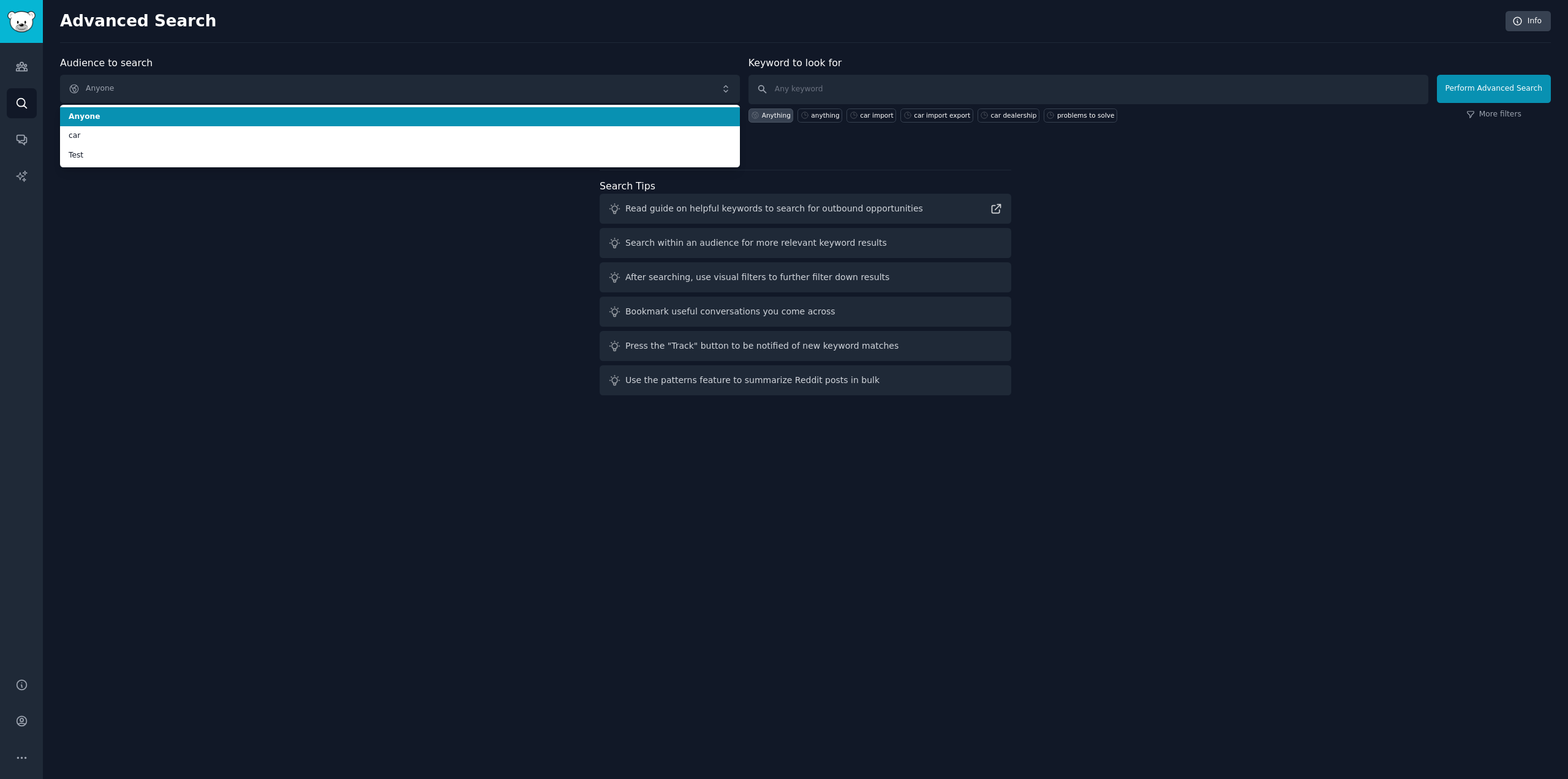
click at [272, 116] on span "Anyone" at bounding box center [400, 117] width 663 height 11
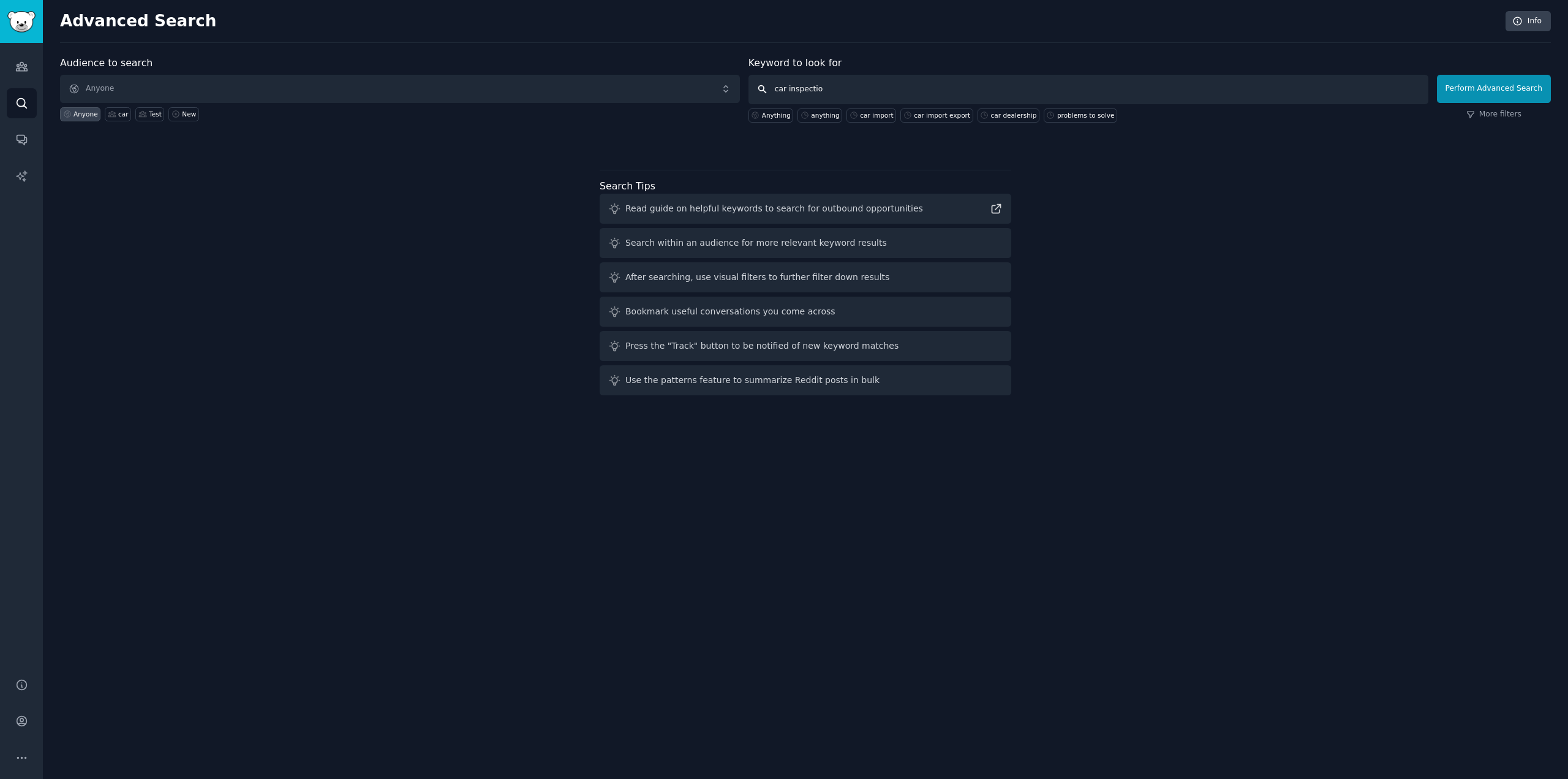
type input "car inspection"
click button "Perform Advanced Search" at bounding box center [1494, 89] width 114 height 28
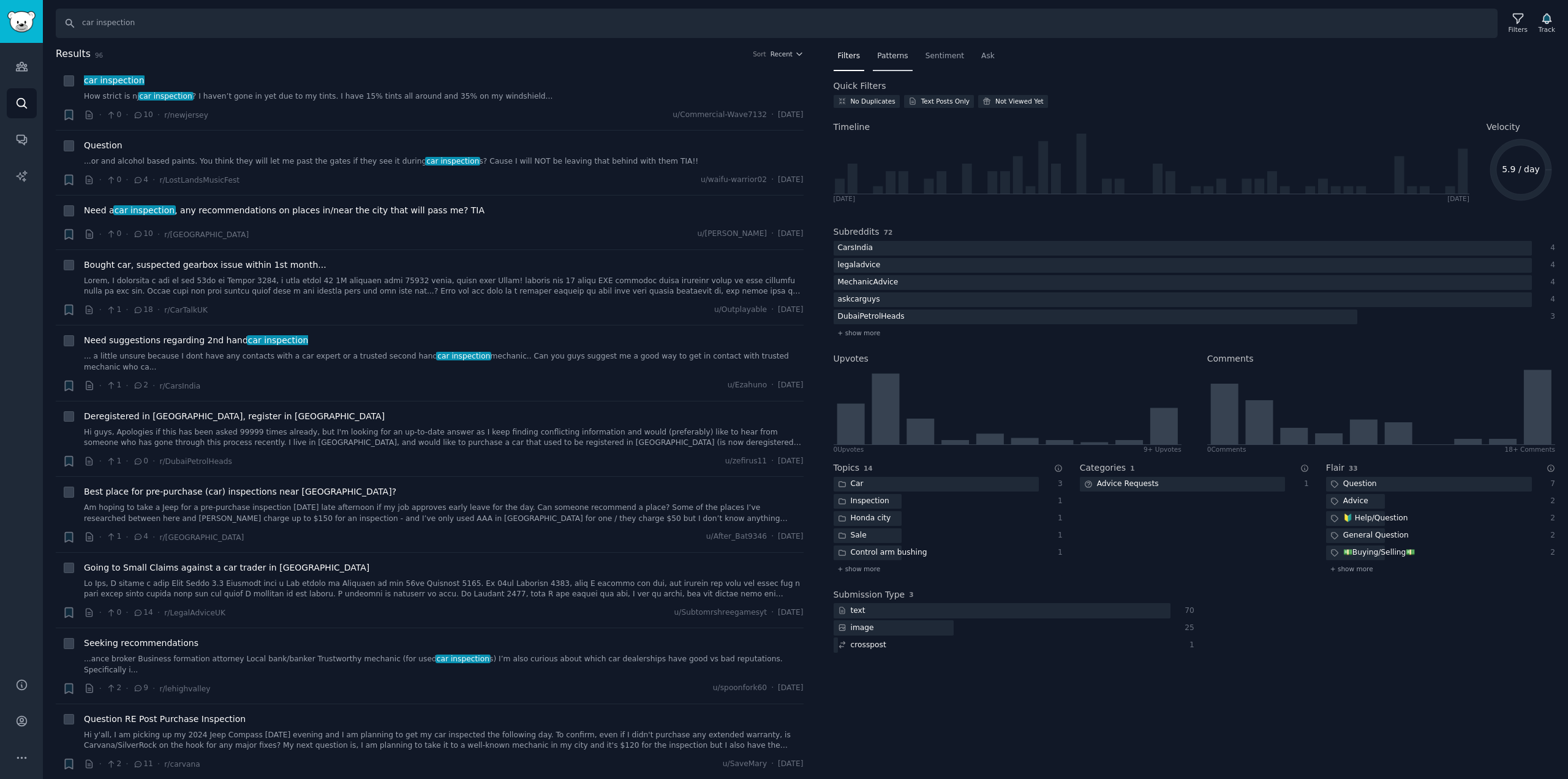
click at [881, 62] on div "Patterns" at bounding box center [892, 59] width 39 height 25
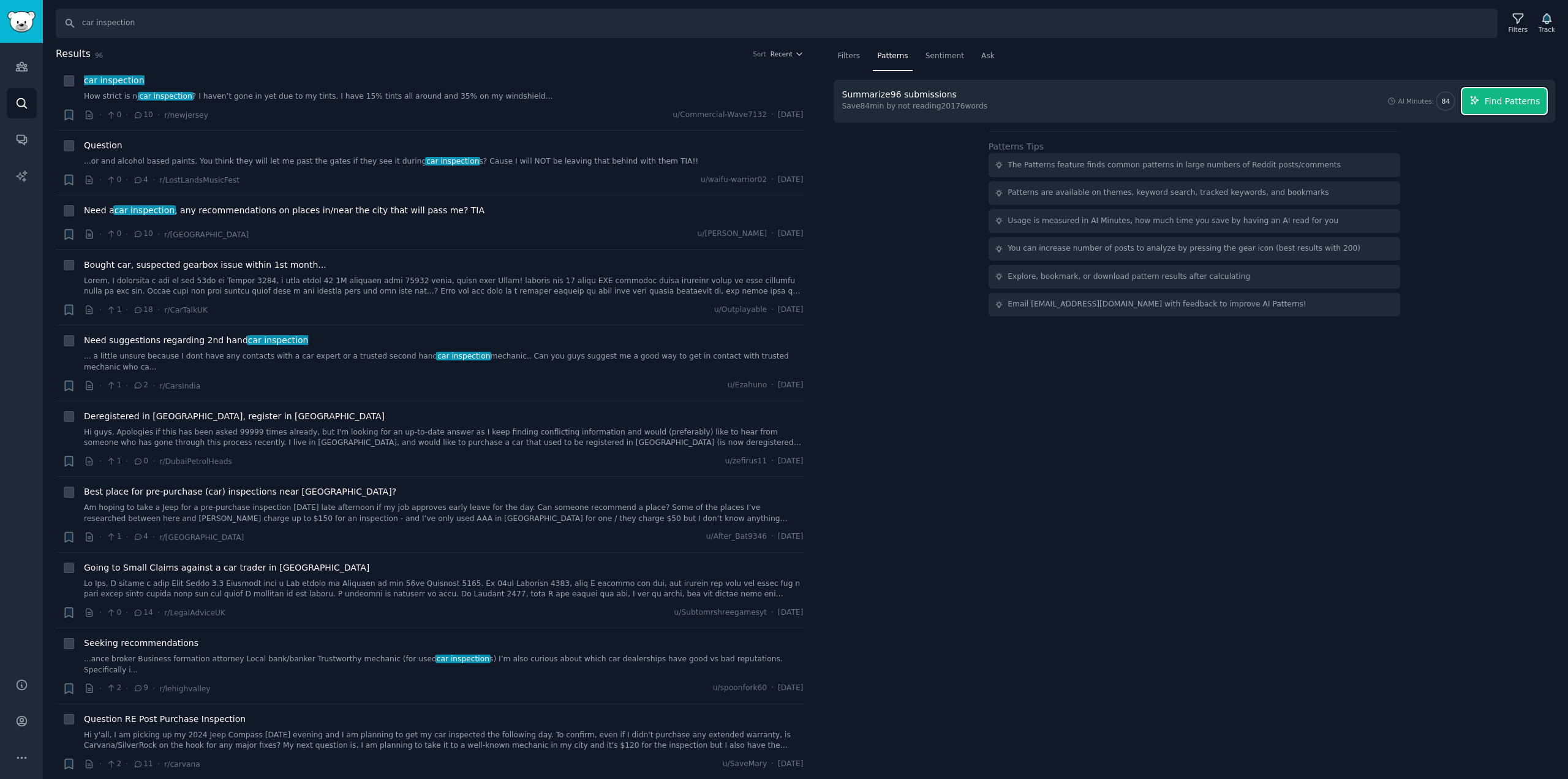
click at [1512, 106] on span "Find Patterns" at bounding box center [1513, 101] width 56 height 13
